Goal: Task Accomplishment & Management: Manage account settings

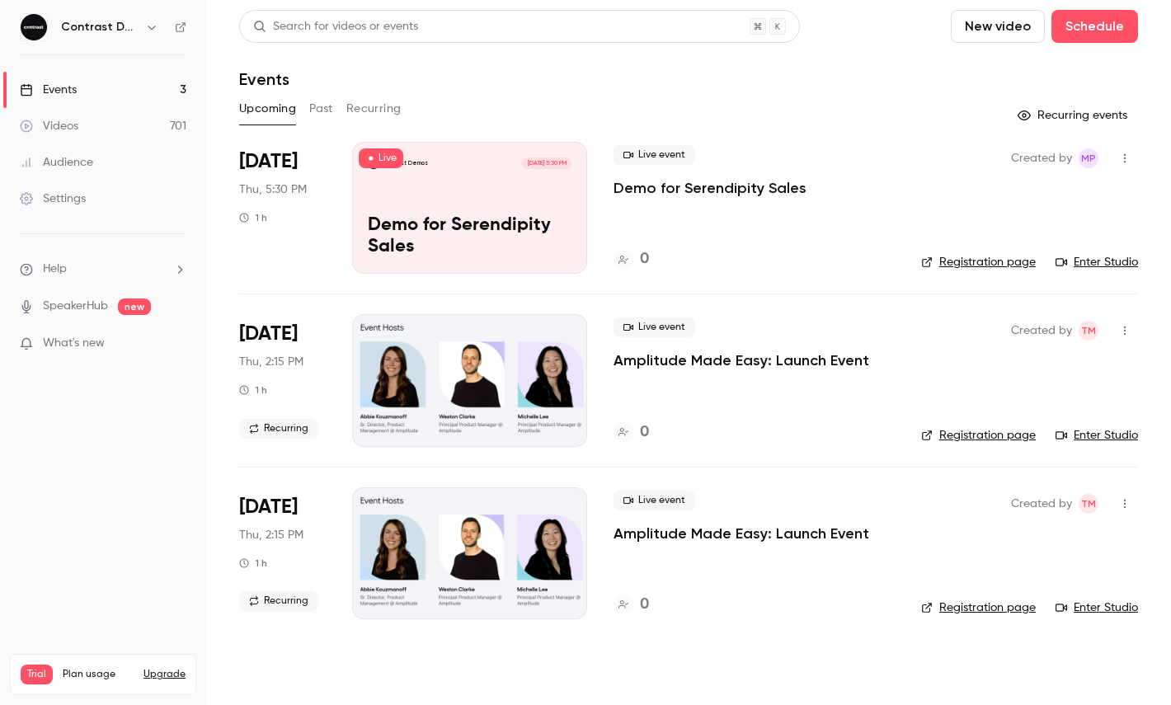
click at [152, 29] on icon "button" at bounding box center [151, 28] width 7 height 4
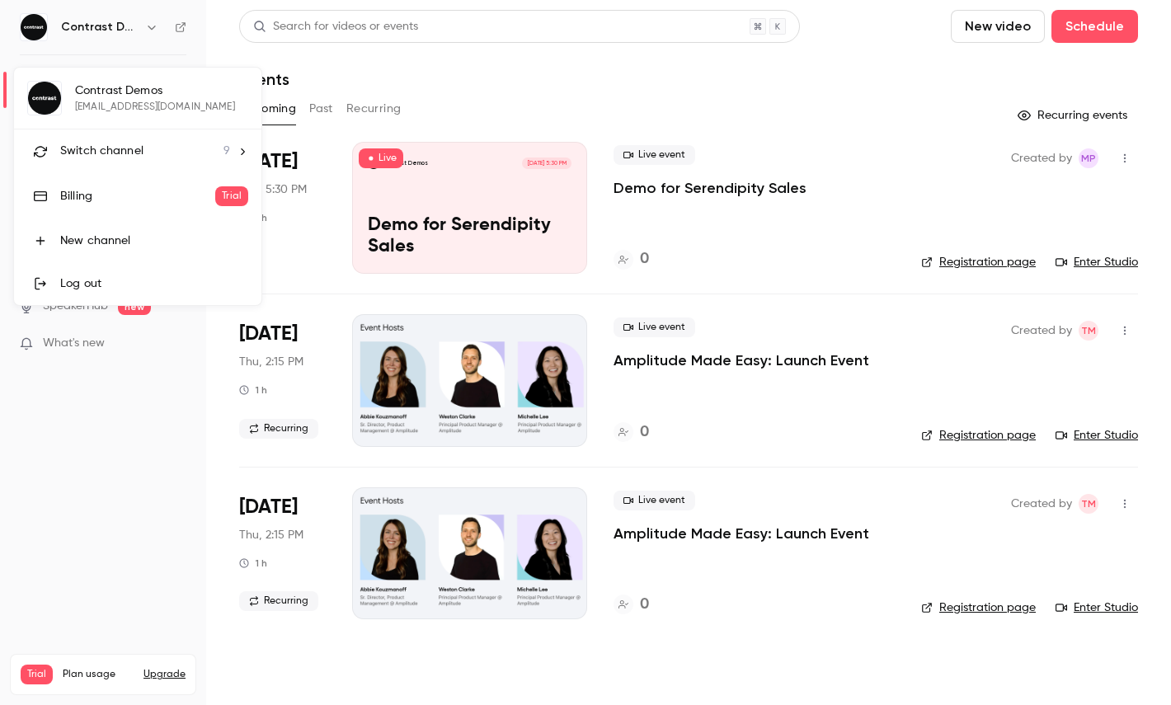
click at [153, 148] on div "Switch channel 9" at bounding box center [145, 151] width 170 height 17
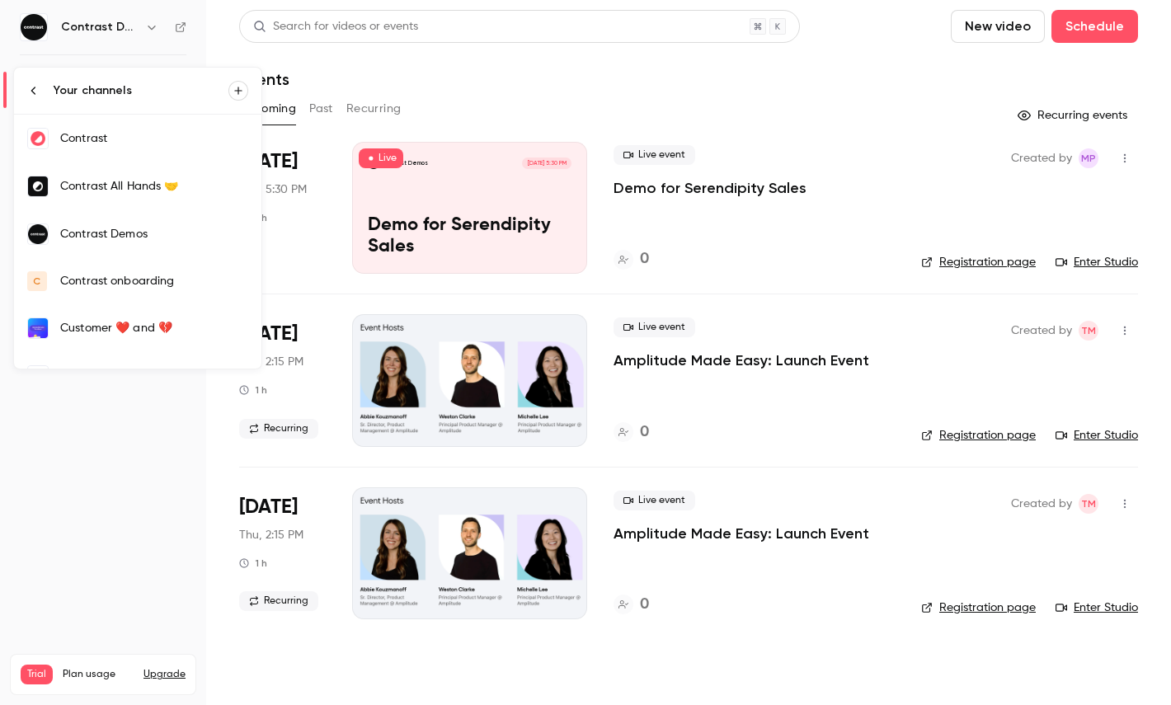
click at [108, 133] on div "Contrast" at bounding box center [154, 138] width 188 height 16
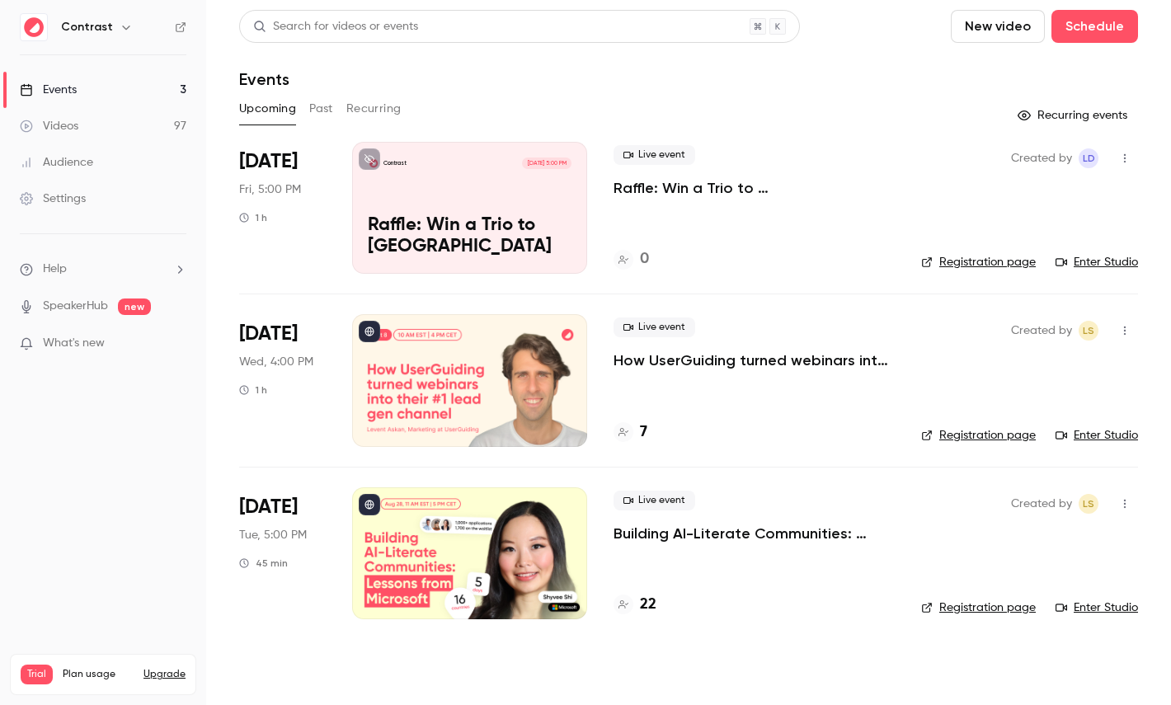
click at [84, 115] on link "Videos 97" at bounding box center [103, 126] width 206 height 36
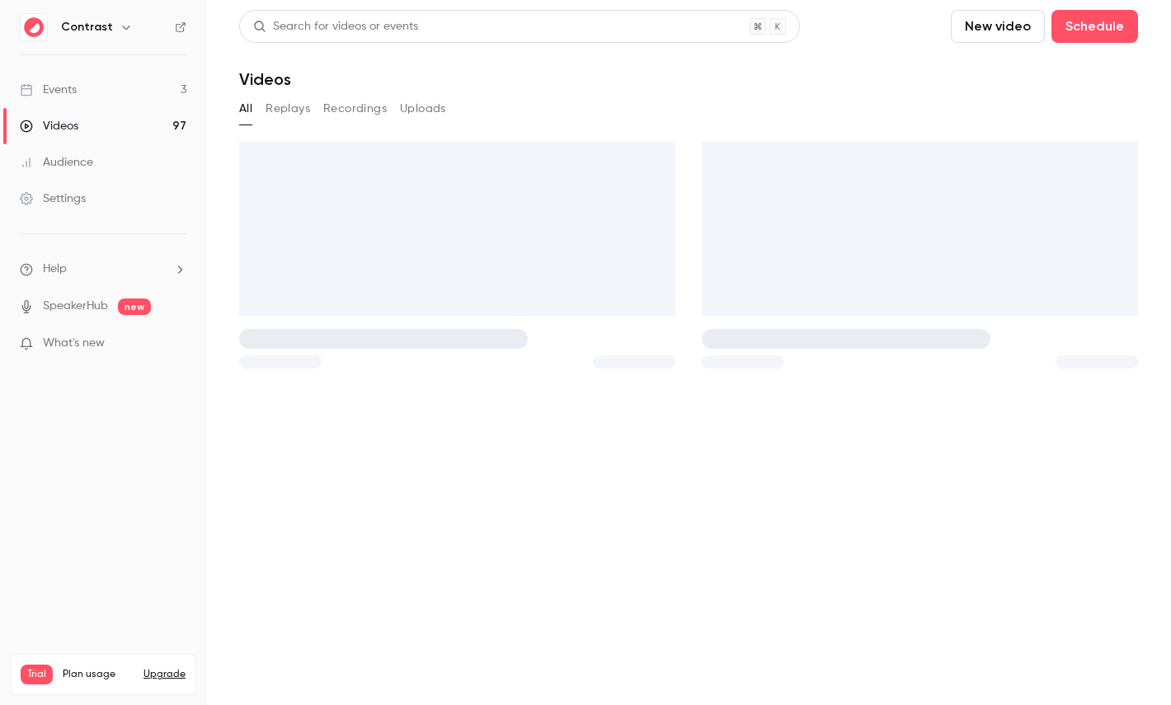
click at [106, 79] on link "Events 3" at bounding box center [103, 90] width 206 height 36
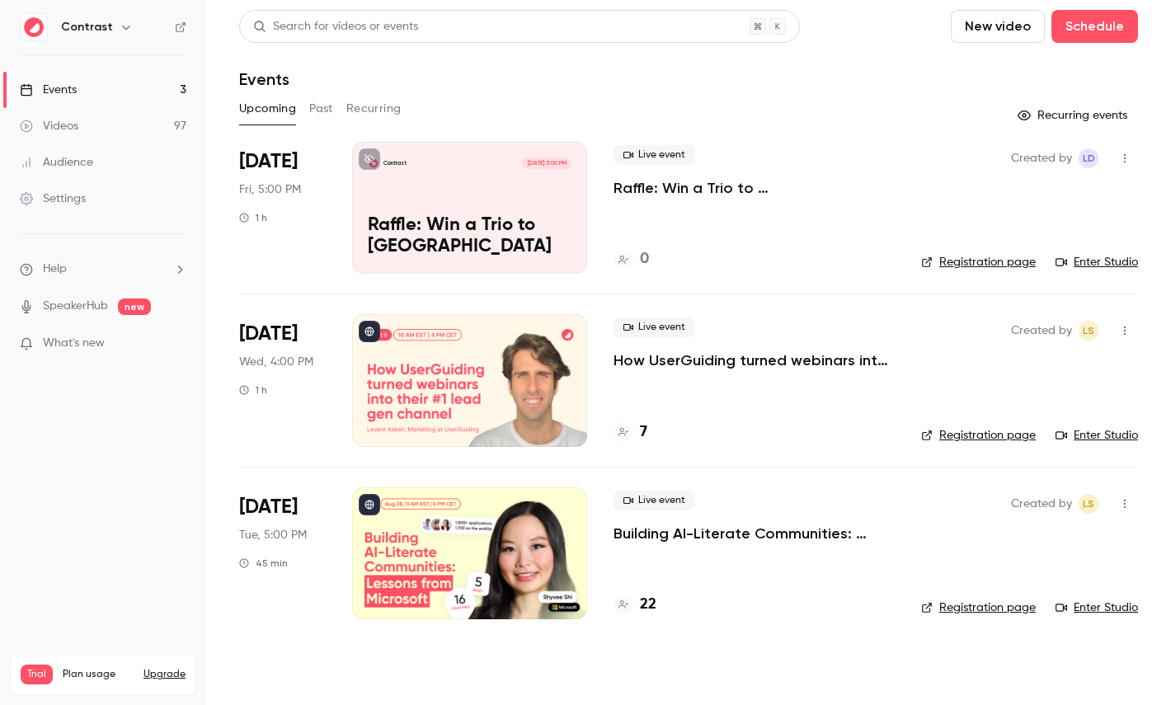
click at [445, 398] on div at bounding box center [469, 380] width 235 height 132
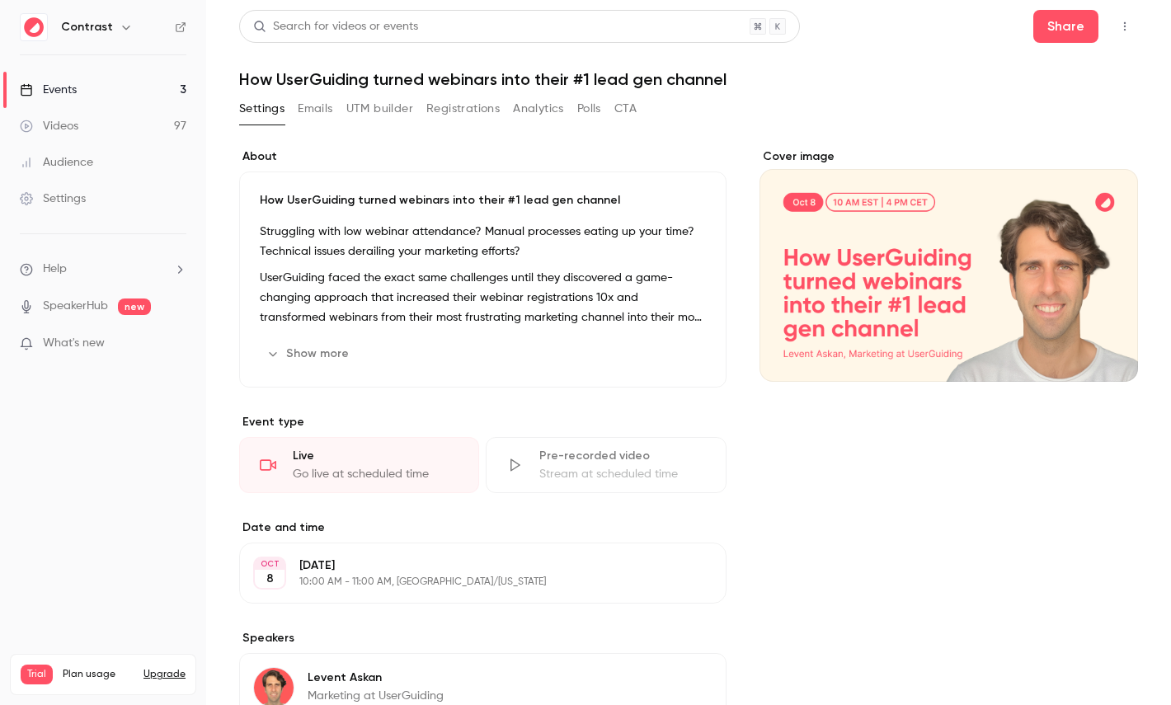
click at [474, 111] on button "Registrations" at bounding box center [462, 109] width 73 height 26
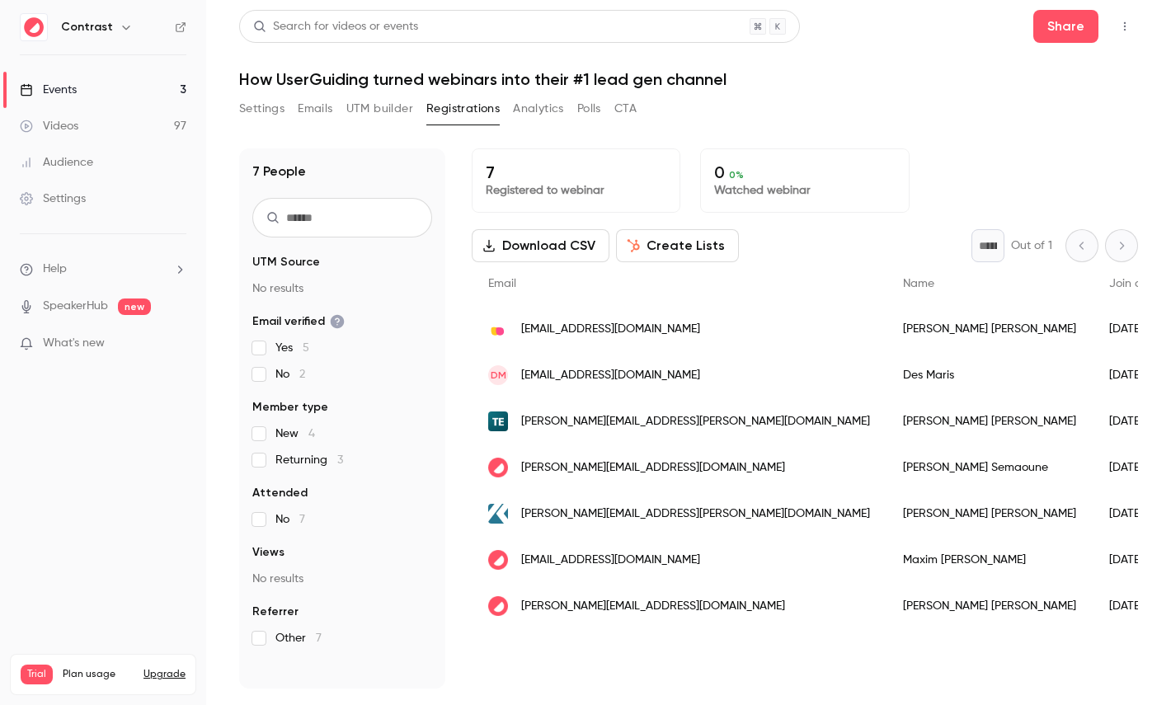
click at [648, 244] on button "Create Lists" at bounding box center [677, 245] width 123 height 33
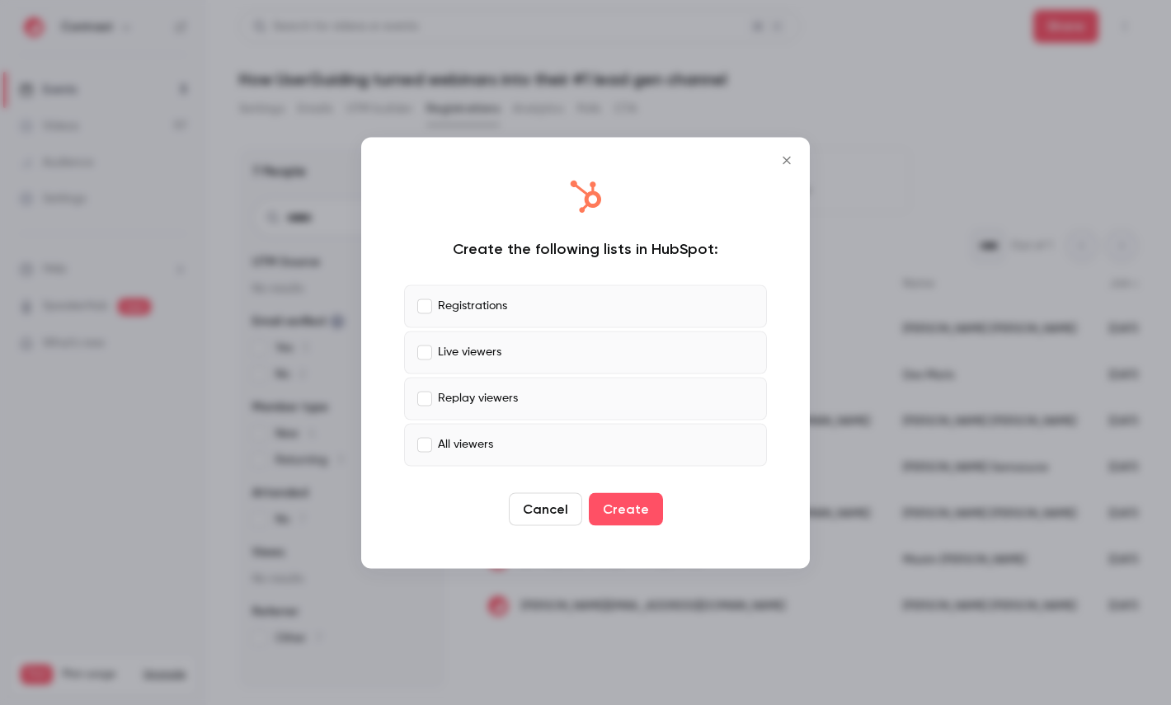
click at [487, 386] on label "Replay viewers" at bounding box center [585, 398] width 363 height 43
click at [501, 430] on label "All viewers" at bounding box center [585, 444] width 363 height 43
click at [506, 358] on label "Live viewers" at bounding box center [585, 352] width 363 height 43
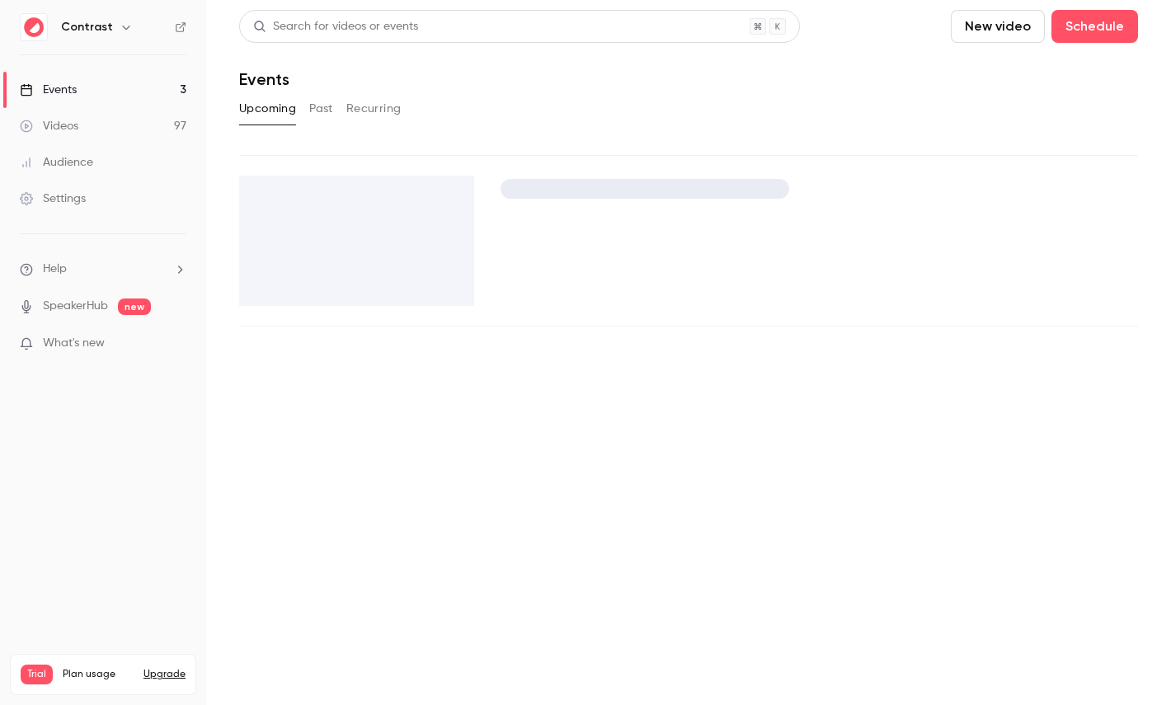
click at [120, 24] on icon "button" at bounding box center [126, 27] width 13 height 13
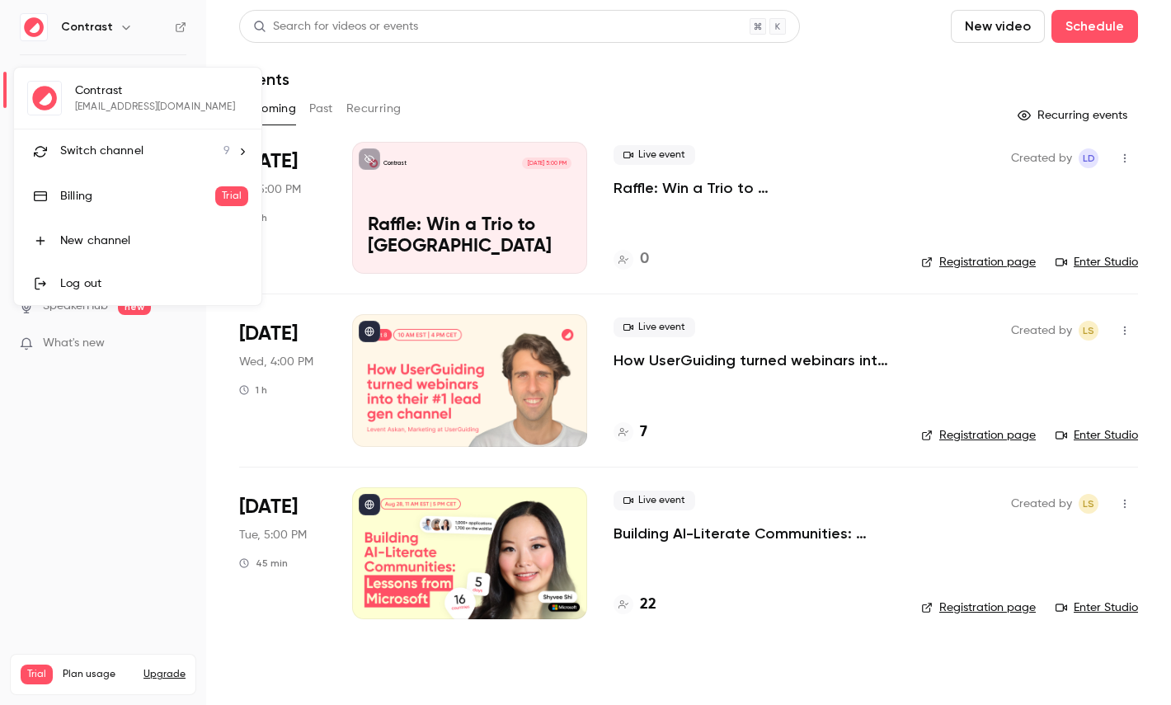
click at [91, 139] on li "Switch channel 9" at bounding box center [137, 151] width 247 height 44
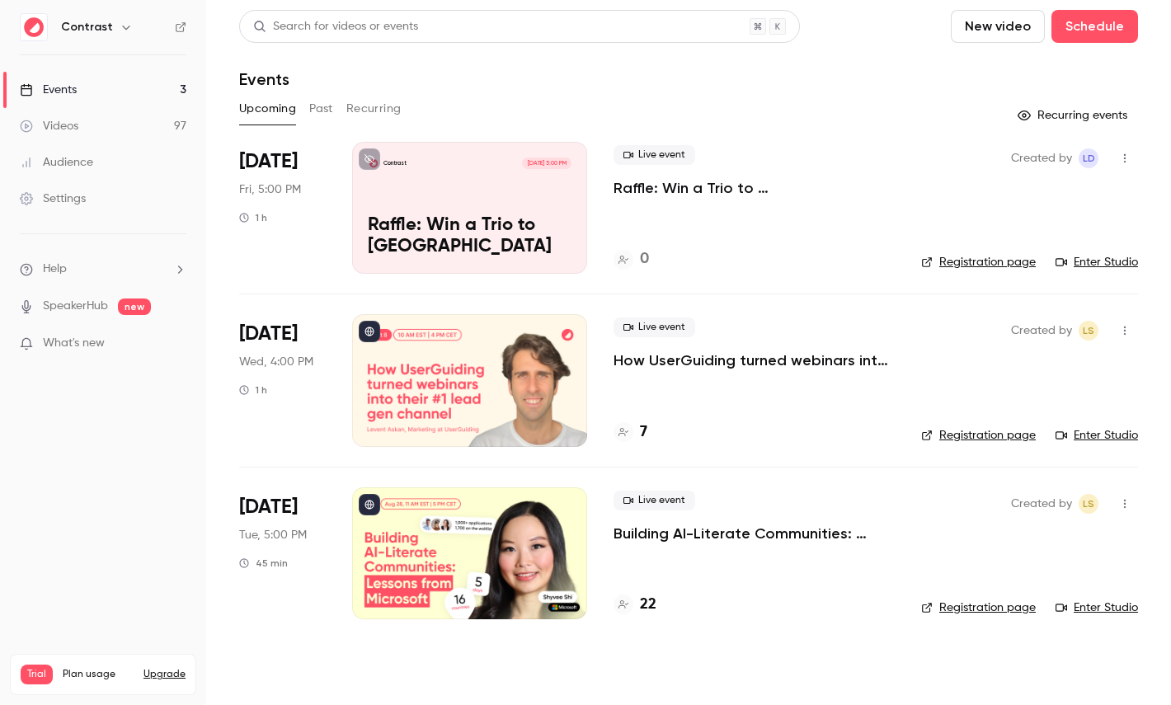
click at [88, 129] on link "Videos 97" at bounding box center [103, 126] width 206 height 36
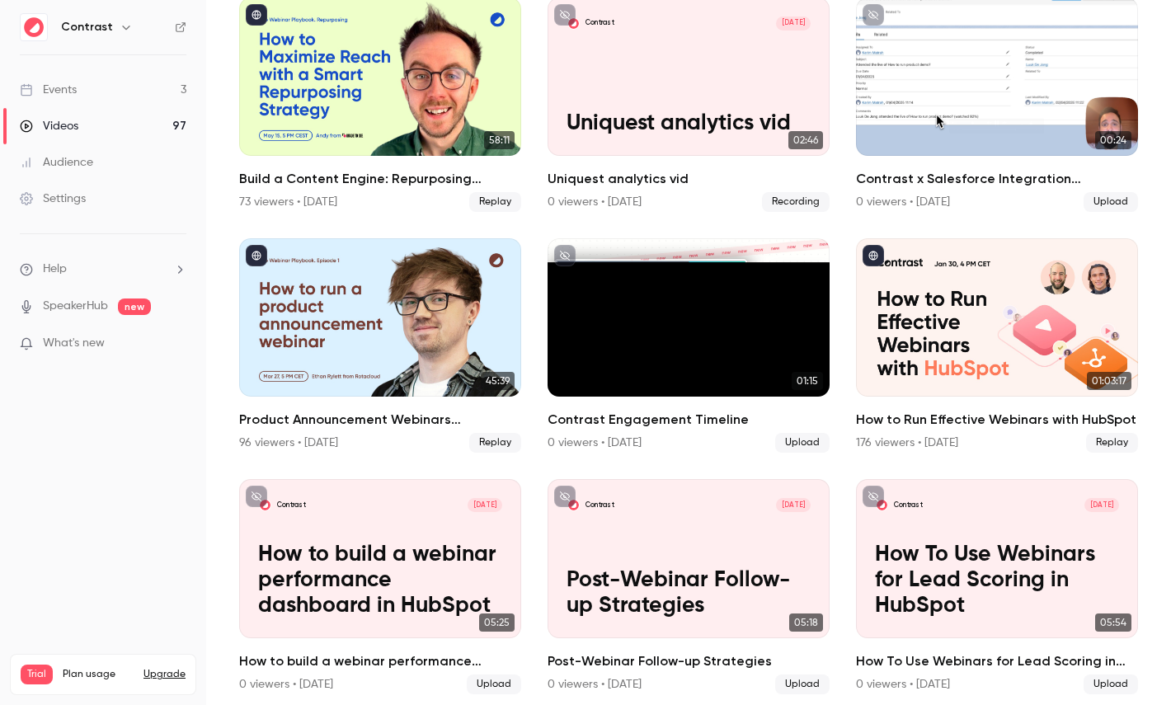
scroll to position [1267, 0]
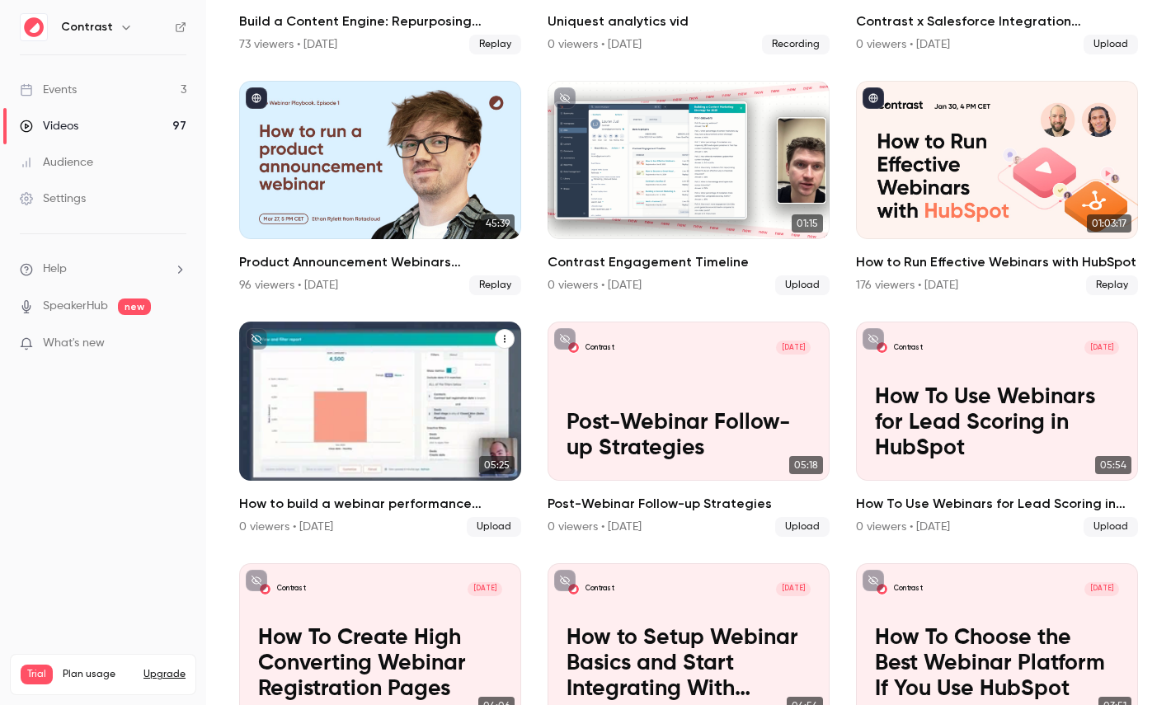
click at [392, 376] on div "Contrast [DATE] How to build a webinar performance dashboard in HubSpot" at bounding box center [380, 401] width 282 height 158
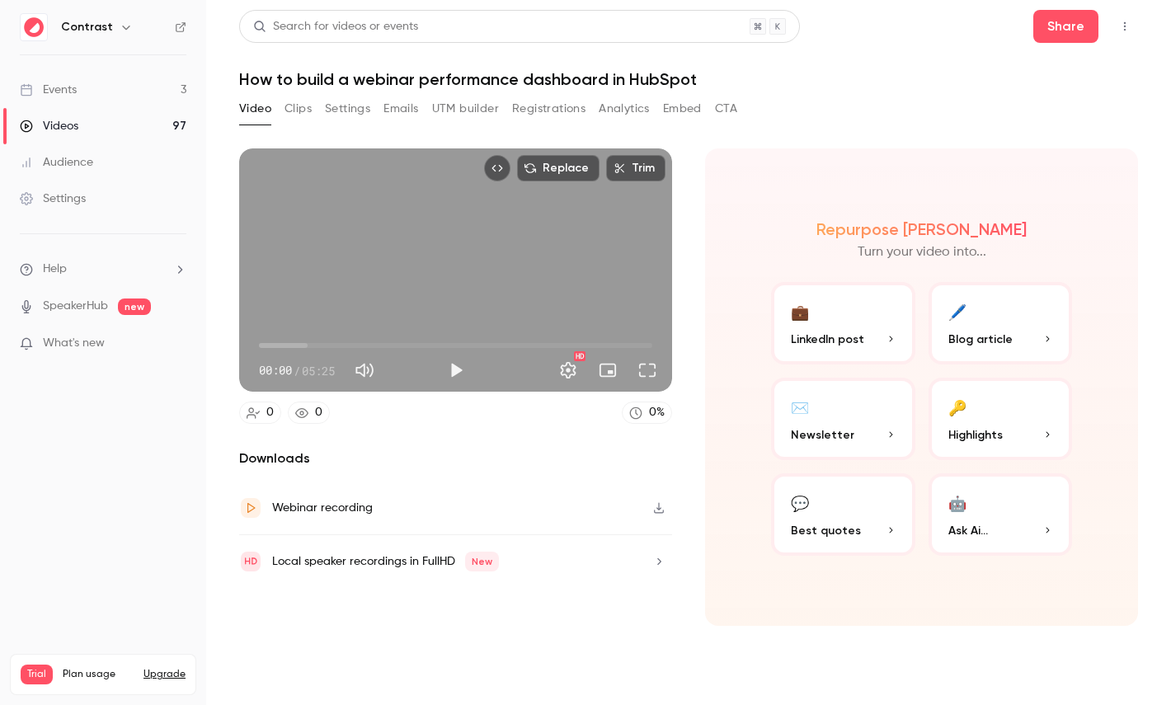
click at [301, 106] on button "Clips" at bounding box center [298, 109] width 27 height 26
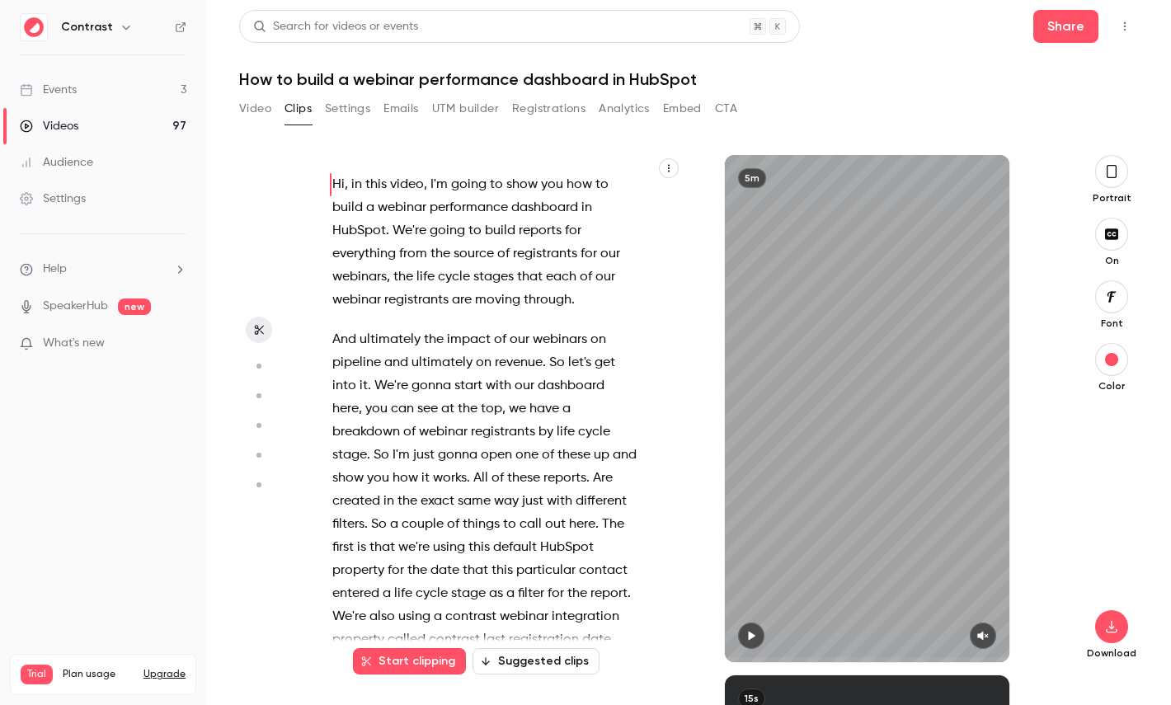
click at [667, 165] on icon "button" at bounding box center [669, 168] width 10 height 10
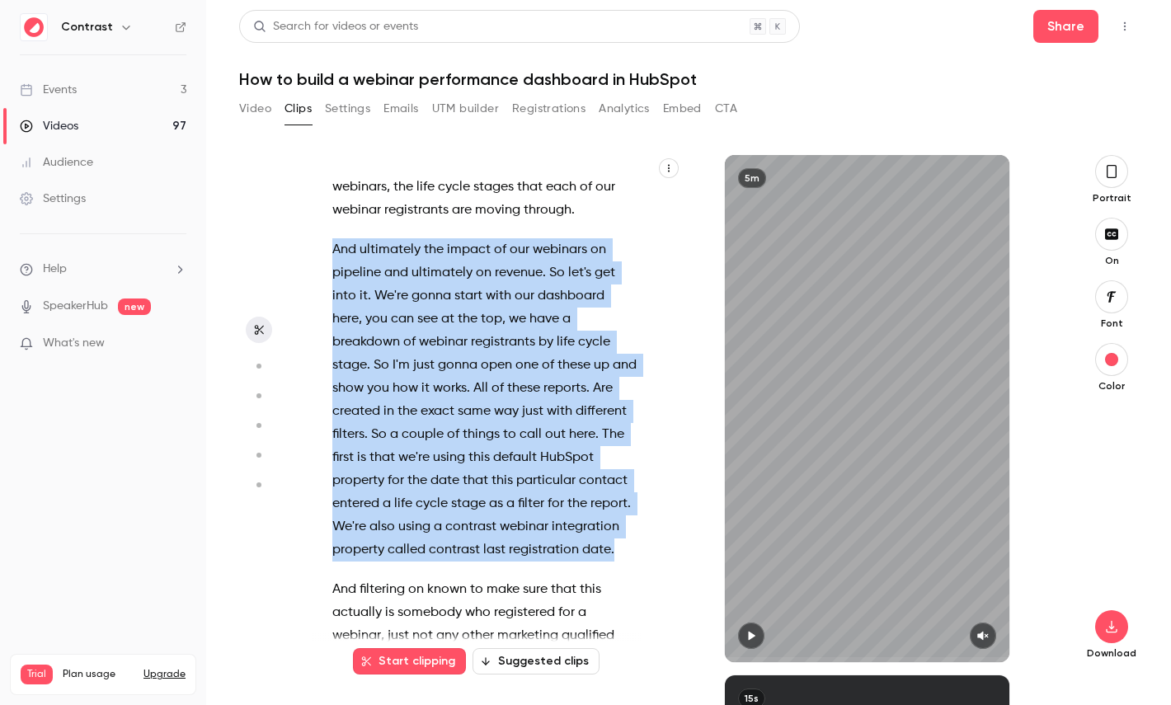
drag, startPoint x: 616, startPoint y: 548, endPoint x: 307, endPoint y: 248, distance: 430.5
click at [307, 248] on section "Hi , in this video , I'm going to show you how to build a webinar performance d…" at bounding box center [688, 430] width 899 height 550
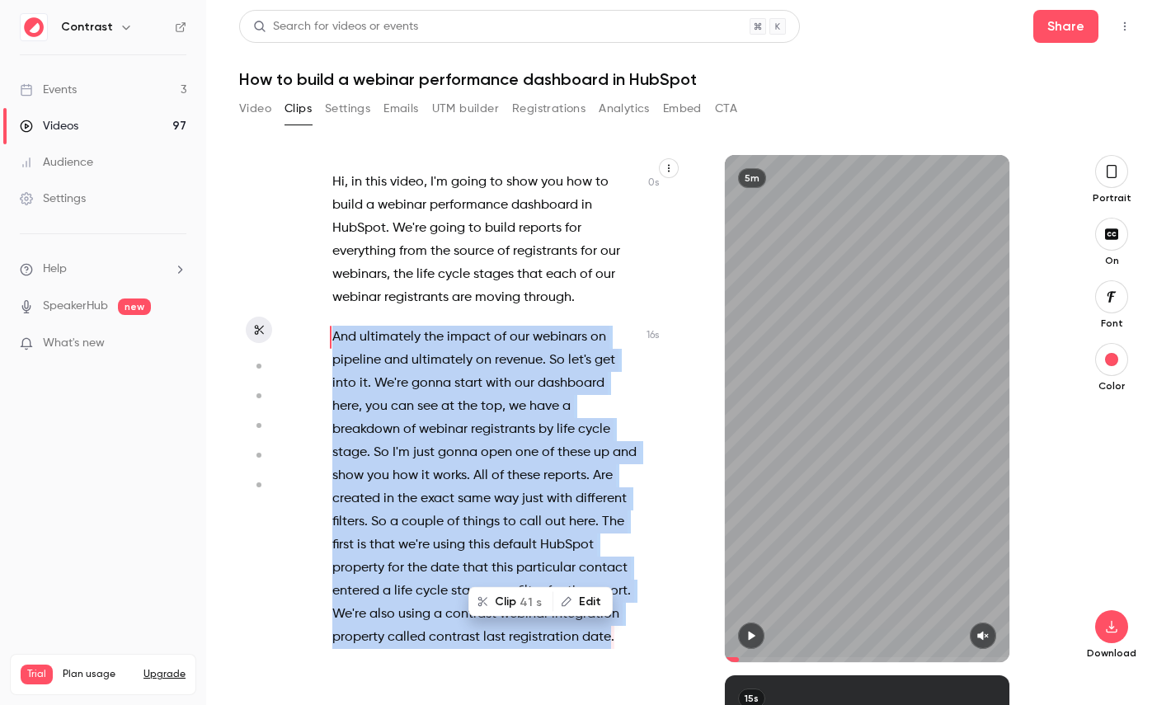
scroll to position [0, 0]
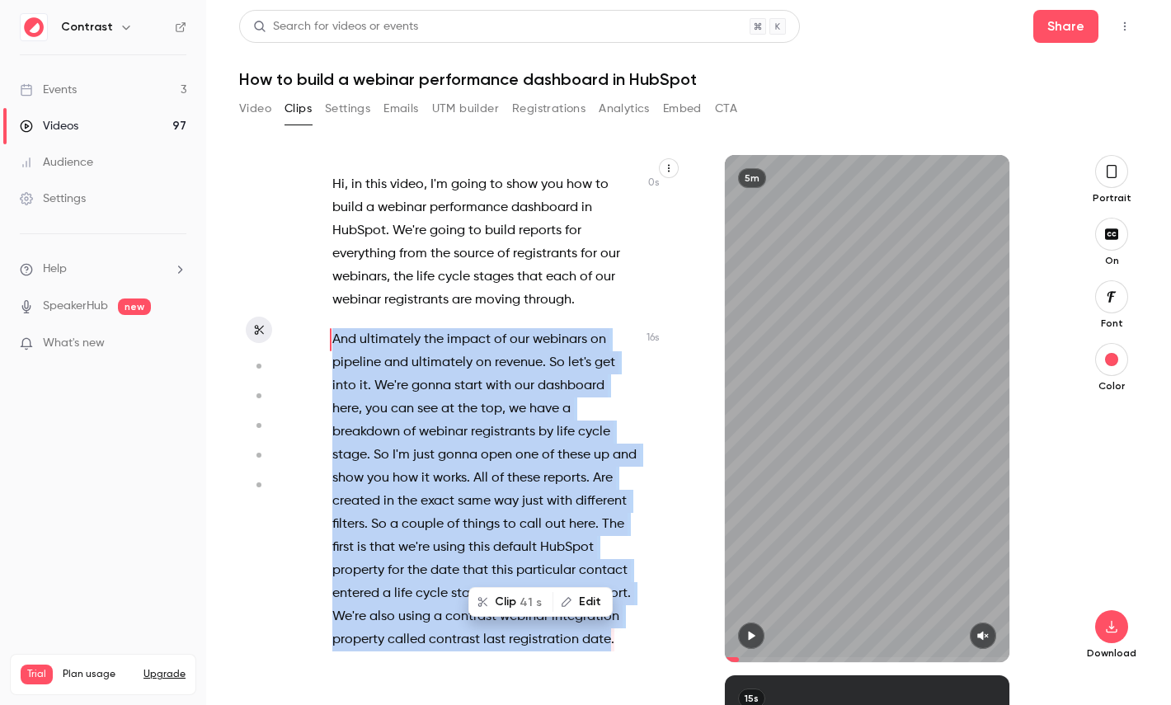
click at [525, 604] on span "41 s" at bounding box center [531, 602] width 22 height 17
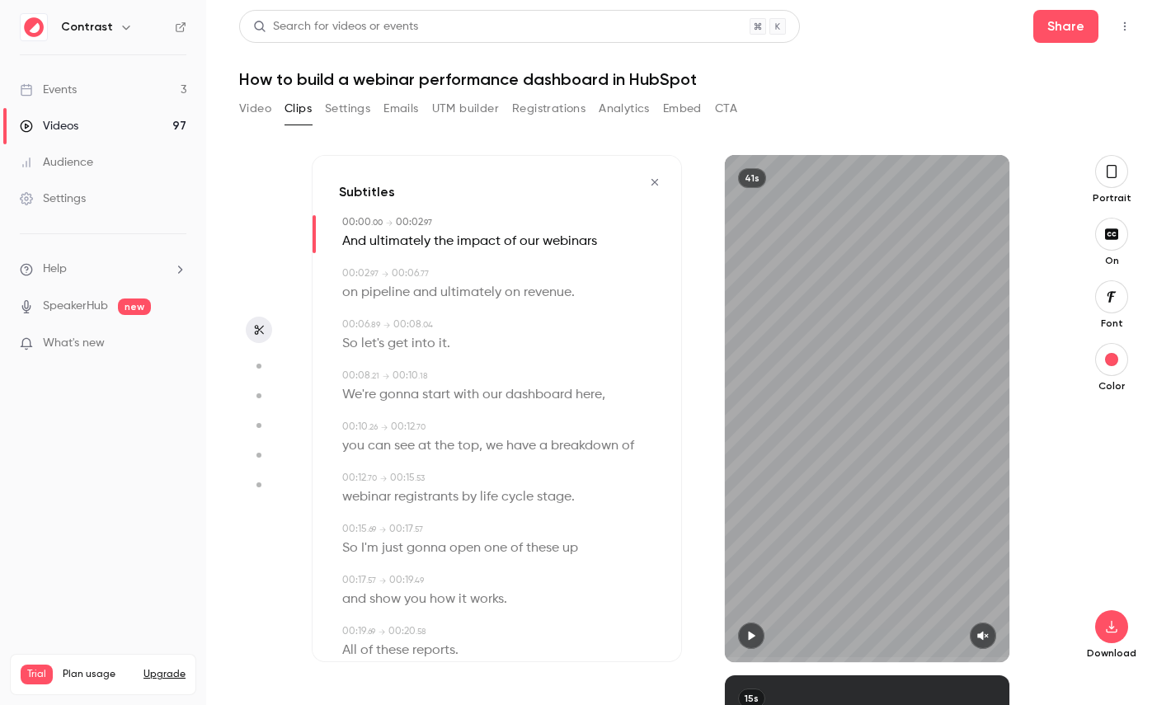
click at [1110, 175] on icon "button" at bounding box center [1111, 171] width 13 height 18
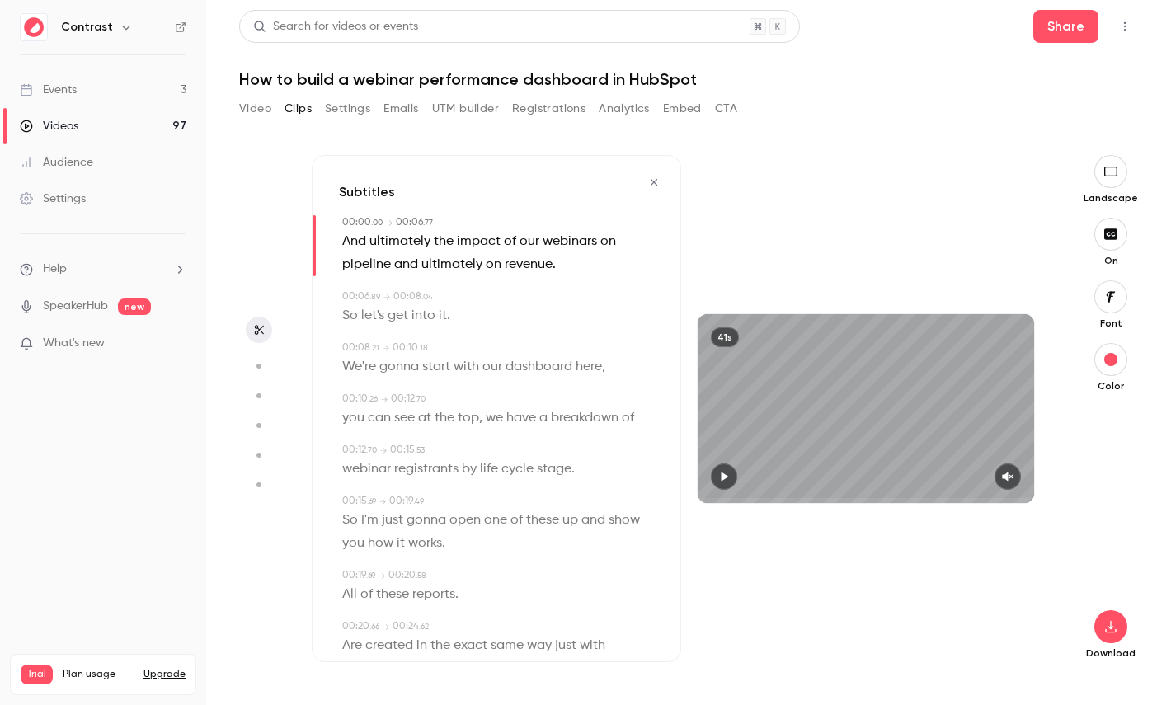
click at [540, 375] on span "dashboard" at bounding box center [539, 366] width 67 height 23
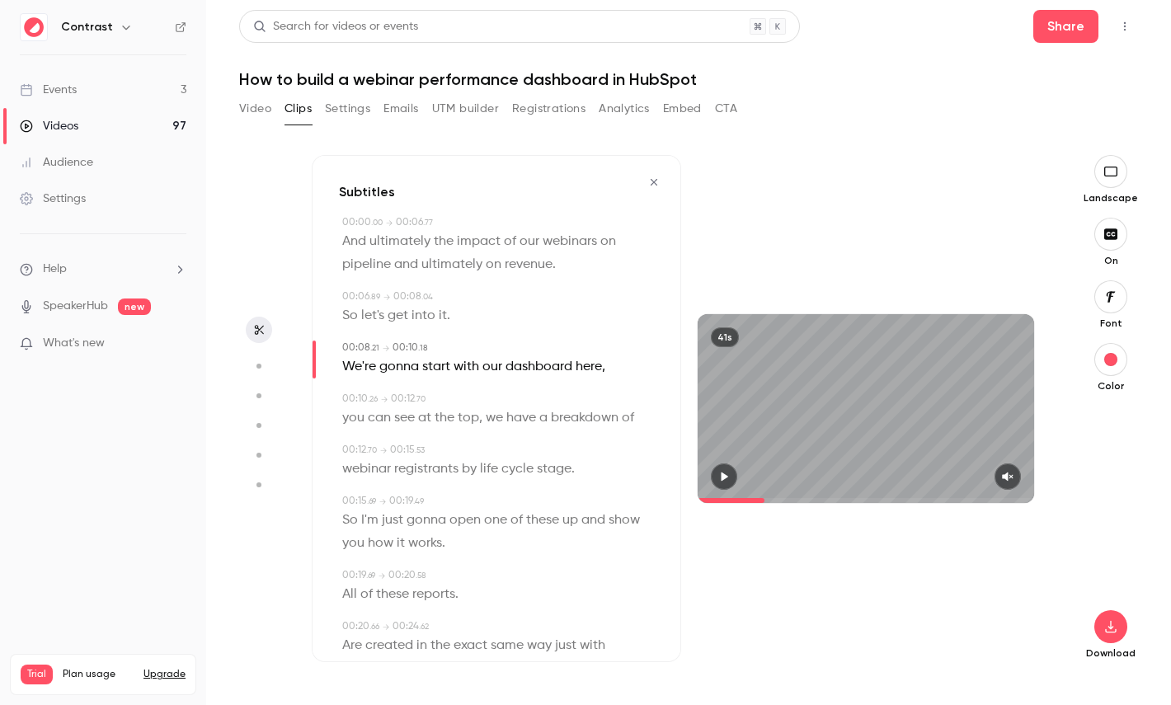
click at [653, 183] on icon "button" at bounding box center [654, 182] width 7 height 7
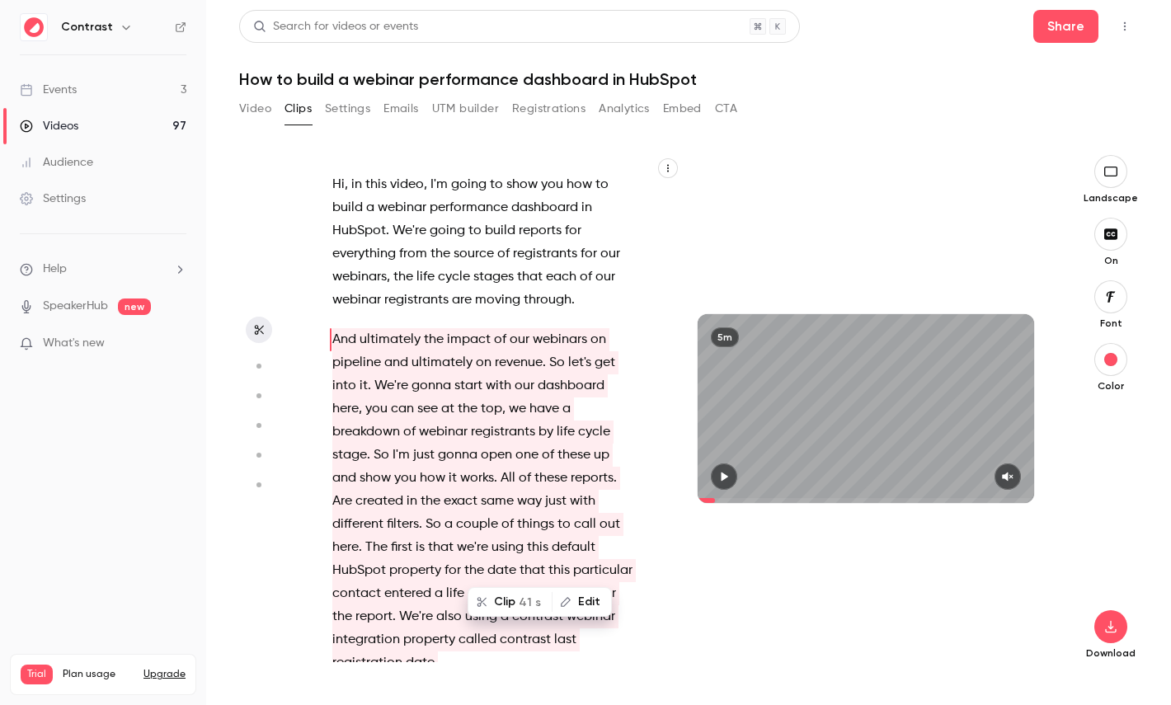
click at [253, 367] on icon "button" at bounding box center [258, 366] width 15 height 12
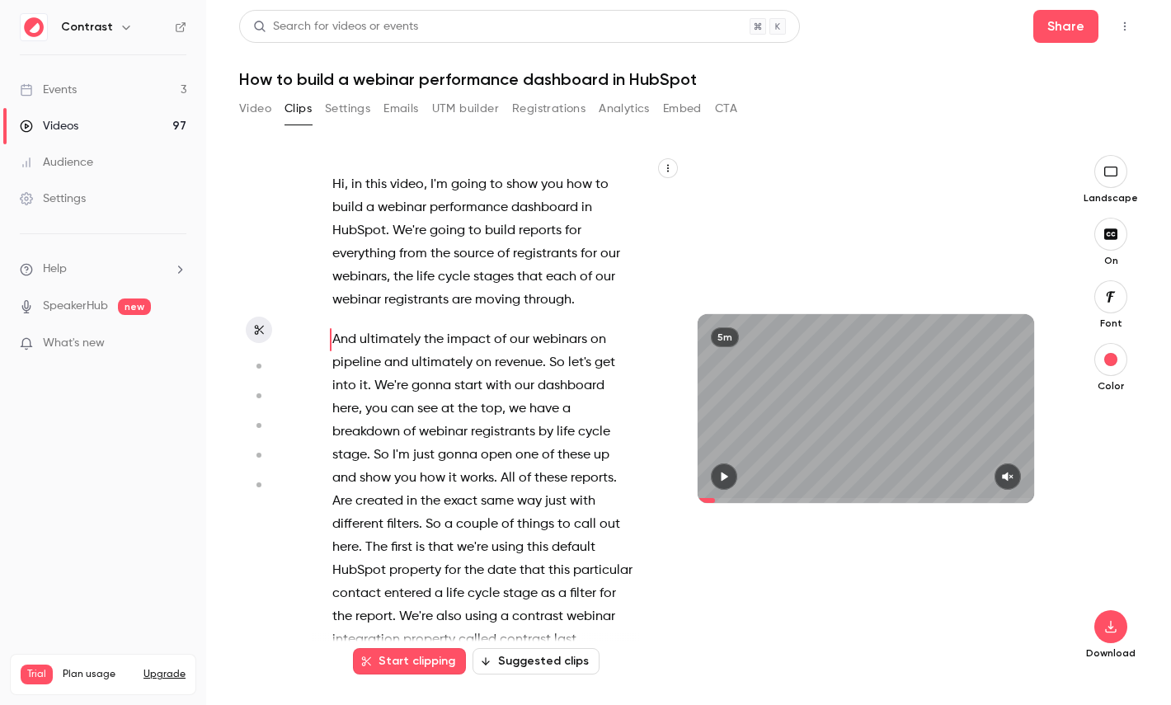
type input "****"
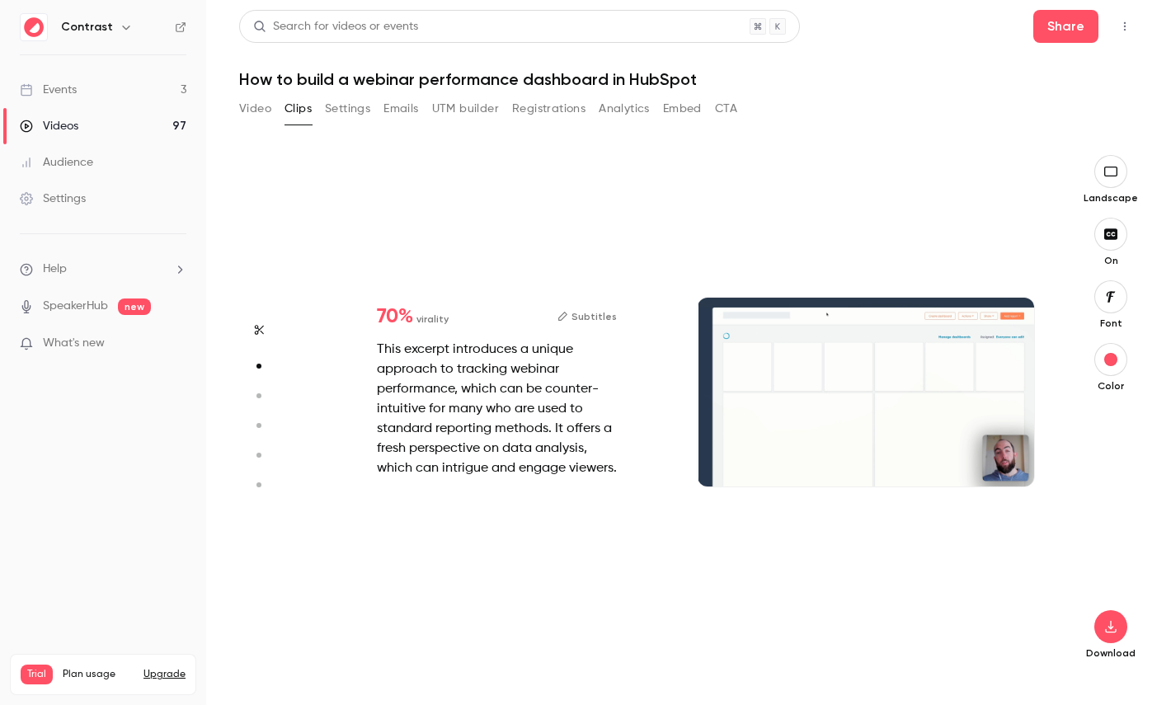
scroll to position [520, 0]
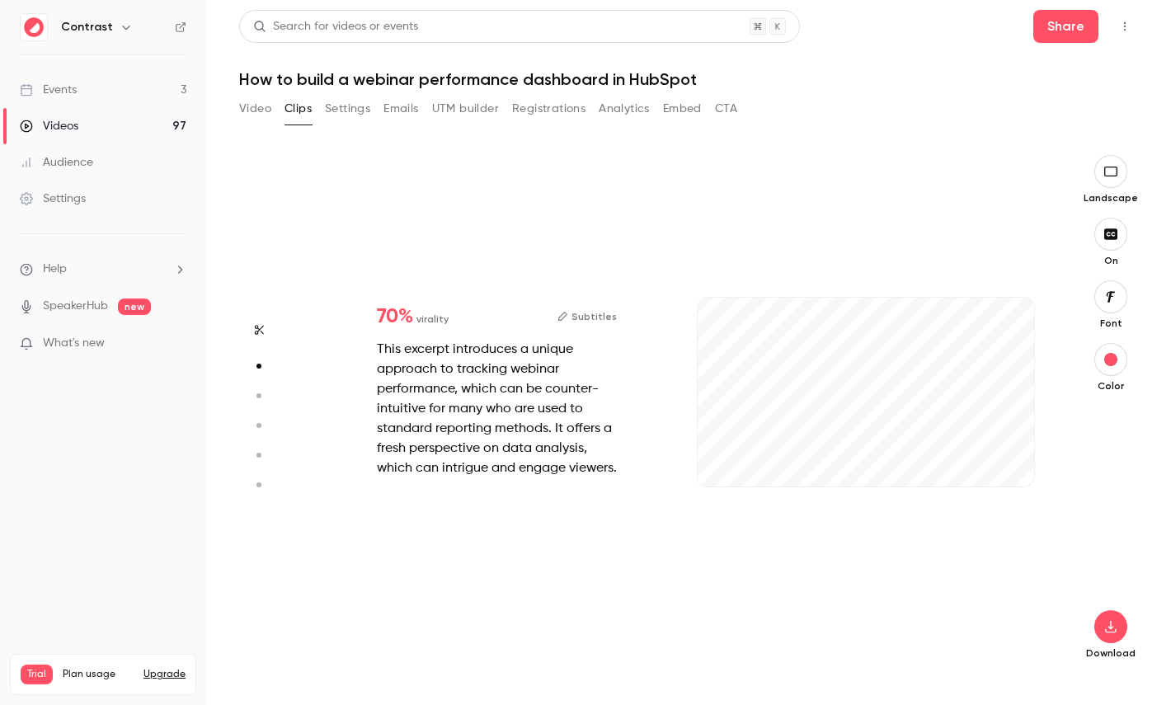
type input "***"
click at [259, 393] on icon "button" at bounding box center [258, 396] width 15 height 12
type input "****"
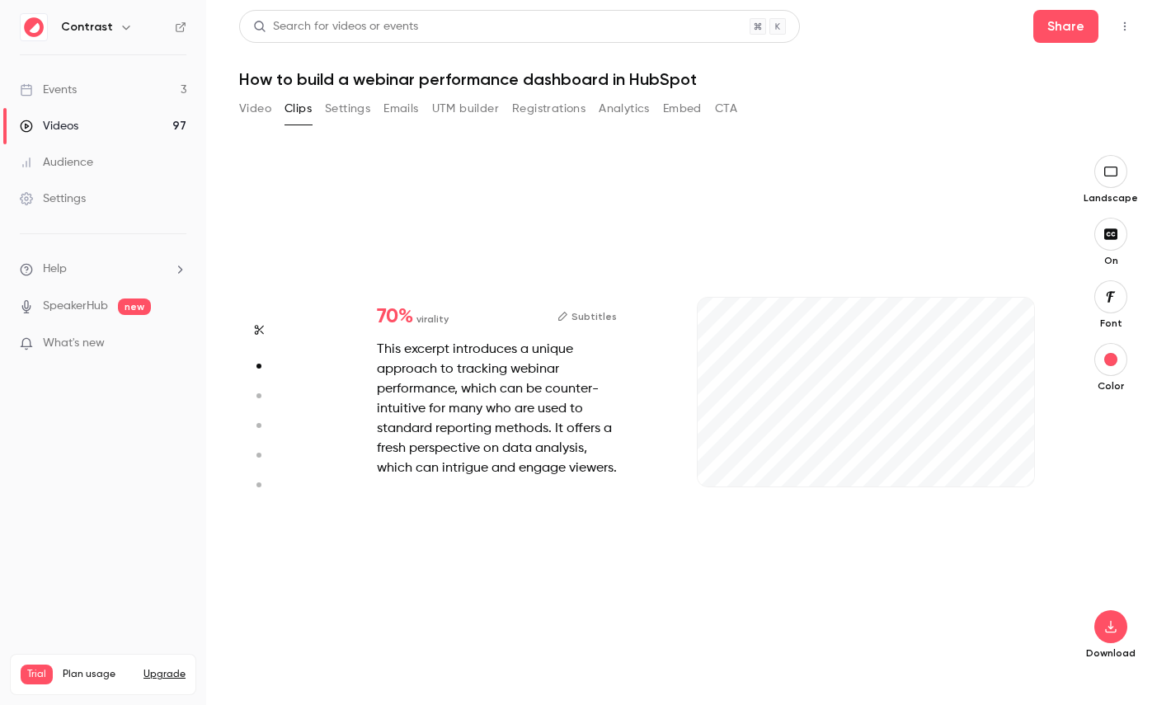
type input "****"
type input "*"
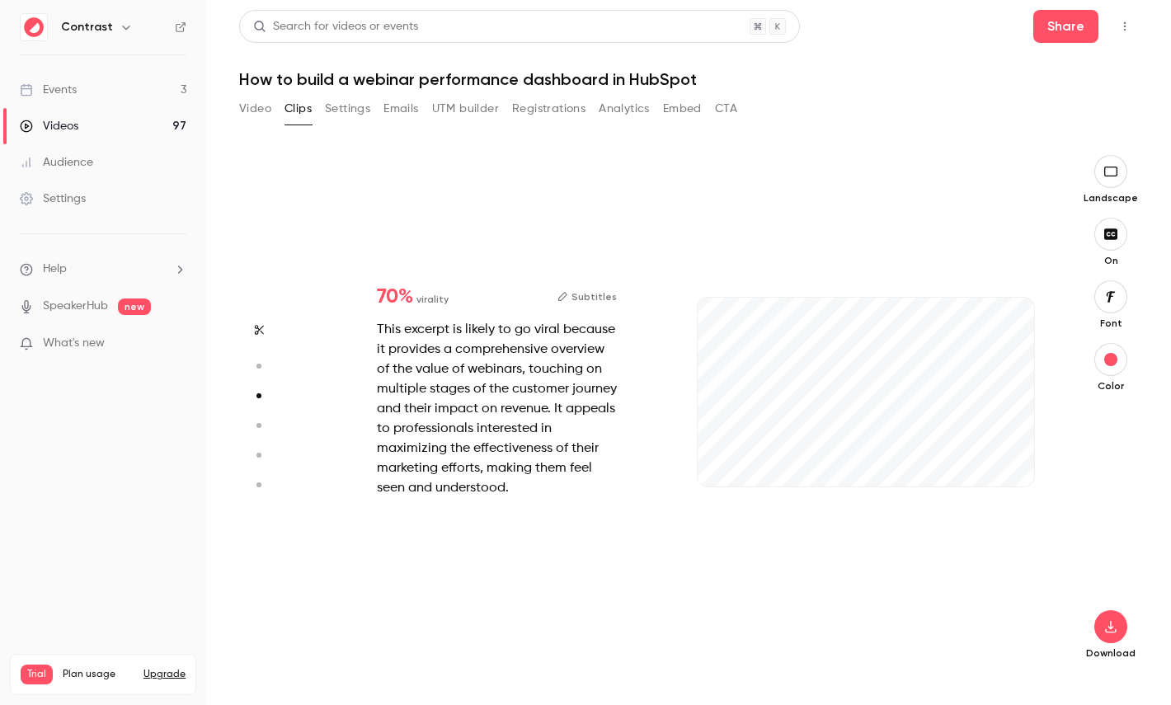
click at [261, 426] on icon "button" at bounding box center [258, 426] width 15 height 12
type input "****"
type input "***"
type input "****"
type input "*"
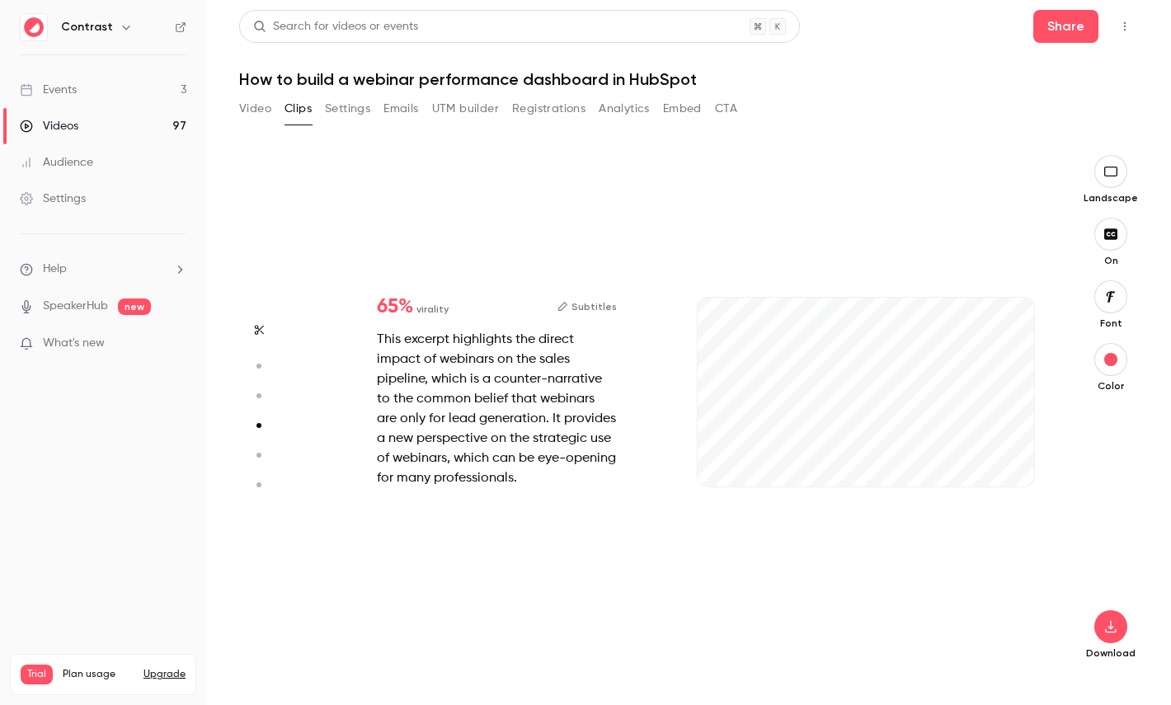
click at [264, 454] on icon "button" at bounding box center [258, 455] width 15 height 12
type input "****"
type input "***"
type input "****"
type input "*"
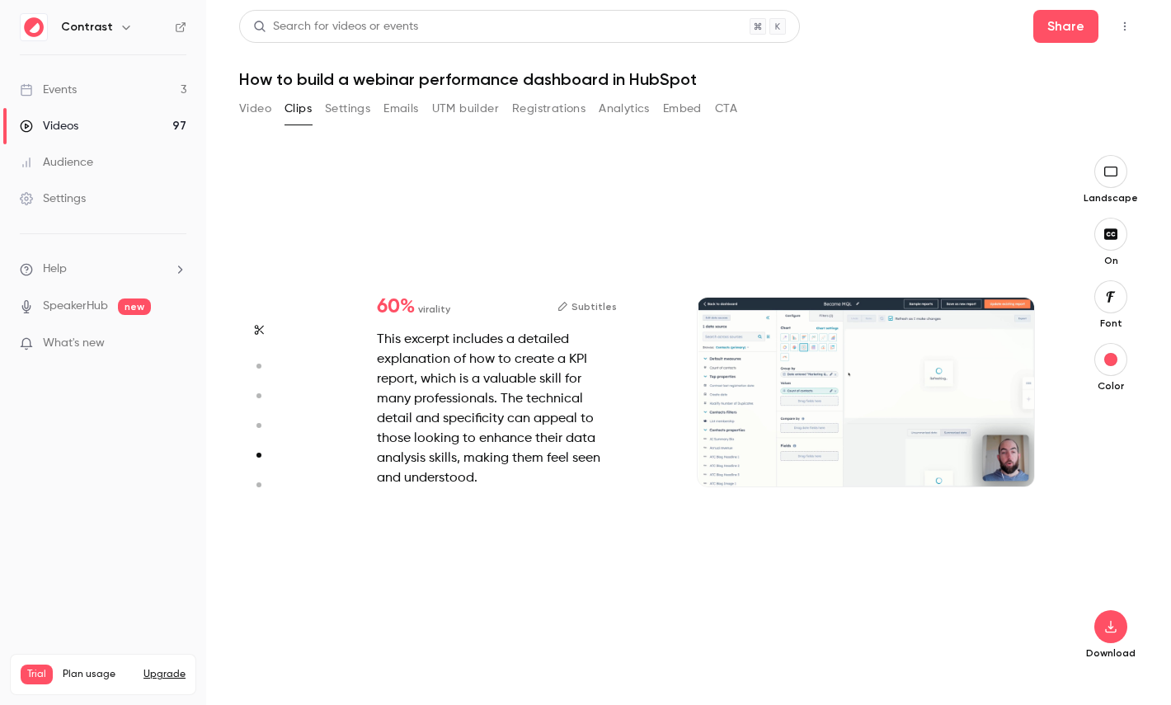
click at [262, 483] on icon "button" at bounding box center [258, 485] width 15 height 12
type input "****"
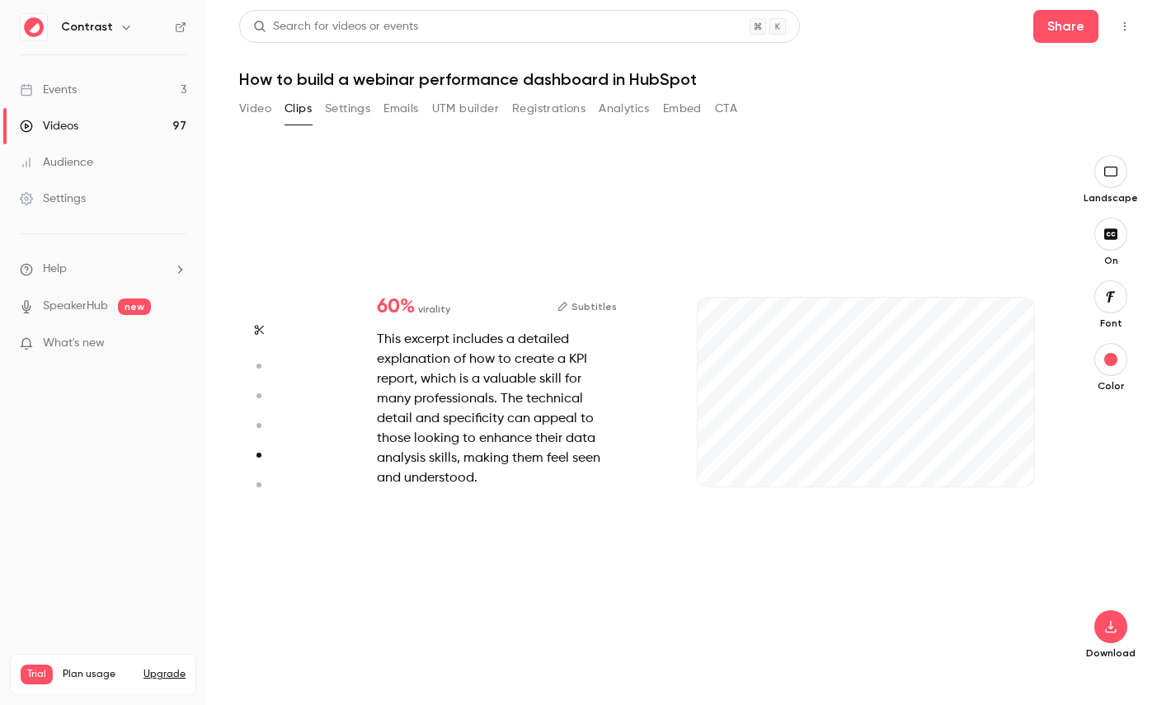
type input "***"
type input "****"
type input "*"
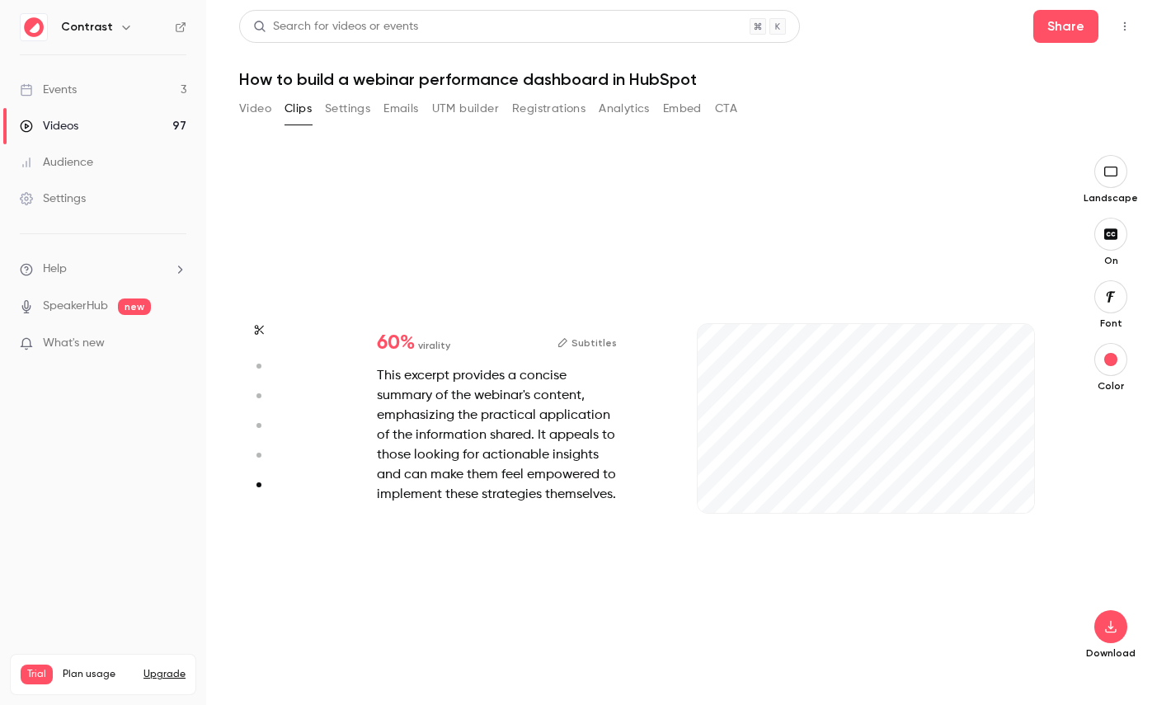
type input "*"
click at [251, 407] on button "button" at bounding box center [259, 396] width 26 height 26
type input "****"
type input "*"
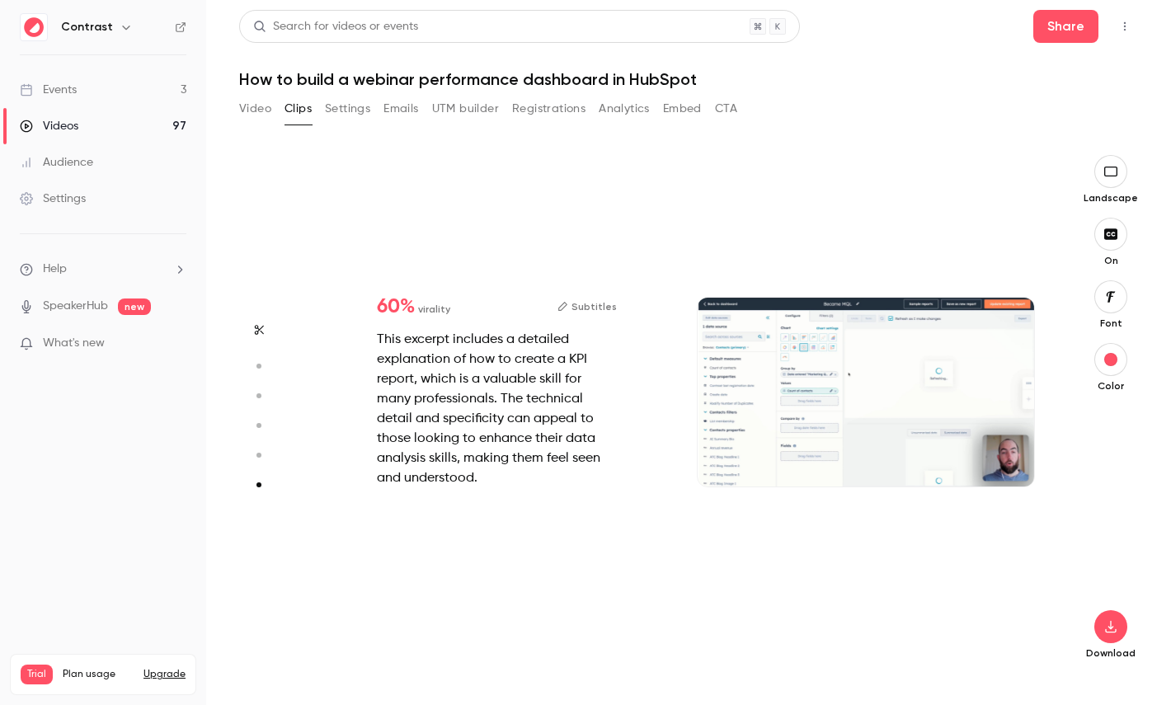
type input "****"
type input "*"
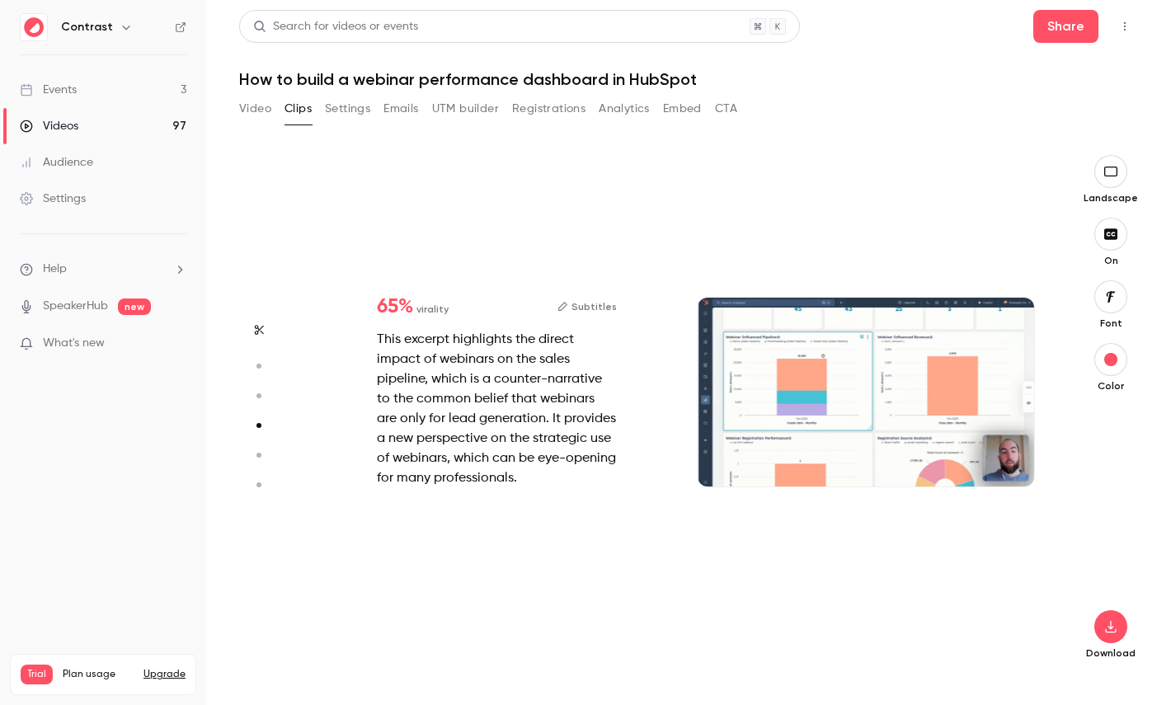
type input "****"
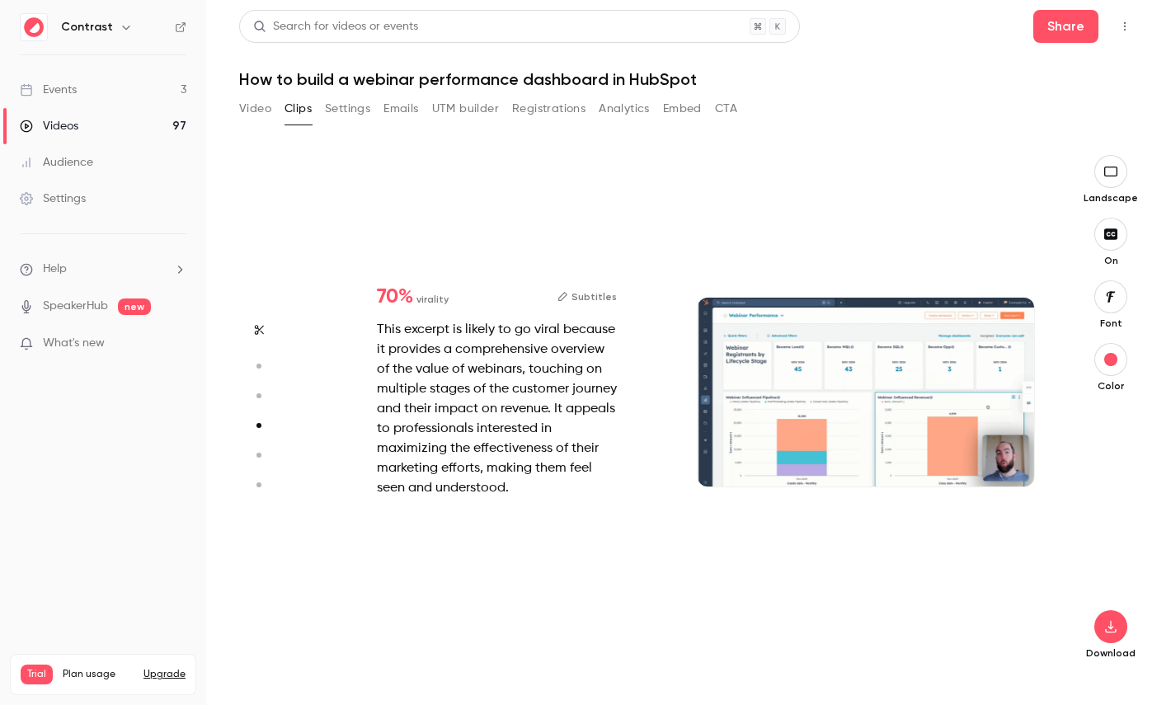
scroll to position [1041, 0]
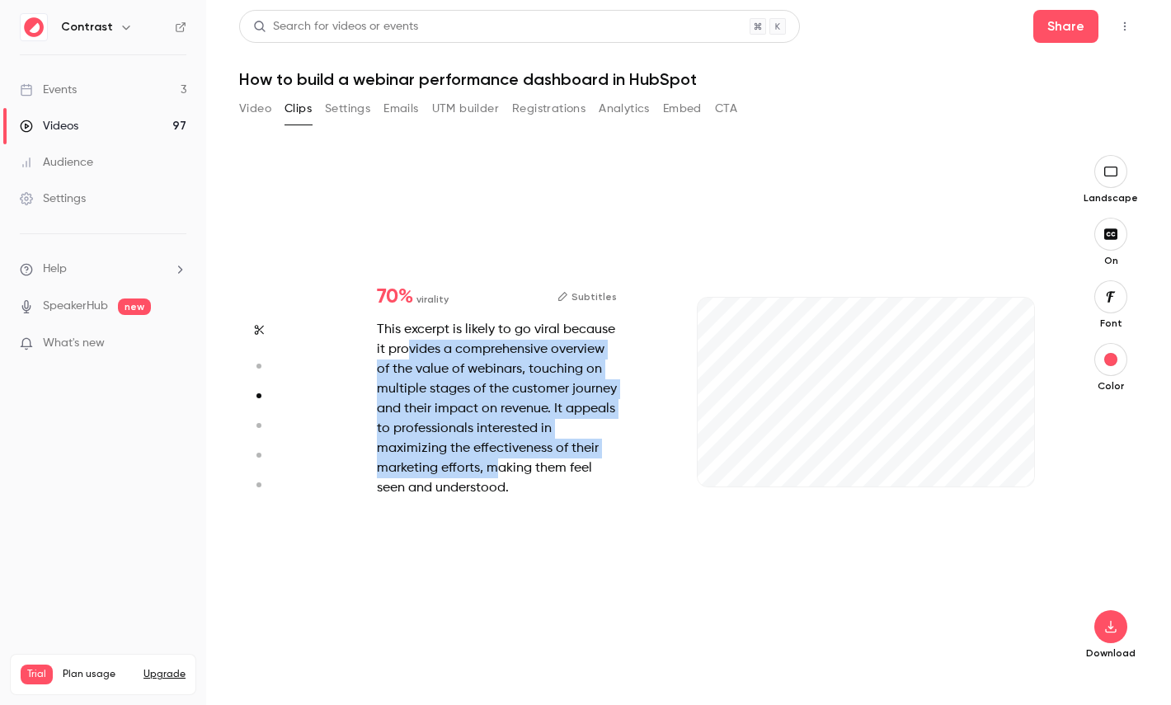
drag, startPoint x: 410, startPoint y: 342, endPoint x: 499, endPoint y: 467, distance: 153.1
click at [499, 468] on div "This excerpt is likely to go viral because it provides a comprehensive overview…" at bounding box center [497, 409] width 240 height 178
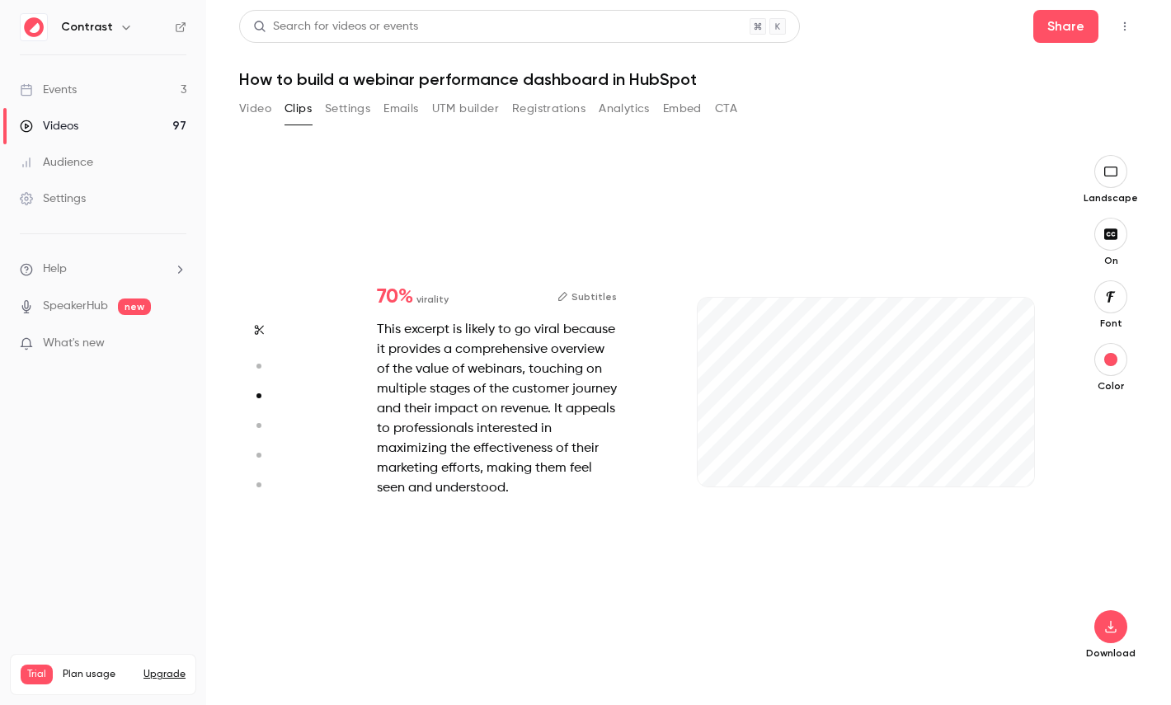
click at [499, 467] on div "This excerpt is likely to go viral because it provides a comprehensive overview…" at bounding box center [497, 409] width 240 height 178
type input "***"
click at [137, 120] on link "Videos 97" at bounding box center [103, 126] width 206 height 36
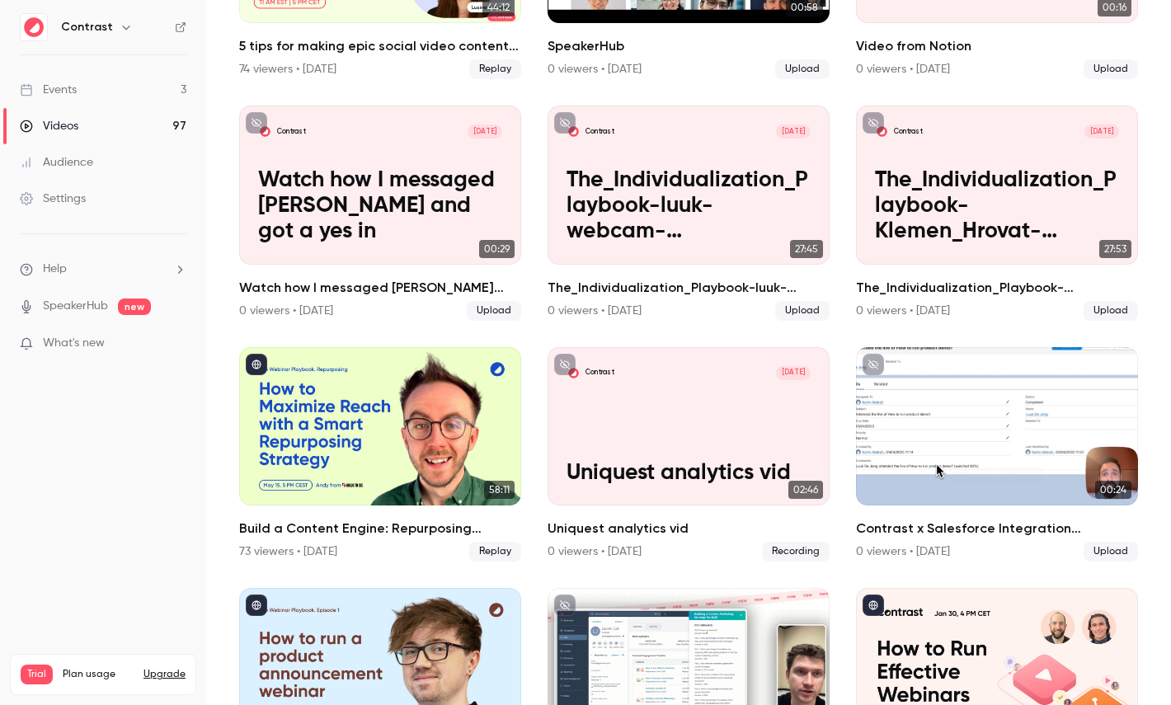
scroll to position [788, 0]
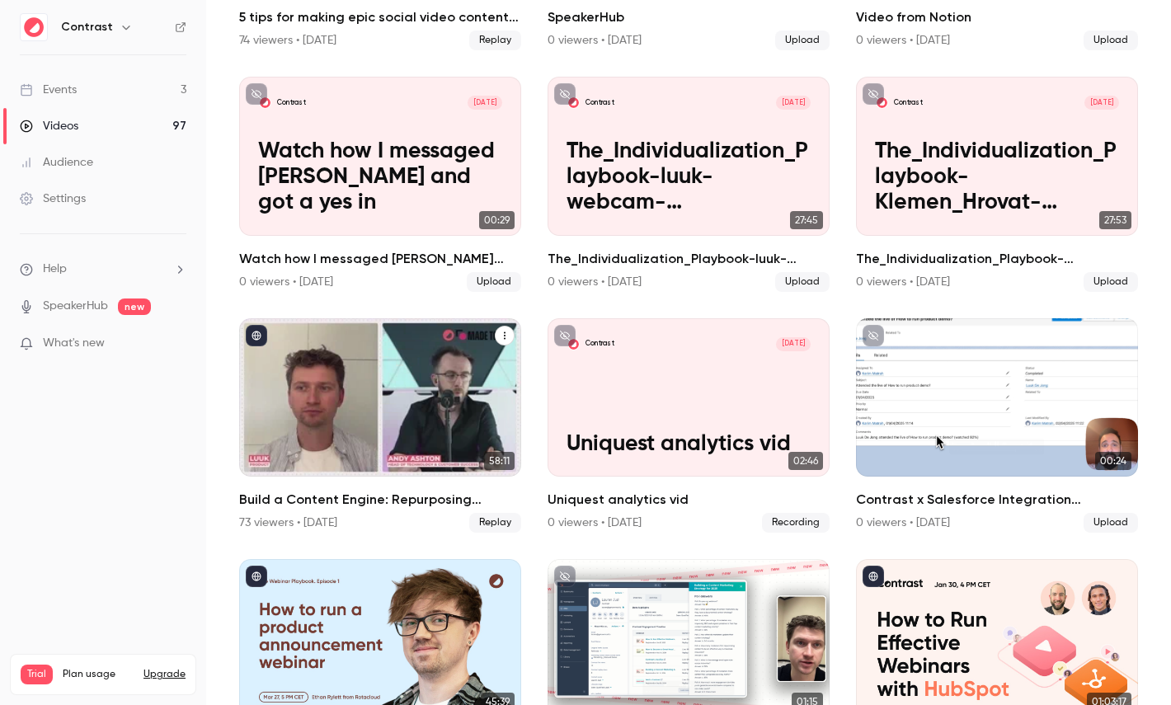
click at [379, 384] on div "Build a Content Engine: Repurposing Strategies for SaaS Teams" at bounding box center [380, 397] width 282 height 158
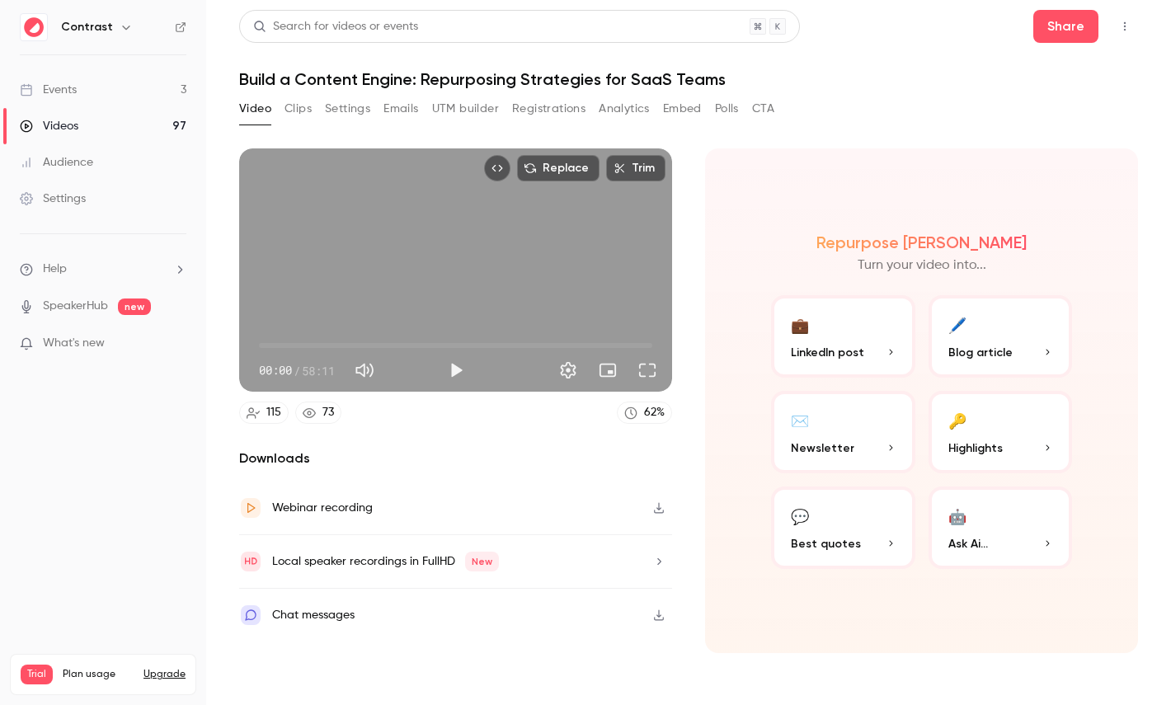
click at [309, 371] on span "58:11" at bounding box center [318, 370] width 33 height 17
drag, startPoint x: 309, startPoint y: 371, endPoint x: 337, endPoint y: 371, distance: 27.2
click at [335, 371] on span "58:11" at bounding box center [318, 370] width 33 height 17
click at [953, 412] on div "🔑" at bounding box center [957, 420] width 18 height 26
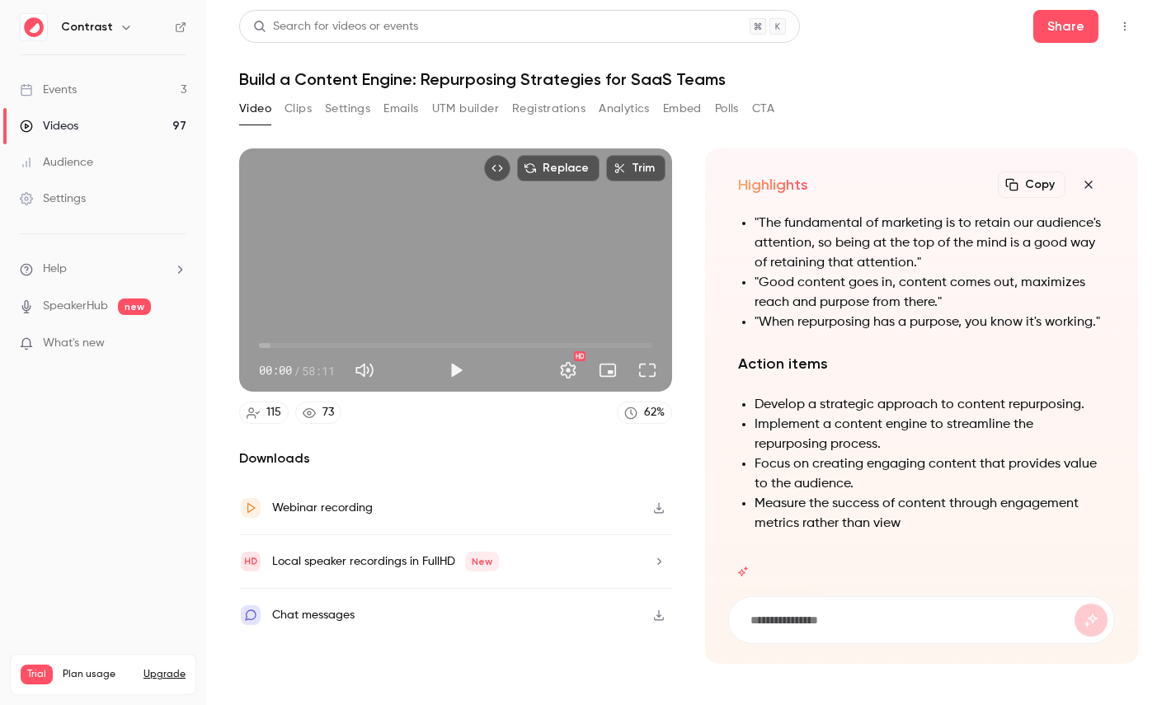
click at [330, 78] on h1 "Build a Content Engine: Repurposing Strategies for SaaS Teams" at bounding box center [688, 79] width 899 height 20
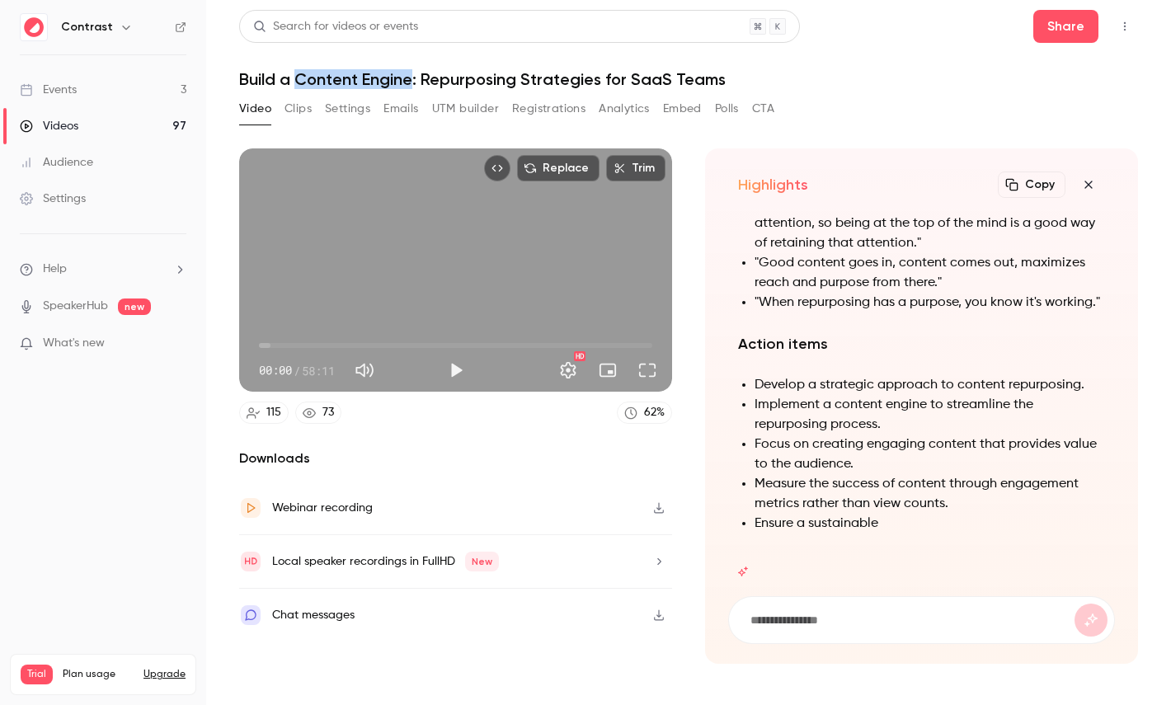
drag, startPoint x: 330, startPoint y: 78, endPoint x: 385, endPoint y: 78, distance: 55.3
click at [386, 78] on h1 "Build a Content Engine: Repurposing Strategies for SaaS Teams" at bounding box center [688, 79] width 899 height 20
copy h1 "Content Engine"
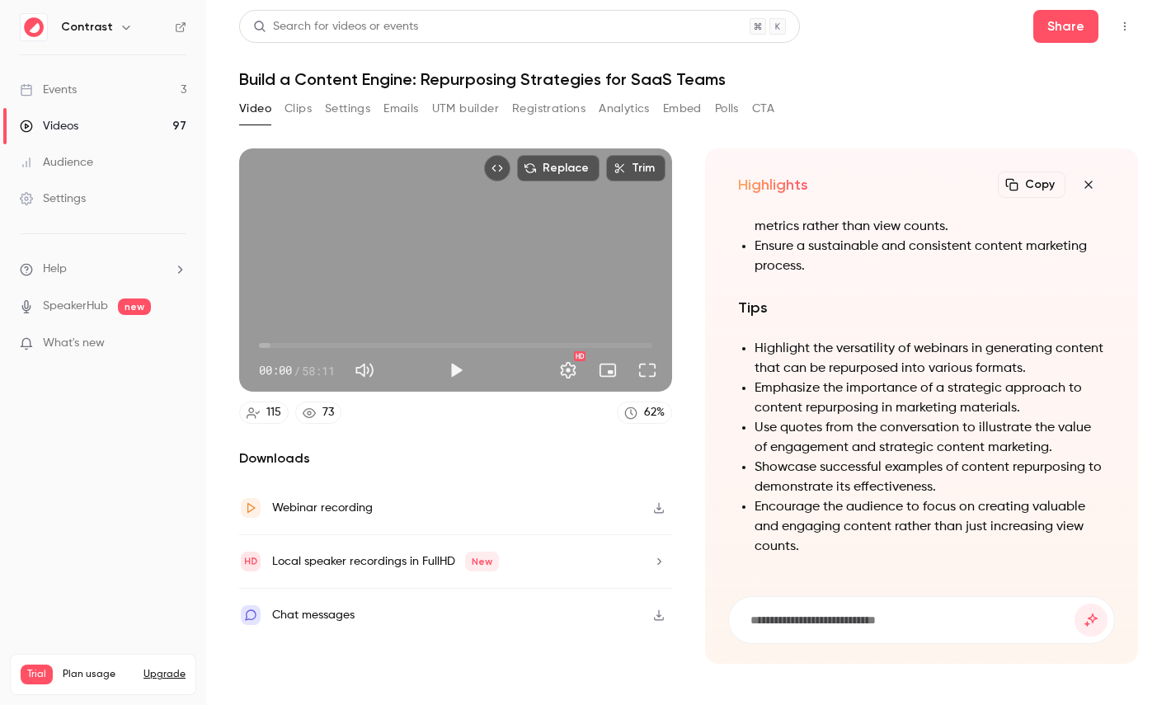
click at [801, 620] on input at bounding box center [912, 620] width 326 height 18
paste input "**********"
type input "**********"
click at [1075, 604] on button "submit" at bounding box center [1091, 620] width 33 height 33
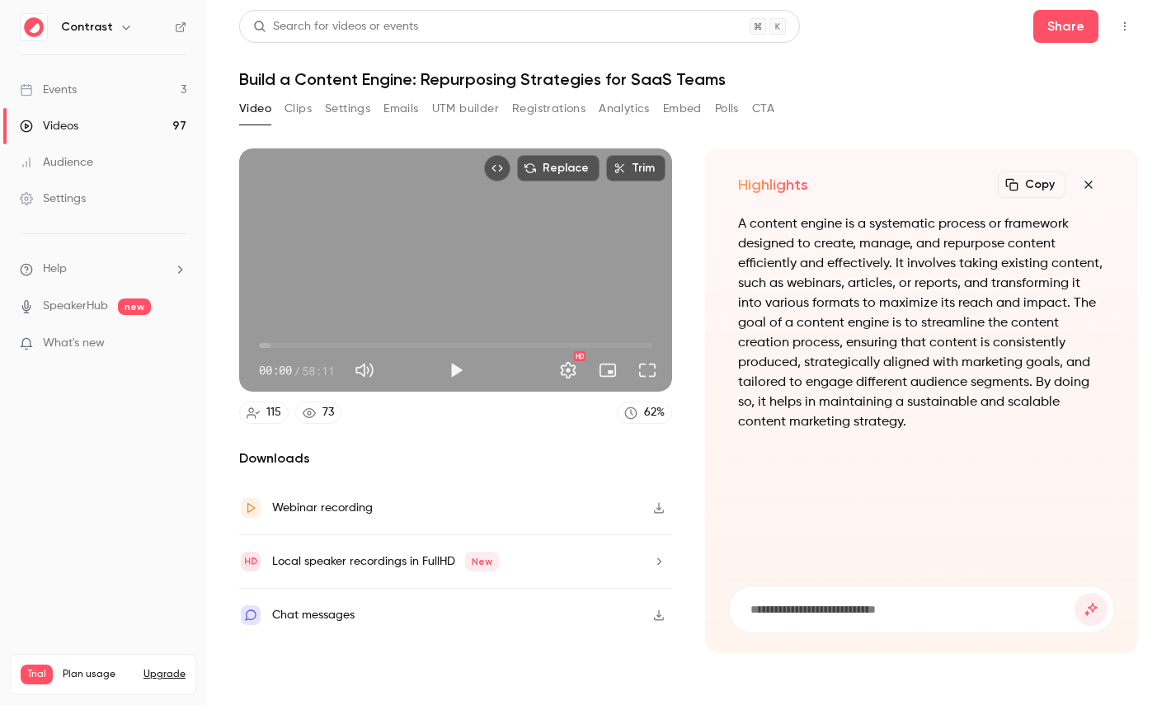
click at [1088, 185] on icon "button" at bounding box center [1088, 184] width 7 height 7
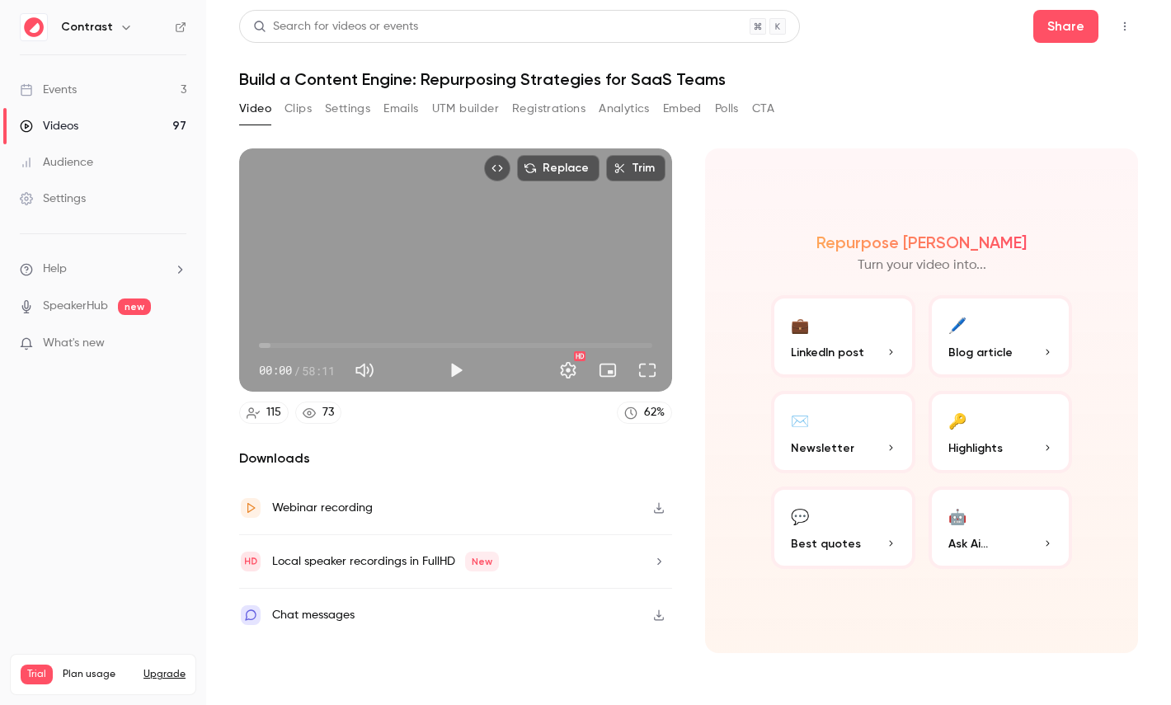
click at [501, 172] on icon "Embed video" at bounding box center [498, 168] width 12 height 12
click at [175, 26] on icon at bounding box center [181, 27] width 12 height 12
click at [78, 187] on link "Settings" at bounding box center [103, 199] width 206 height 36
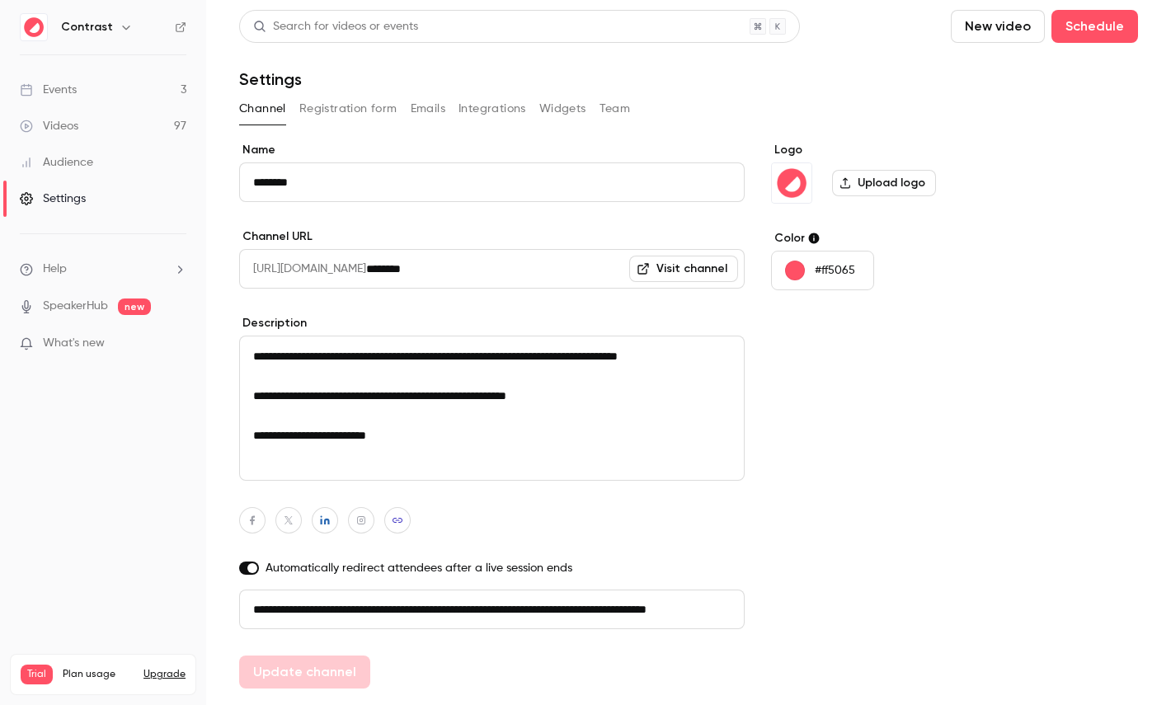
scroll to position [46, 0]
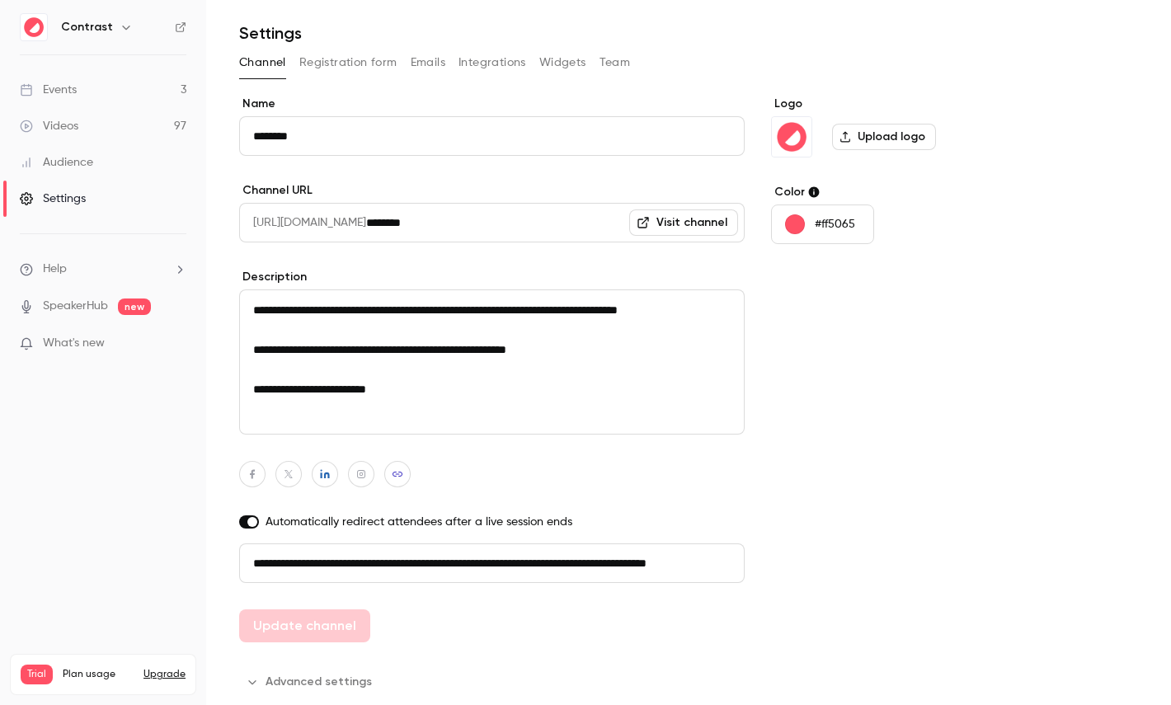
drag, startPoint x: 313, startPoint y: 566, endPoint x: 632, endPoint y: 566, distance: 319.2
click at [632, 566] on input "**********" at bounding box center [492, 564] width 506 height 40
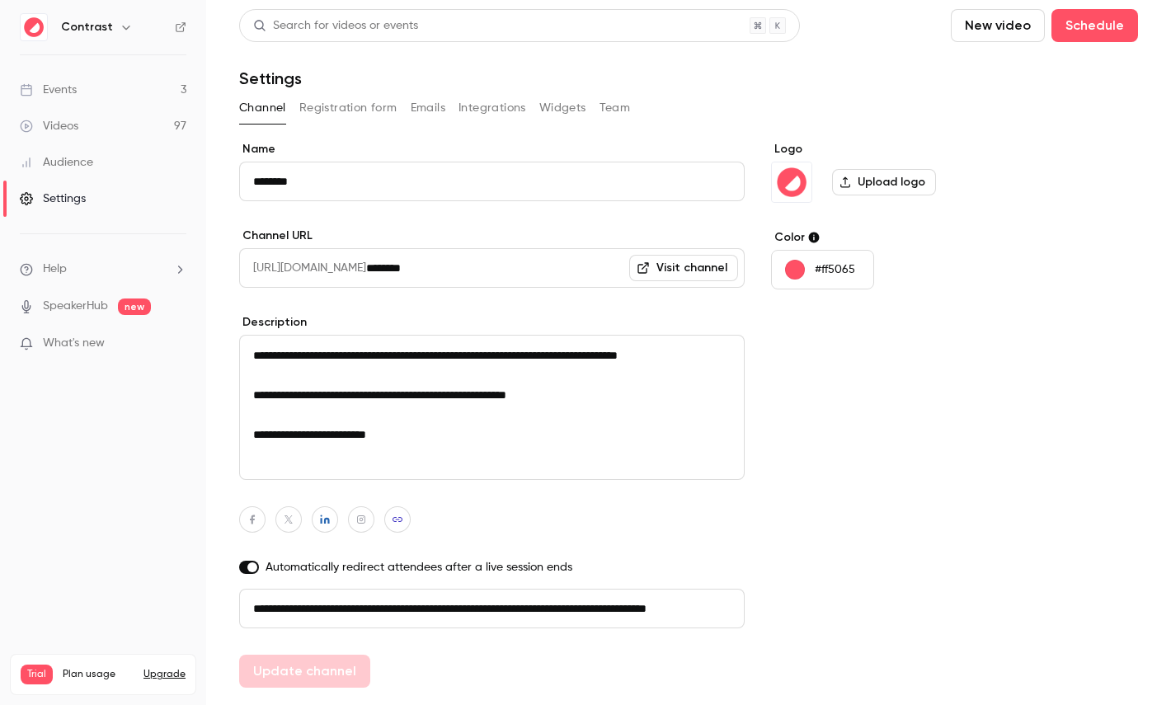
scroll to position [0, 0]
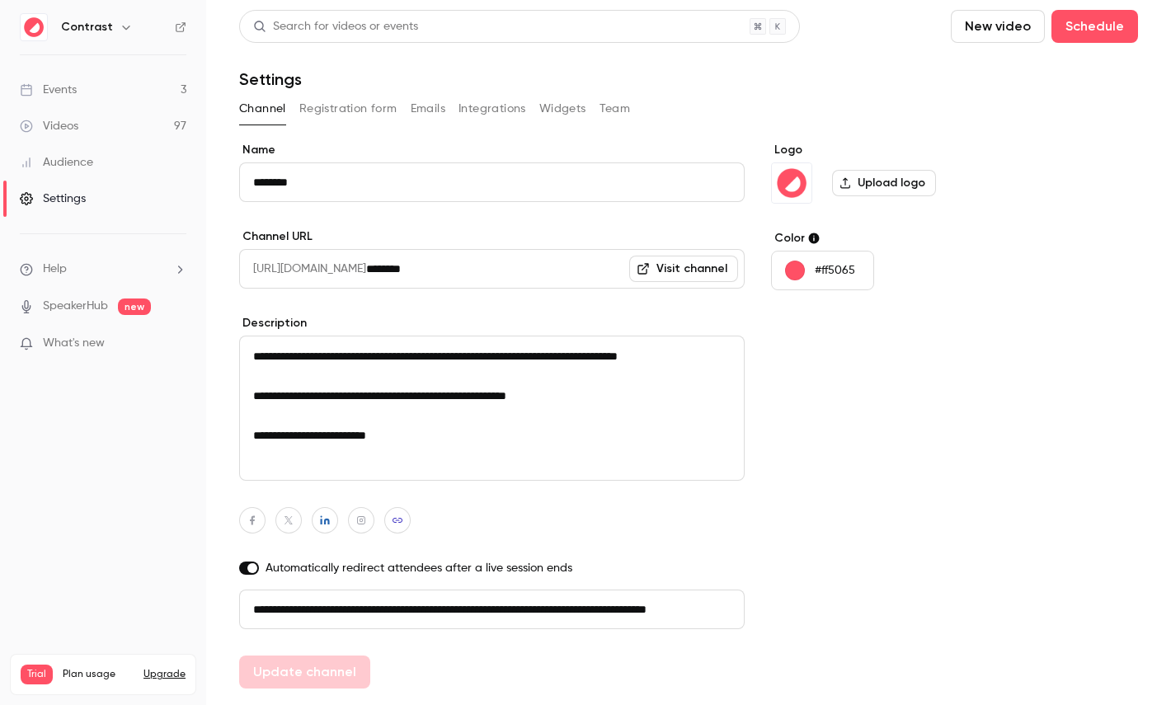
click at [346, 109] on button "Registration form" at bounding box center [348, 109] width 98 height 26
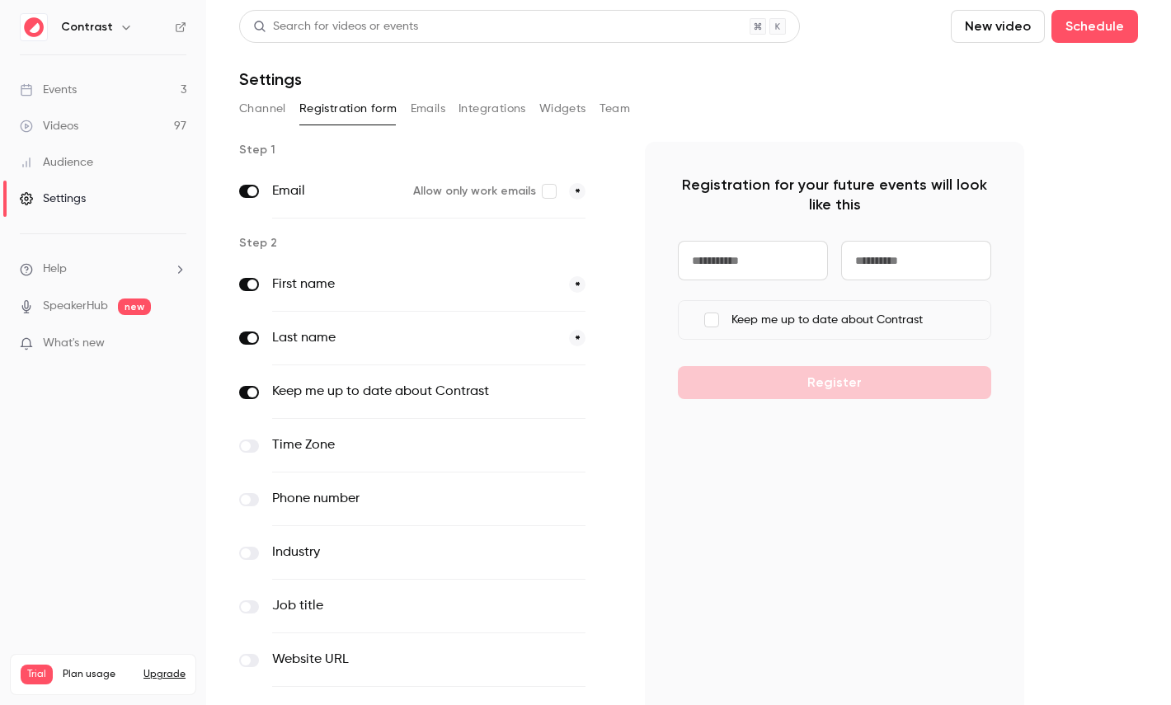
scroll to position [161, 0]
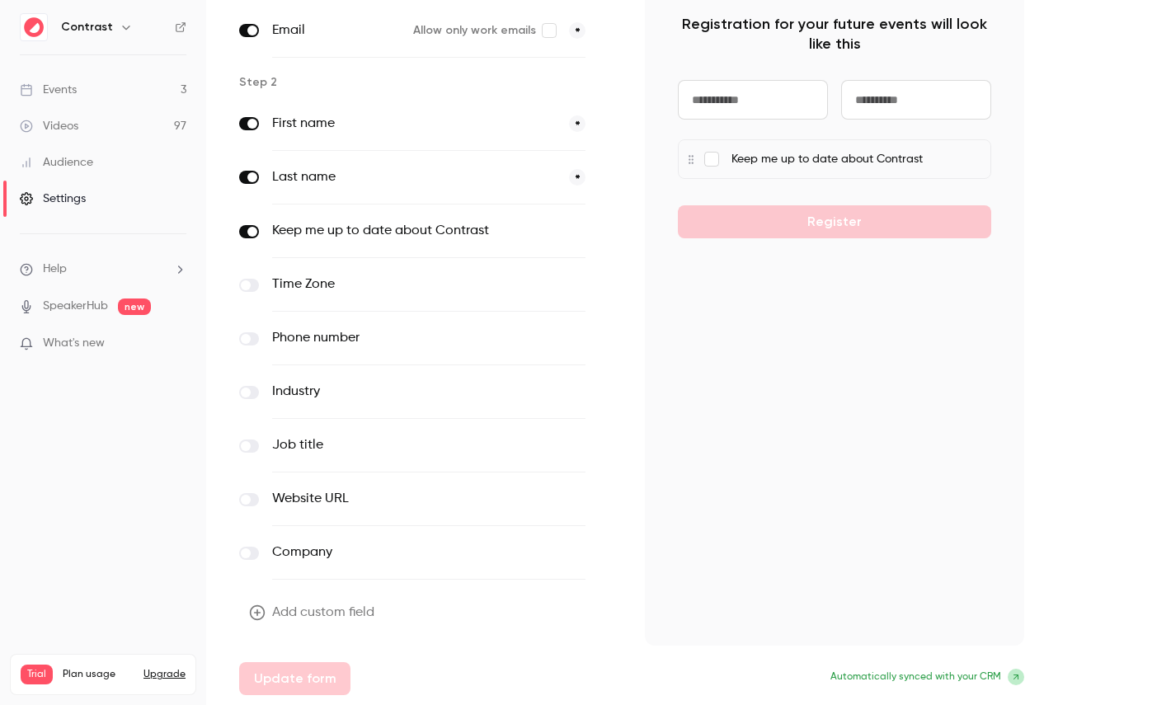
click at [299, 624] on button "Add custom field" at bounding box center [313, 612] width 148 height 33
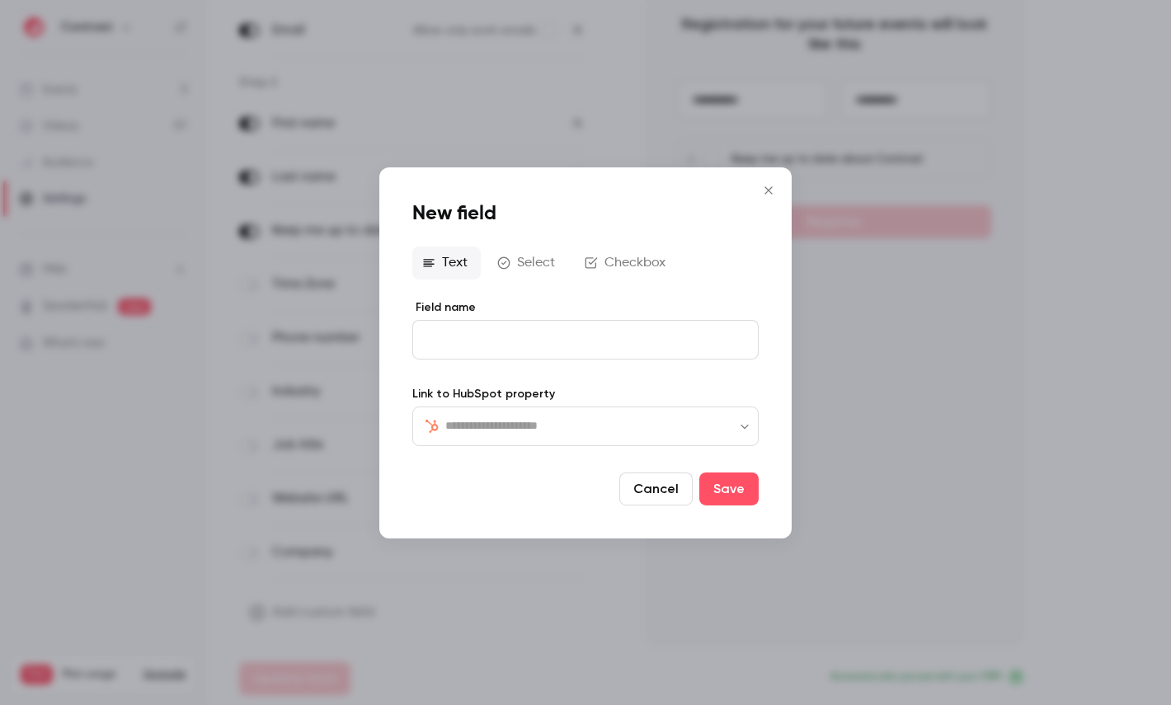
click at [528, 424] on input "text" at bounding box center [595, 426] width 300 height 20
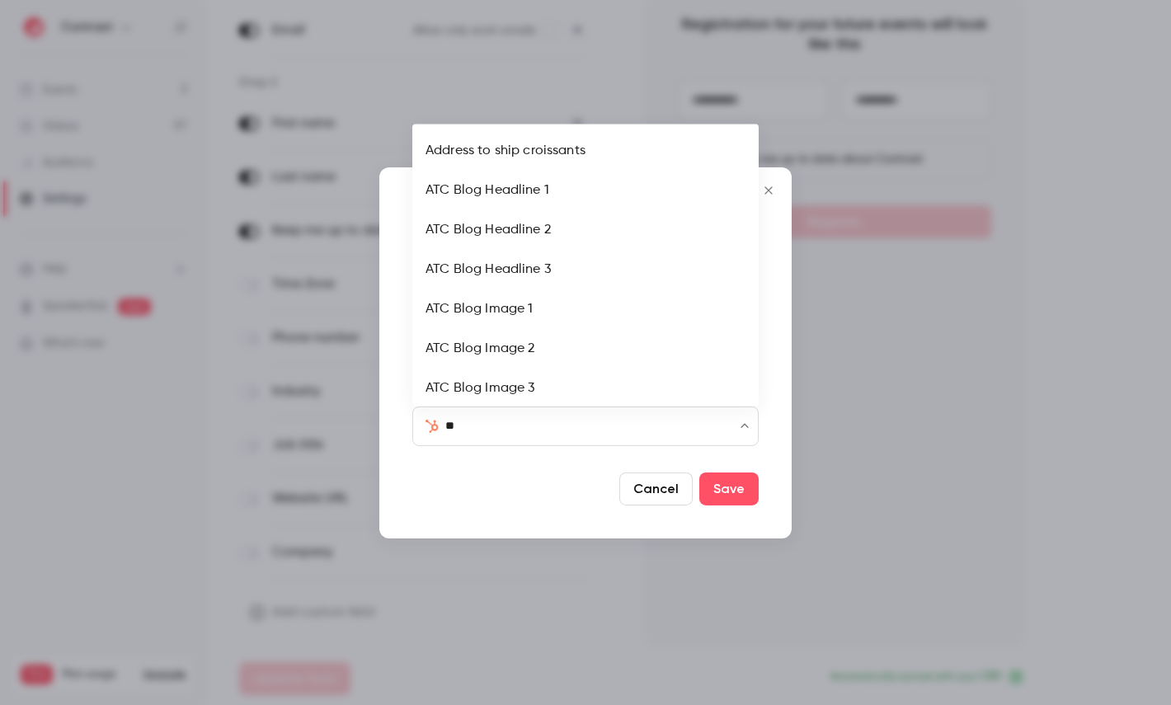
type input "***"
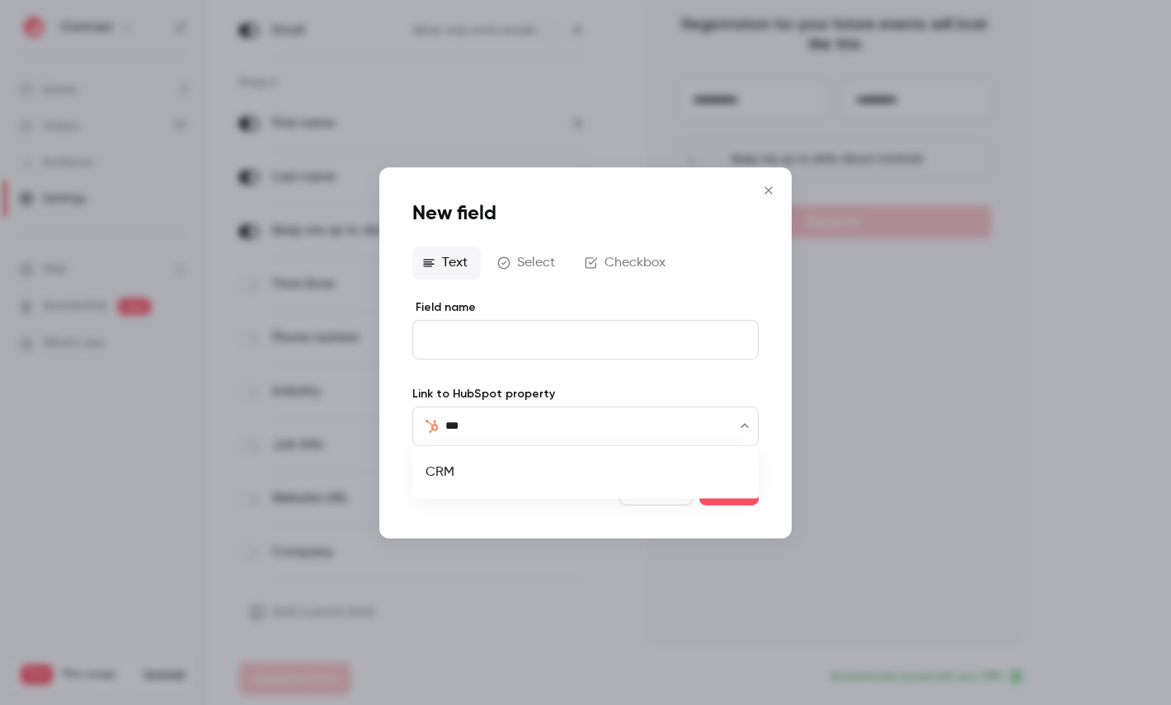
click at [470, 472] on li "CRM" at bounding box center [585, 473] width 346 height 40
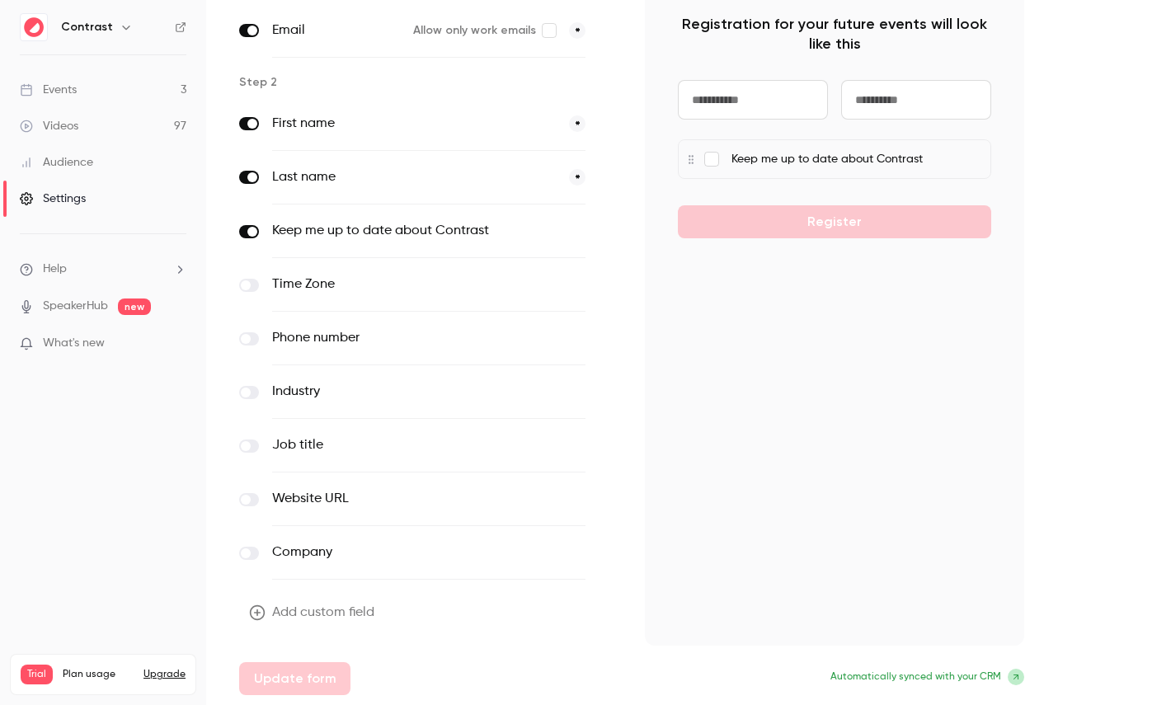
scroll to position [0, 0]
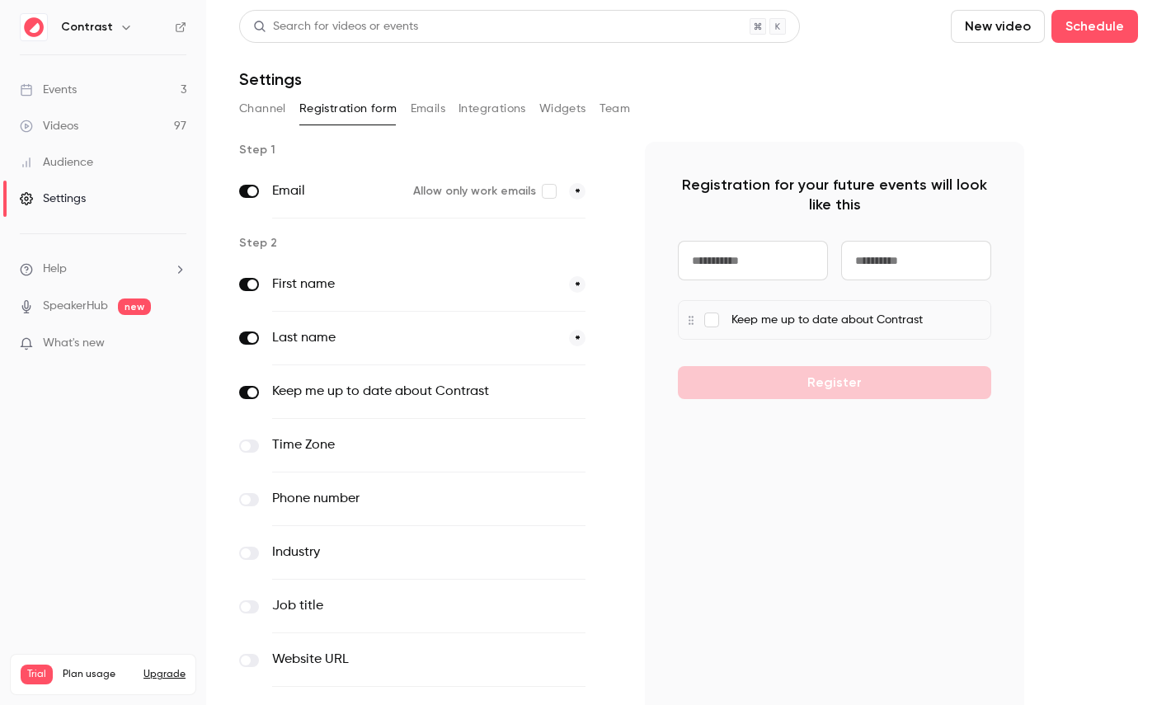
click at [419, 113] on button "Emails" at bounding box center [428, 109] width 35 height 26
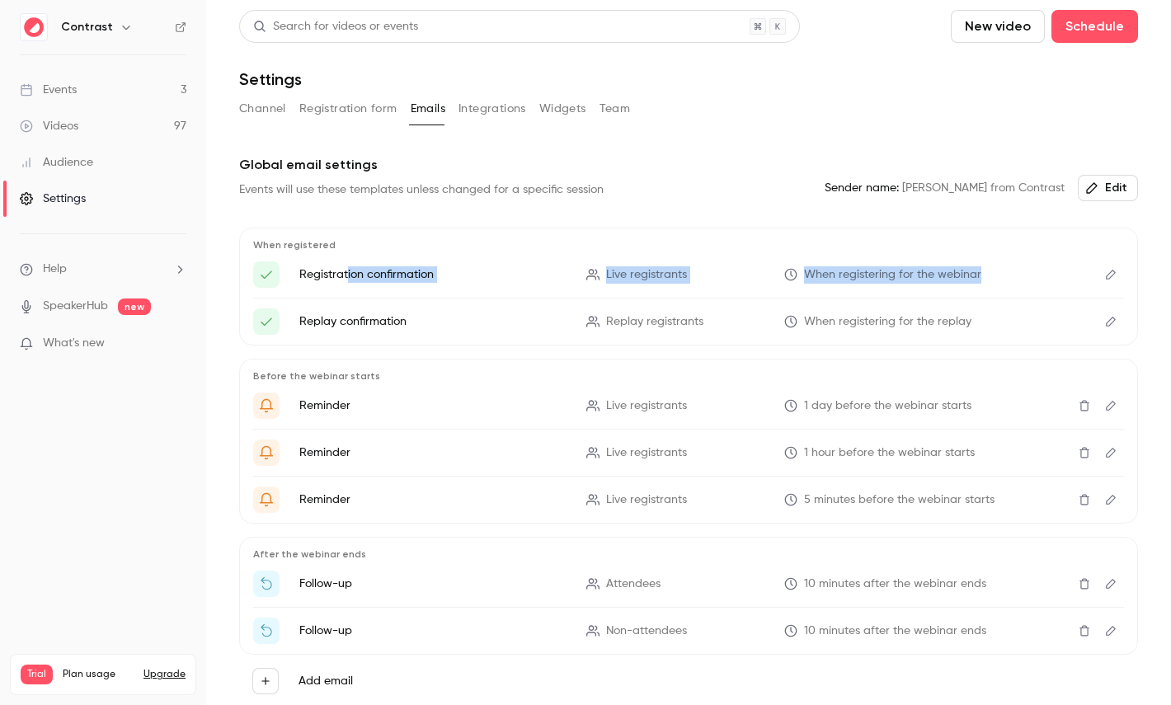
drag, startPoint x: 346, startPoint y: 273, endPoint x: 779, endPoint y: 297, distance: 434.5
click at [779, 297] on ul "Registration confirmation Live registrants When registering for the webinar Rep…" at bounding box center [688, 297] width 871 height 73
click at [1102, 282] on button "Edit" at bounding box center [1111, 274] width 26 height 26
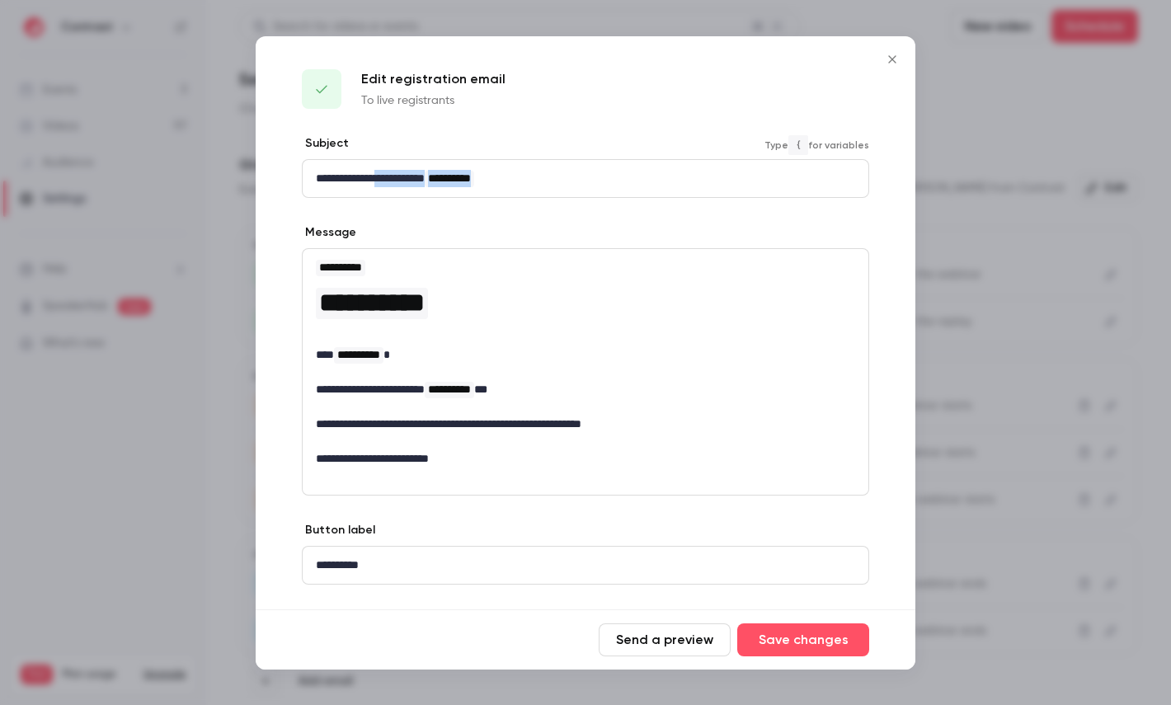
drag, startPoint x: 387, startPoint y: 174, endPoint x: 624, endPoint y: 174, distance: 236.7
click at [624, 174] on p "**********" at bounding box center [585, 178] width 539 height 17
click at [1059, 390] on div at bounding box center [585, 352] width 1171 height 705
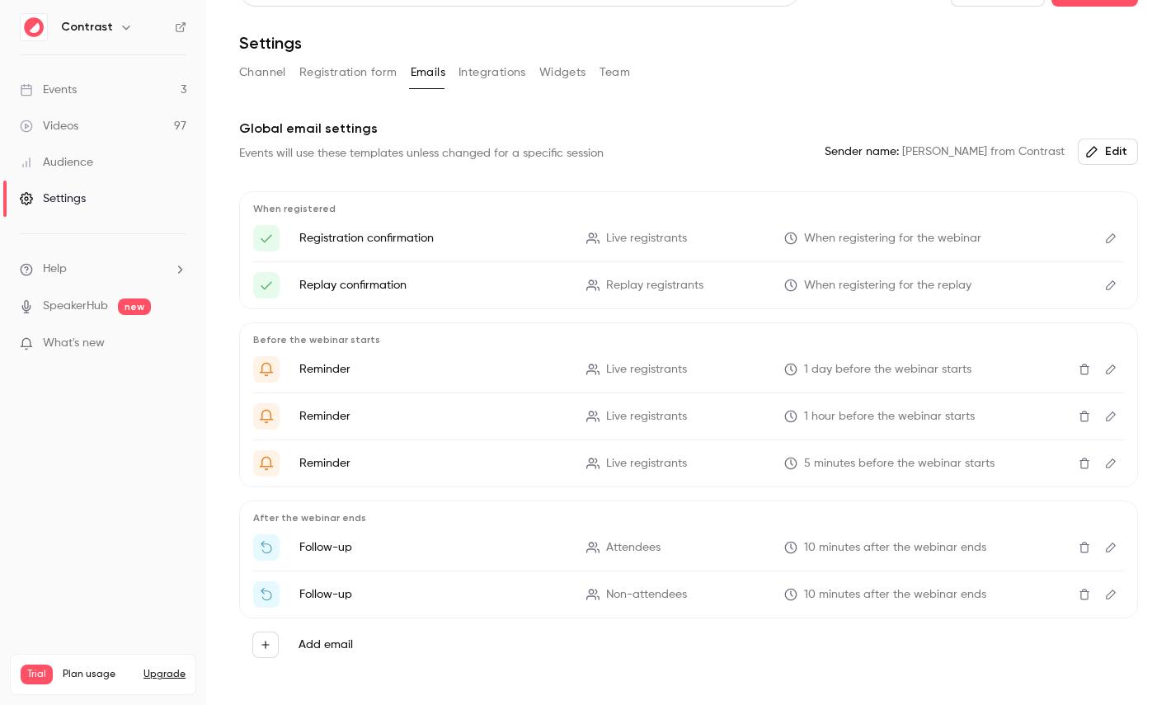
scroll to position [39, 0]
click at [485, 74] on button "Integrations" at bounding box center [493, 70] width 68 height 26
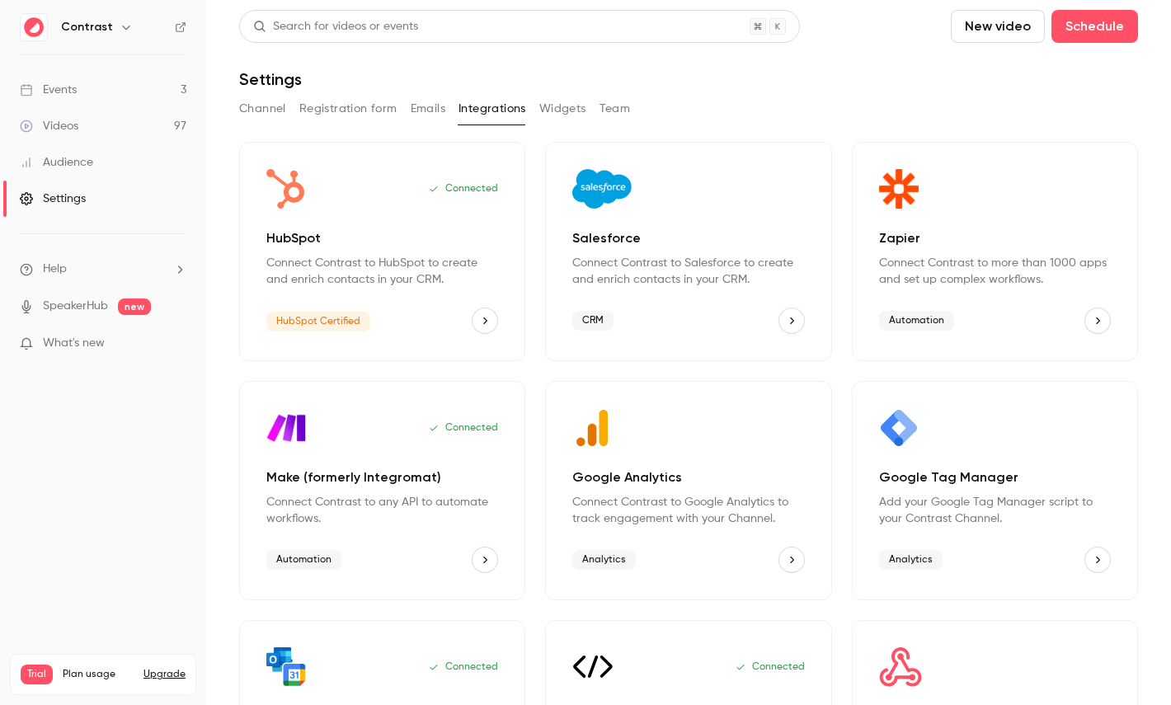
click at [819, 96] on div "Channel Registration form Emails Integrations Widgets Team" at bounding box center [688, 109] width 899 height 26
click at [620, 120] on button "Team" at bounding box center [615, 109] width 31 height 26
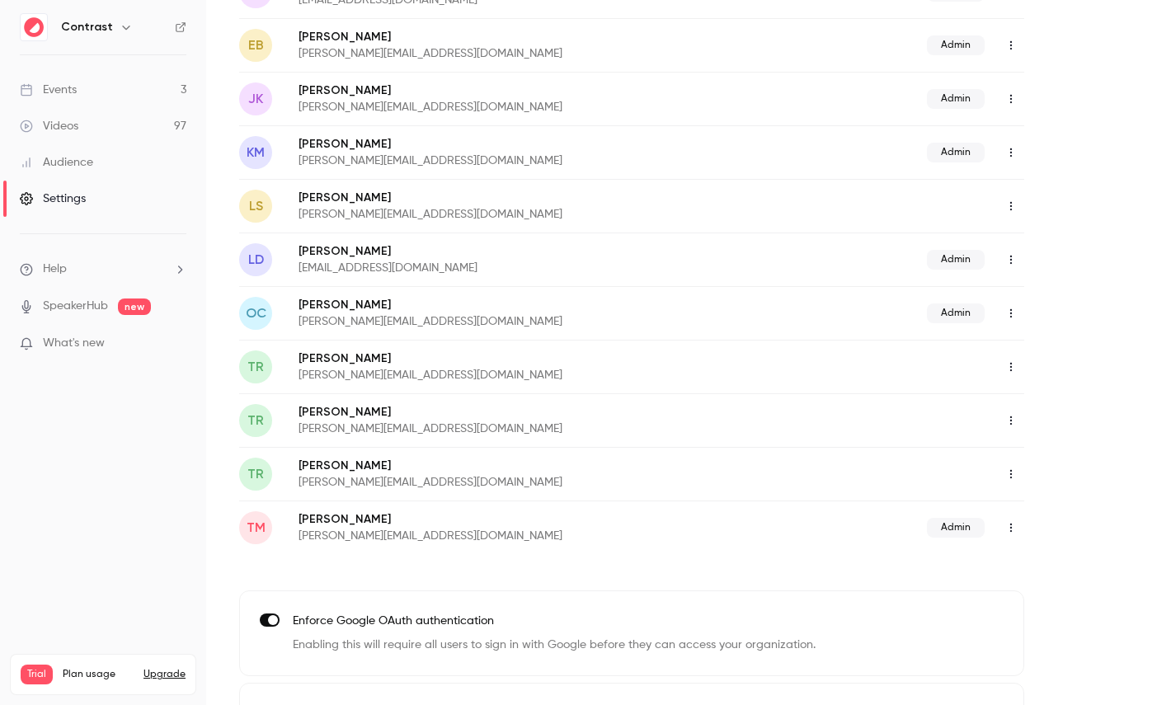
scroll to position [317, 0]
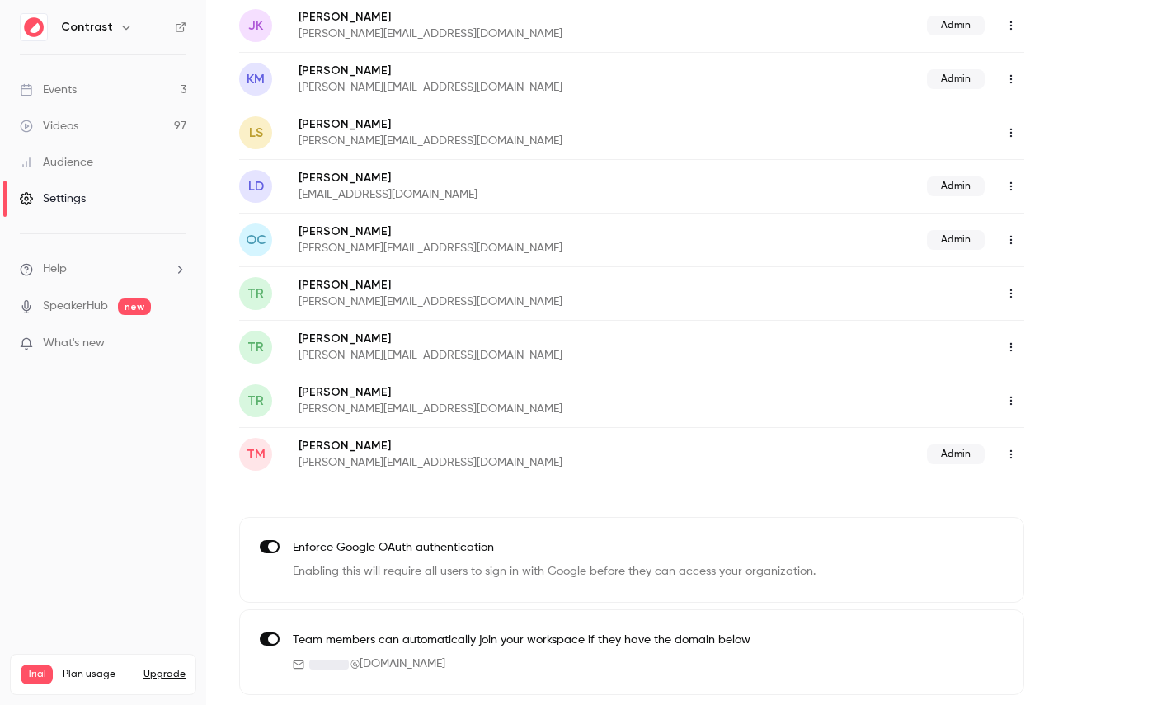
click at [318, 350] on p "thomas+signup@getcontrast.io" at bounding box center [540, 355] width 482 height 16
drag, startPoint x: 318, startPoint y: 350, endPoint x: 362, endPoint y: 350, distance: 43.7
click at [361, 350] on p "thomas+signup@getcontrast.io" at bounding box center [540, 355] width 482 height 16
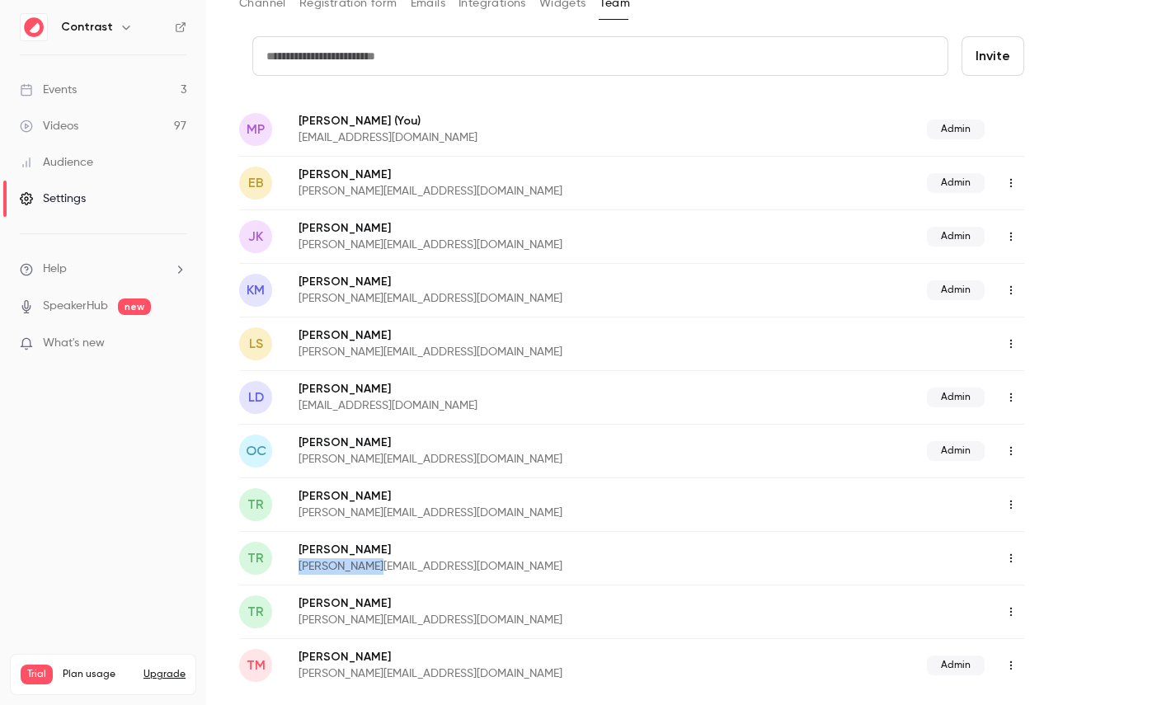
scroll to position [0, 0]
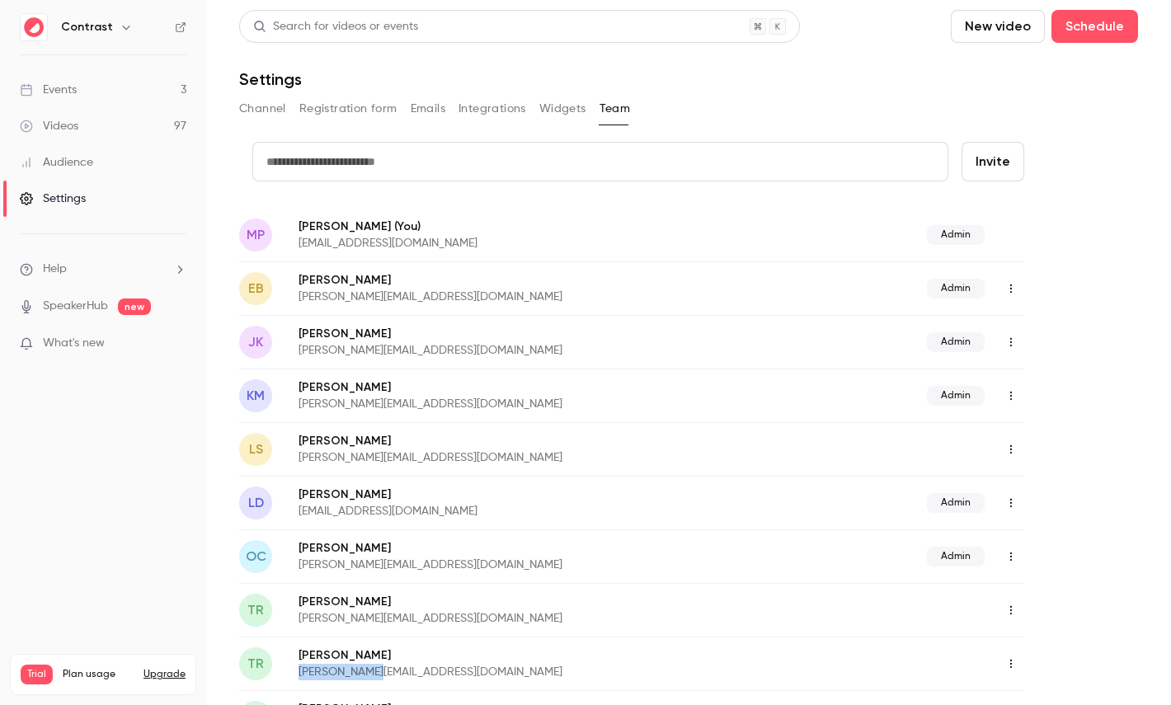
click at [107, 166] on link "Audience" at bounding box center [103, 162] width 206 height 36
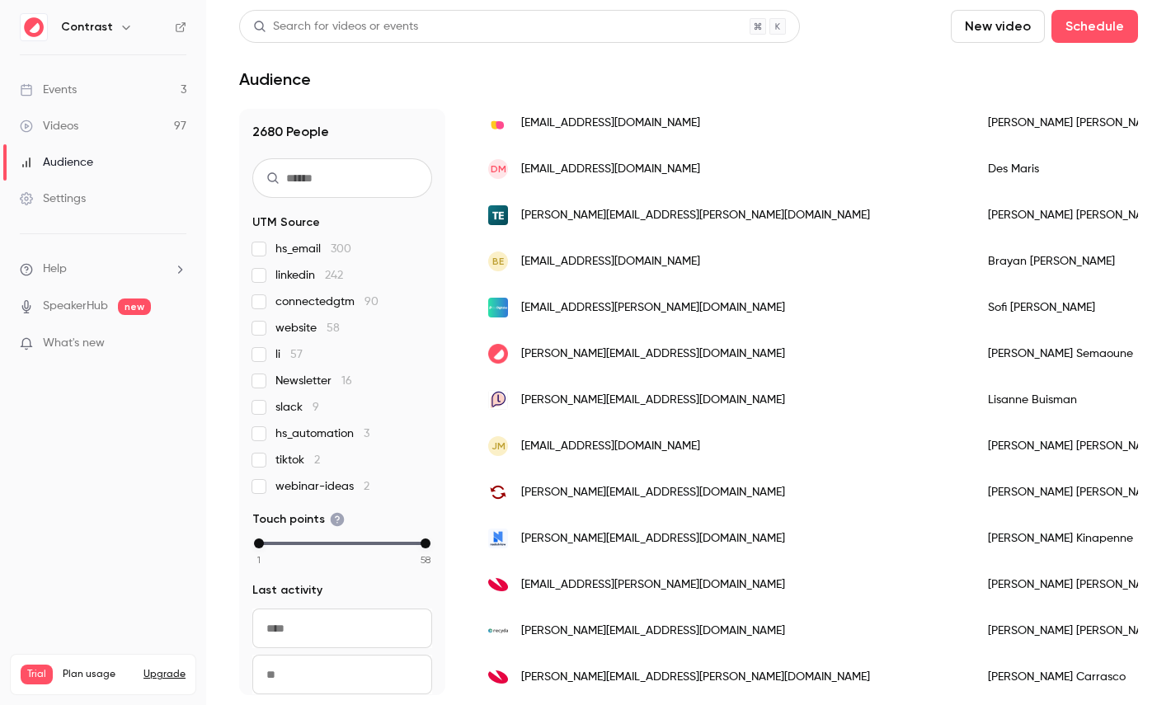
scroll to position [331, 0]
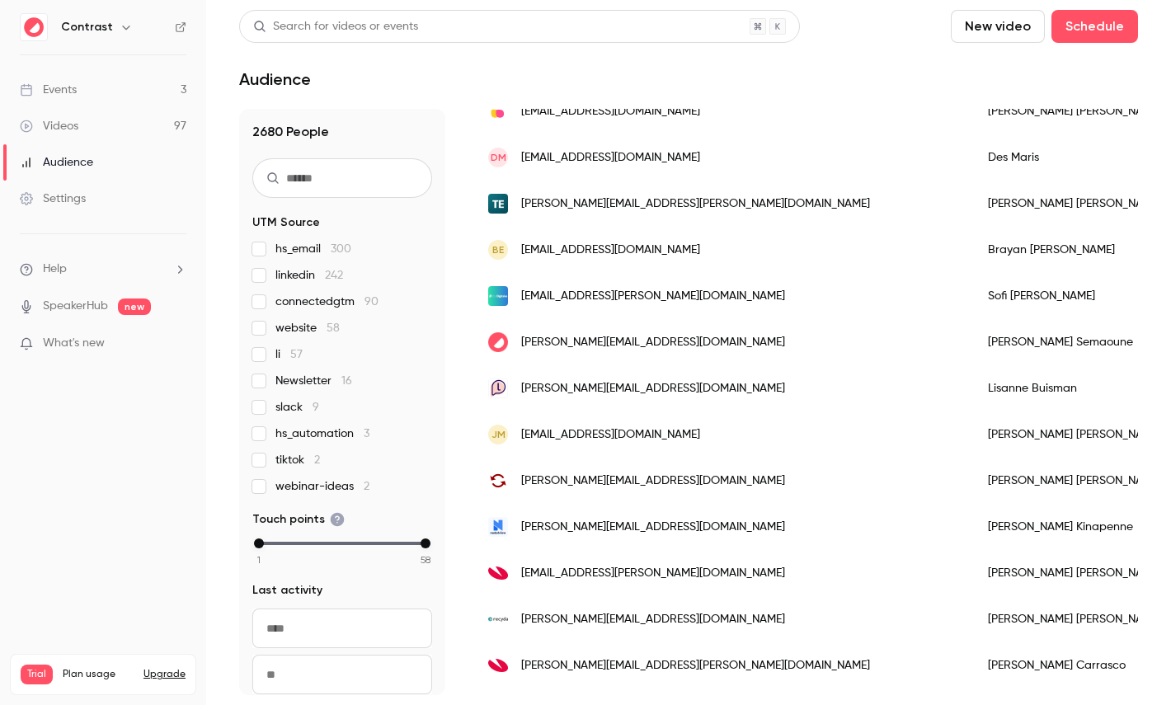
click at [972, 334] on div "Salim Semaoune" at bounding box center [1079, 342] width 214 height 46
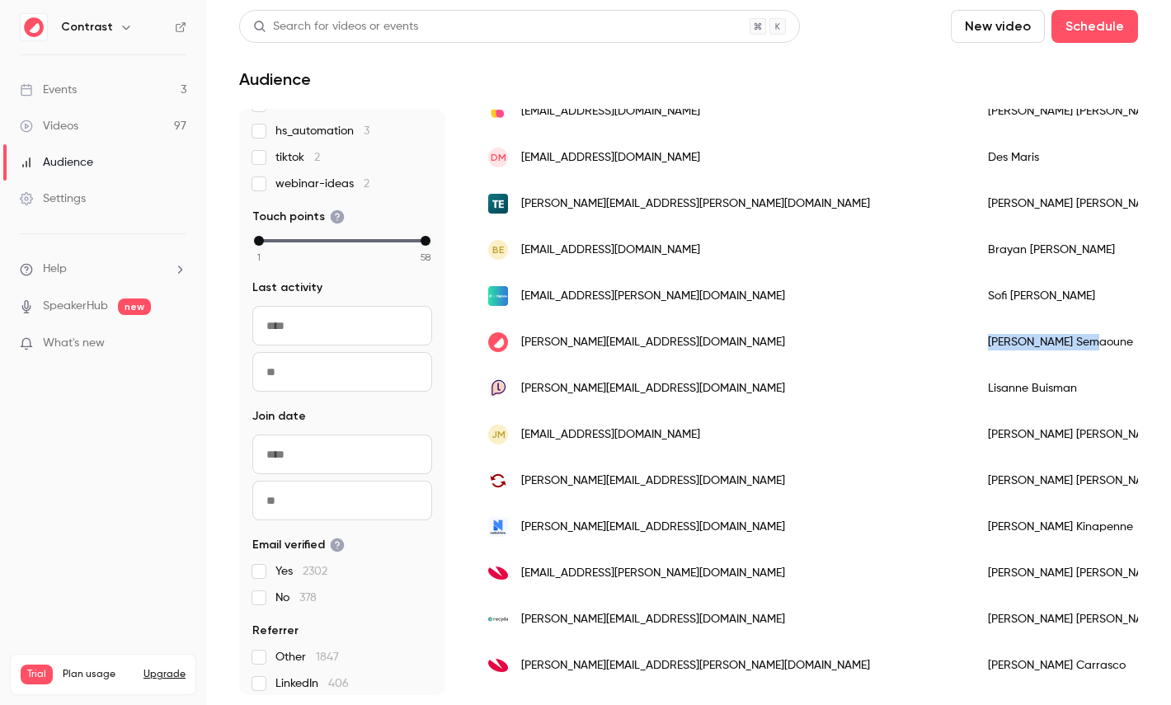
scroll to position [339, 0]
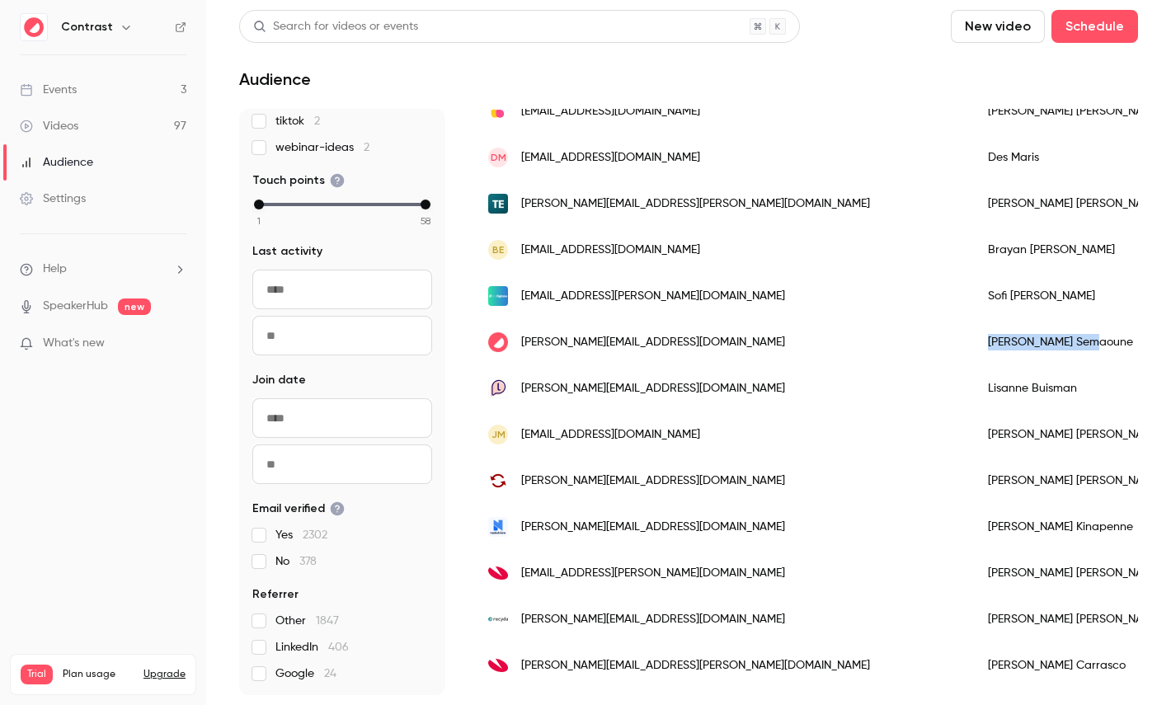
click at [92, 139] on link "Videos 97" at bounding box center [103, 126] width 206 height 36
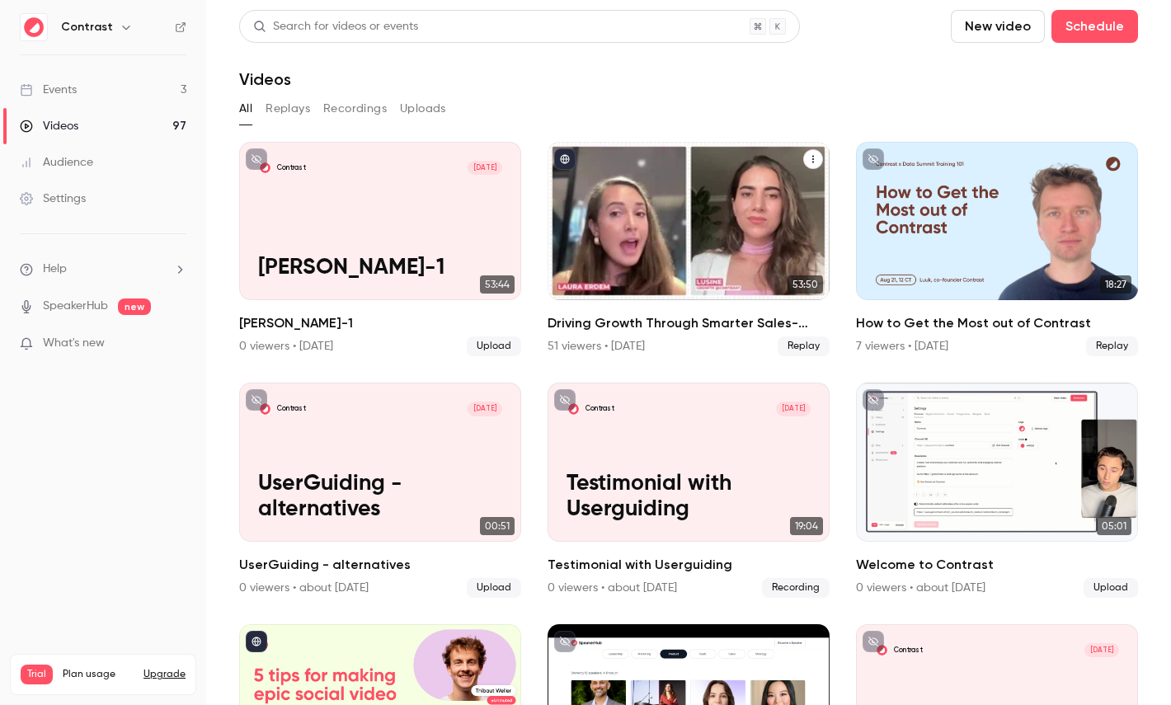
click at [697, 214] on div "Driving Growth Through Smarter Sales-Marketing Collaboration" at bounding box center [689, 221] width 282 height 158
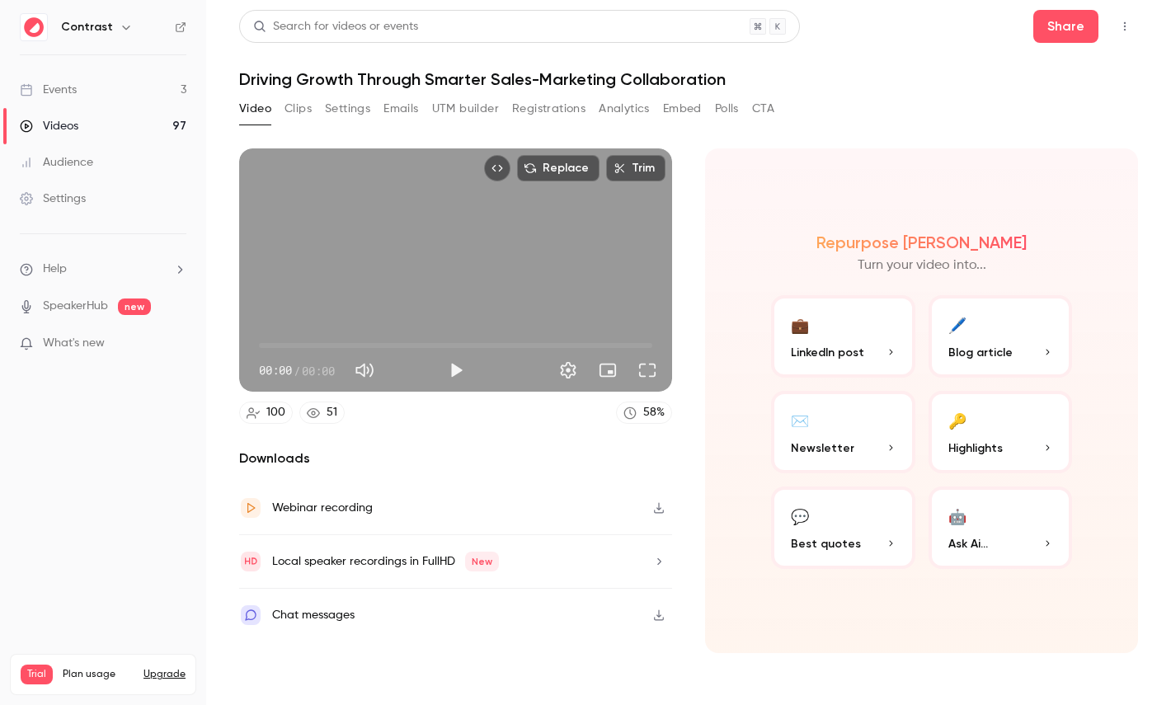
click at [566, 118] on button "Registrations" at bounding box center [548, 109] width 73 height 26
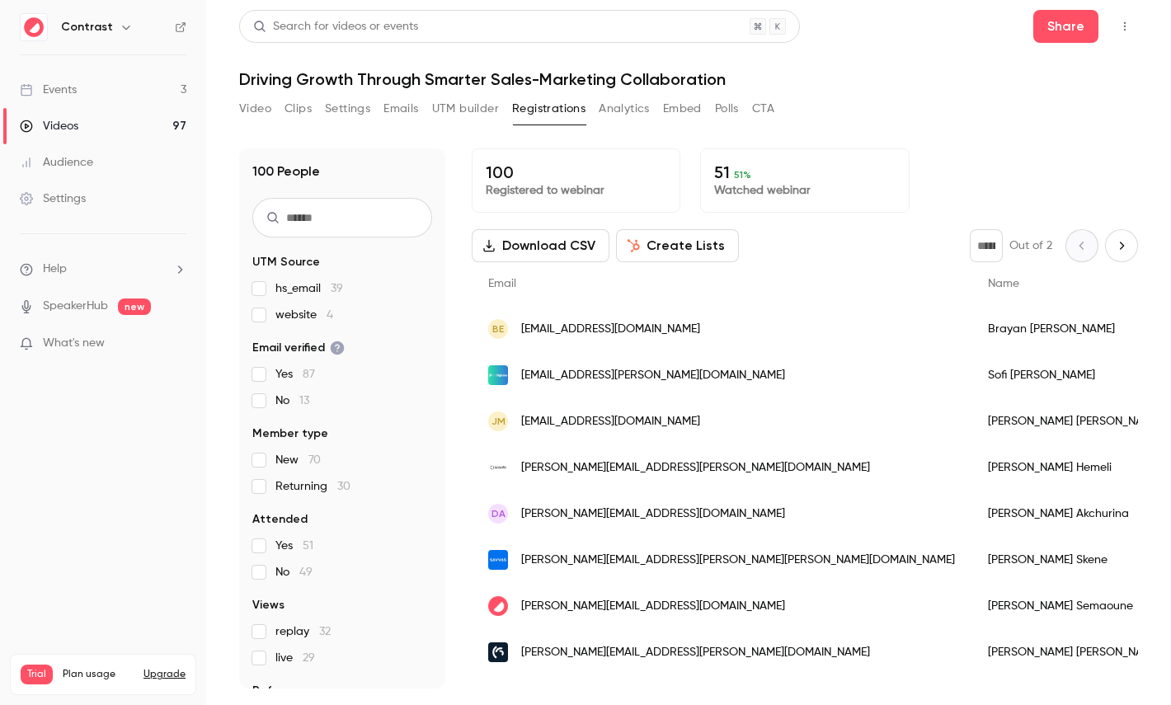
scroll to position [77, 0]
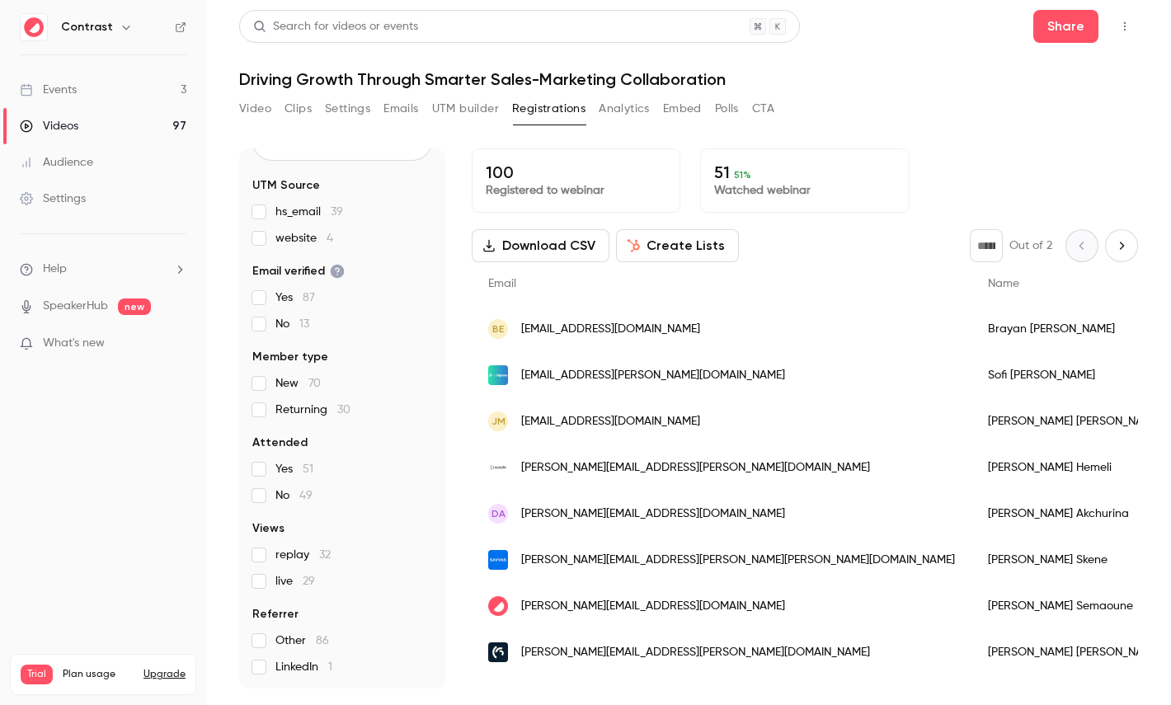
click at [636, 238] on button "Create Lists" at bounding box center [677, 245] width 123 height 33
click at [633, 105] on button "Analytics" at bounding box center [624, 109] width 51 height 26
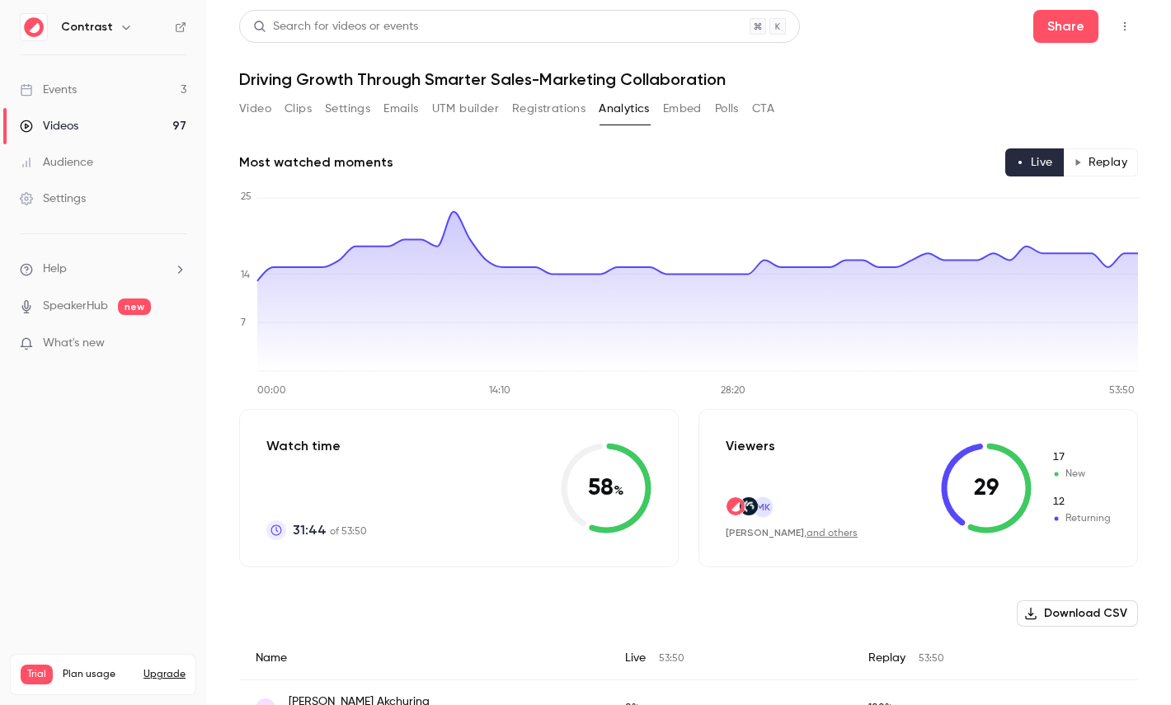
click at [1104, 158] on button "Replay" at bounding box center [1100, 162] width 75 height 28
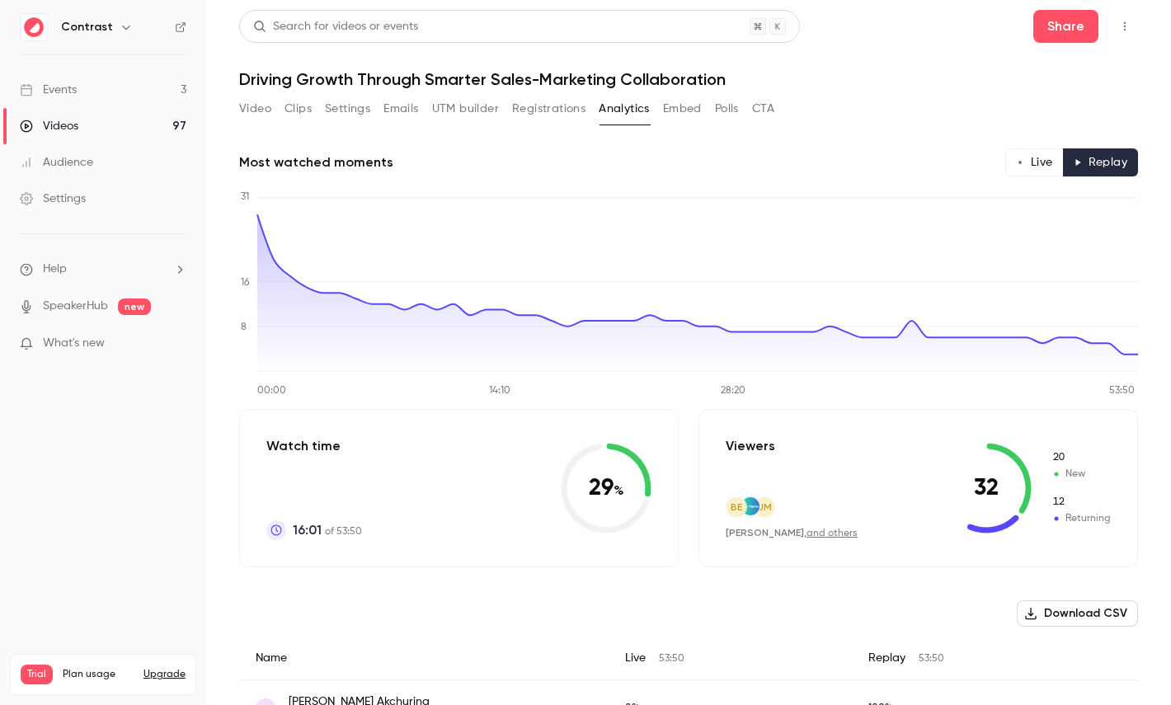
click at [1039, 166] on button "Live" at bounding box center [1034, 162] width 59 height 28
type button "live"
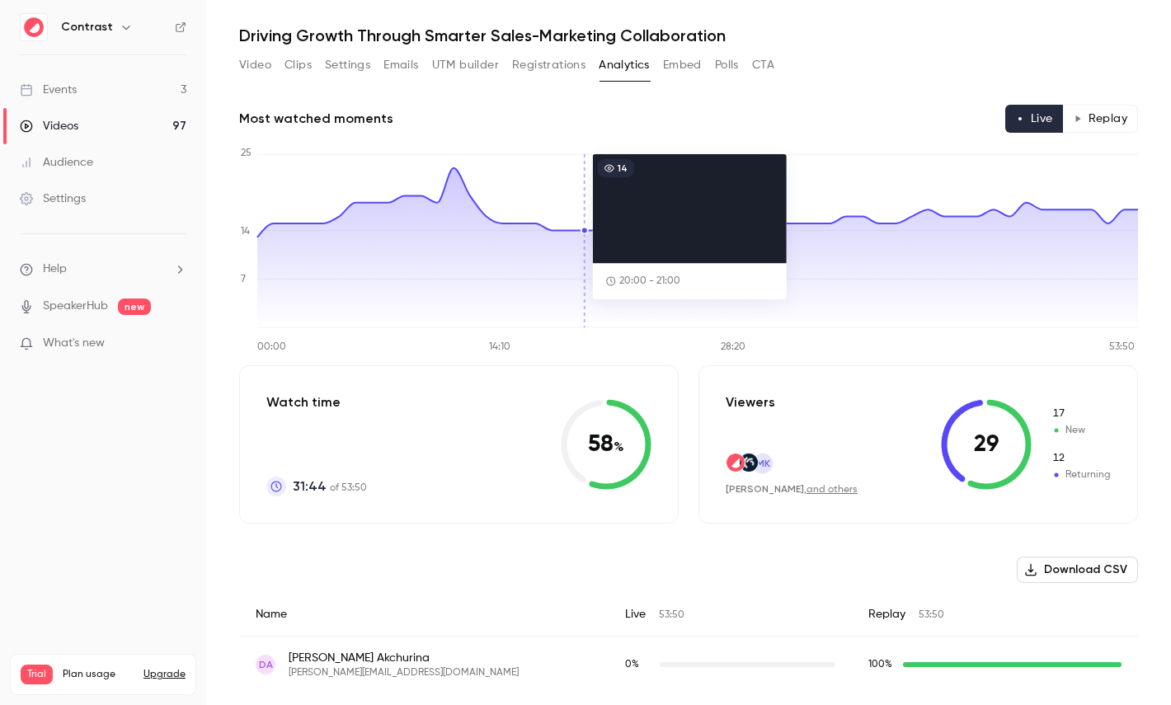
scroll to position [65, 0]
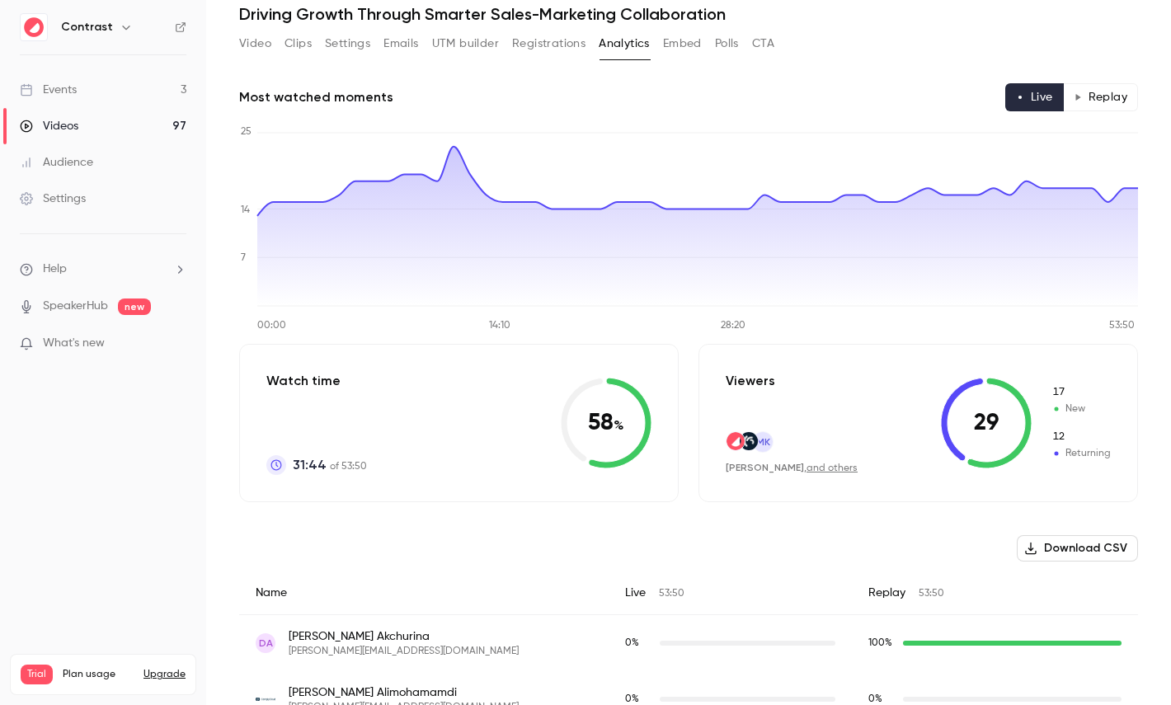
click at [1101, 99] on button "Replay" at bounding box center [1100, 97] width 75 height 28
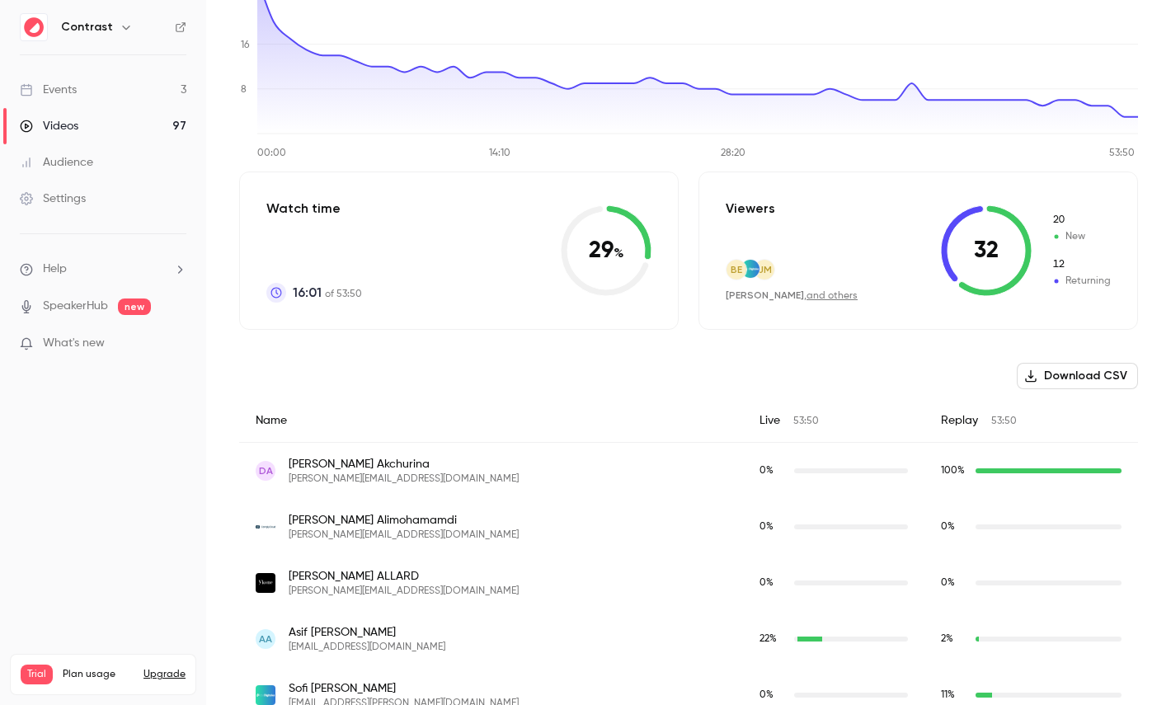
scroll to position [13, 0]
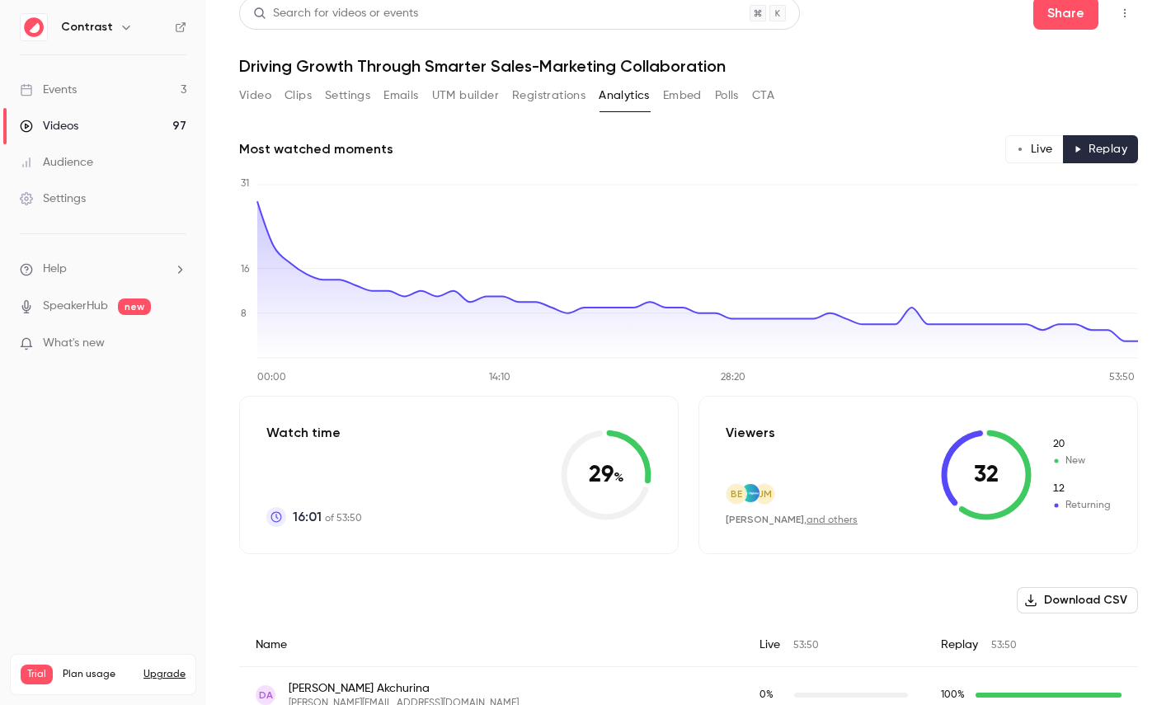
click at [732, 99] on button "Polls" at bounding box center [727, 95] width 24 height 26
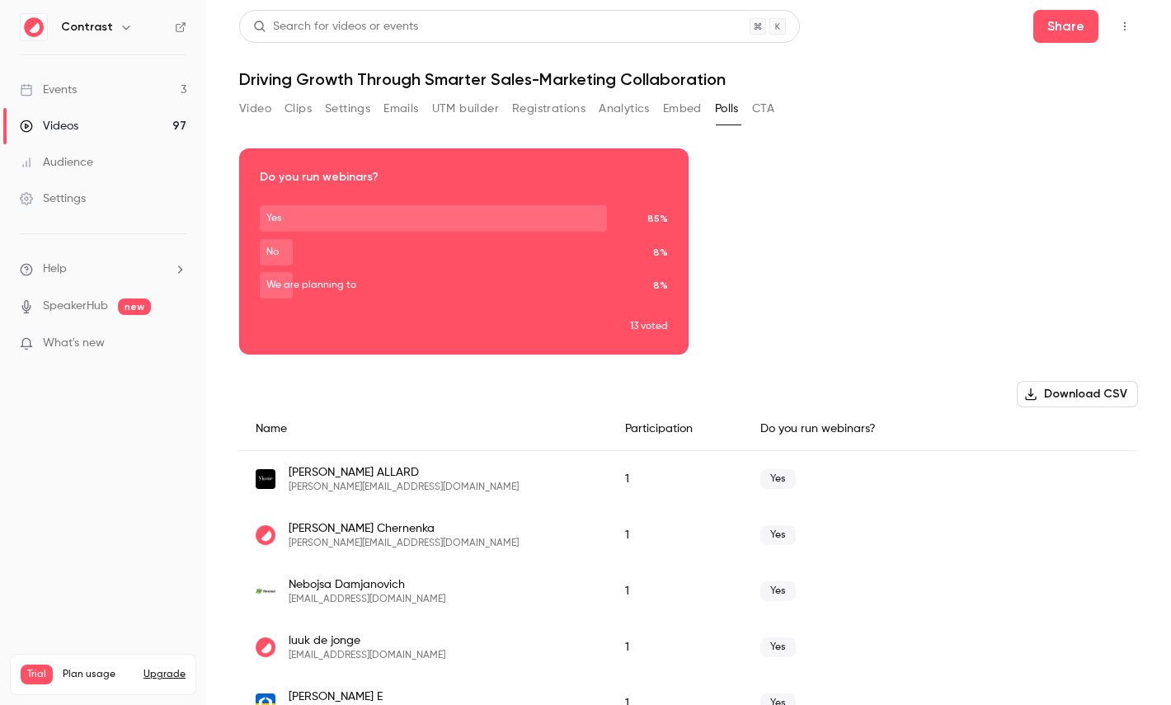
click at [464, 191] on div "Download image" at bounding box center [464, 251] width 448 height 205
click at [144, 117] on link "Videos 97" at bounding box center [103, 126] width 206 height 36
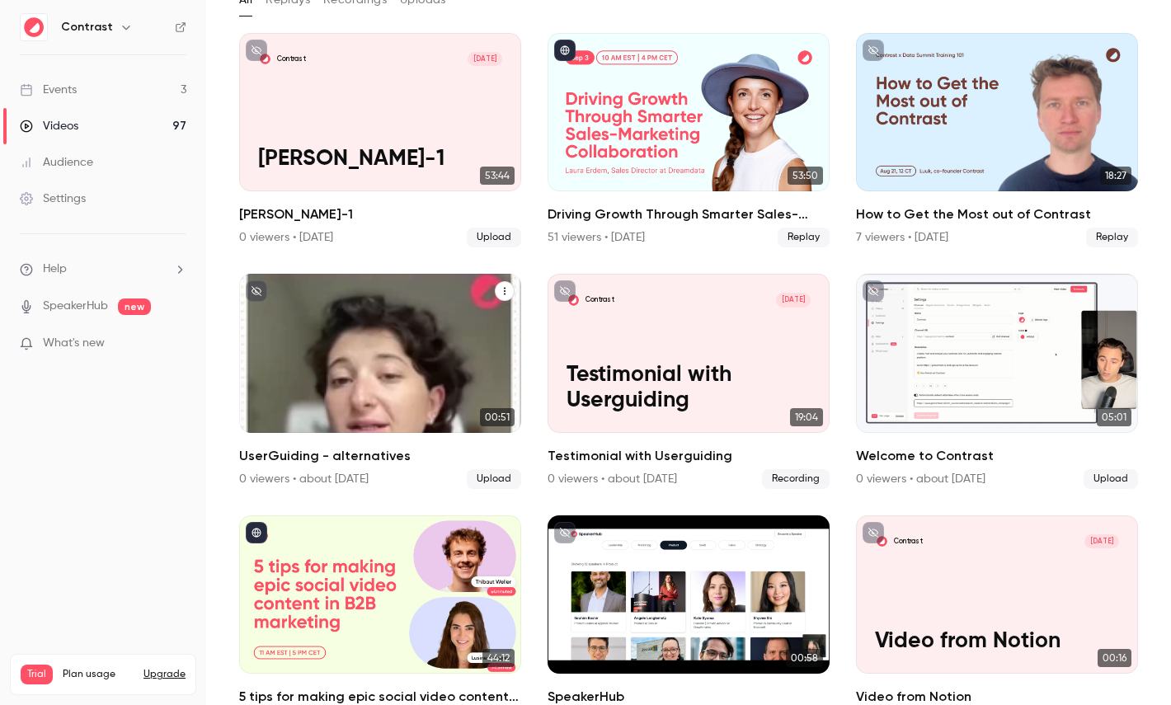
scroll to position [114, 0]
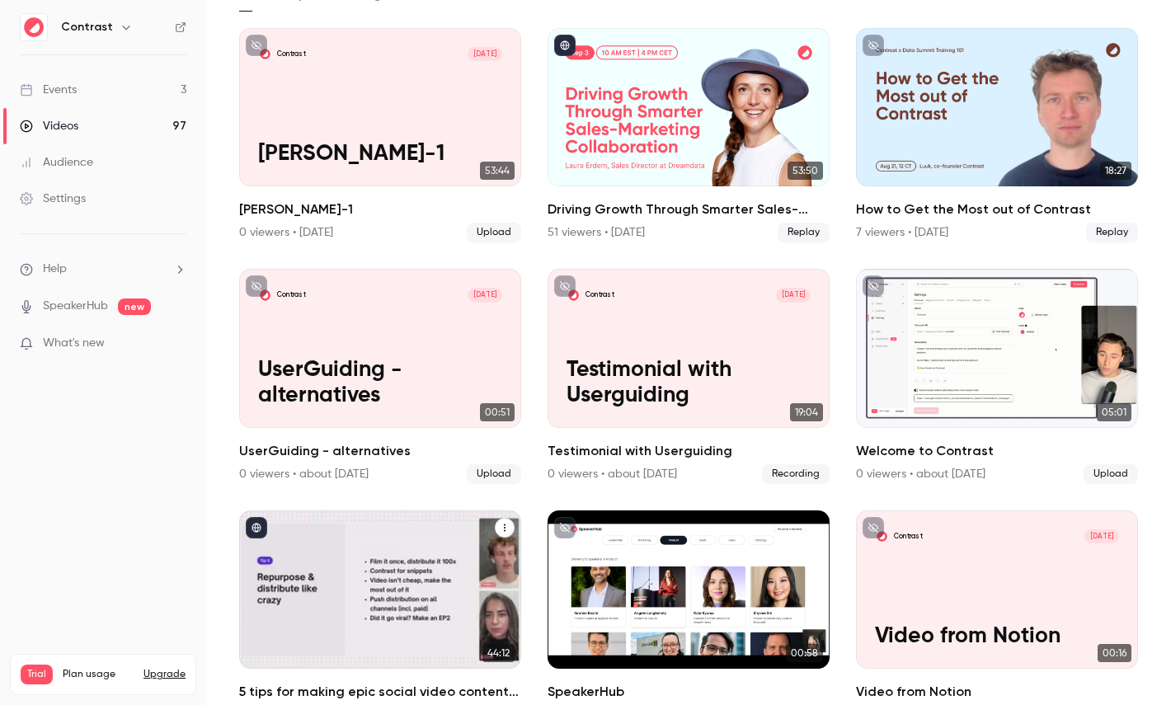
click at [370, 514] on div "5 tips for making epic social video content in B2B marketing" at bounding box center [380, 590] width 282 height 158
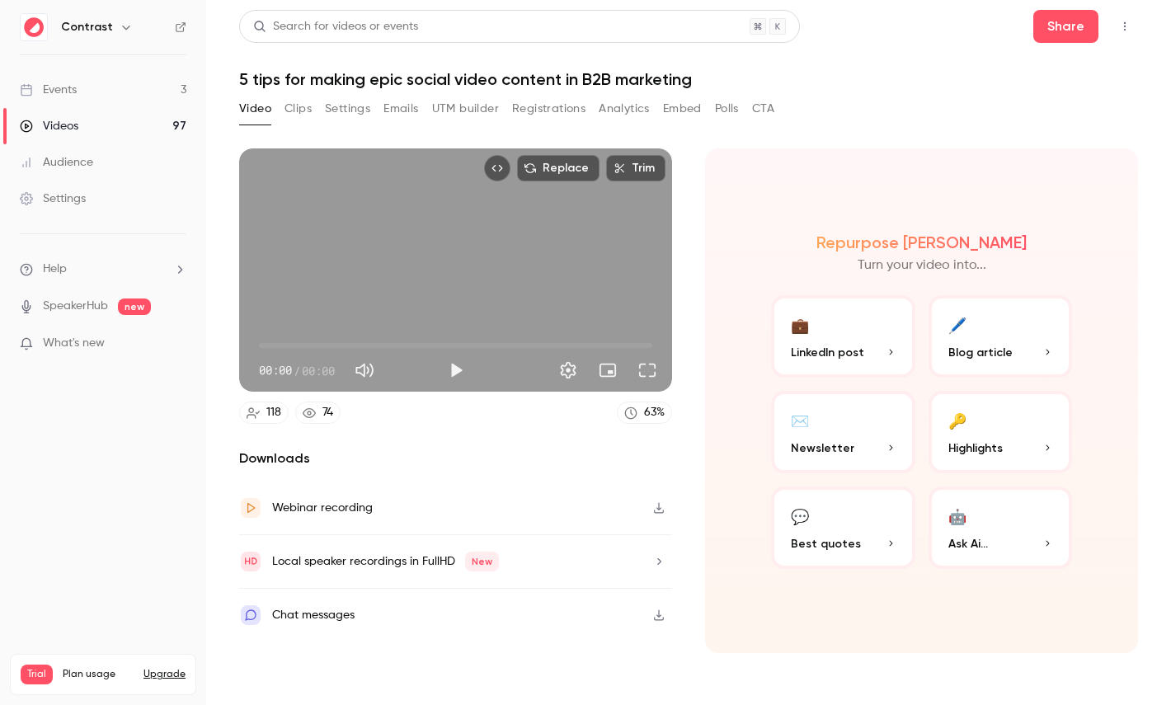
click at [756, 106] on button "CTA" at bounding box center [763, 109] width 22 height 26
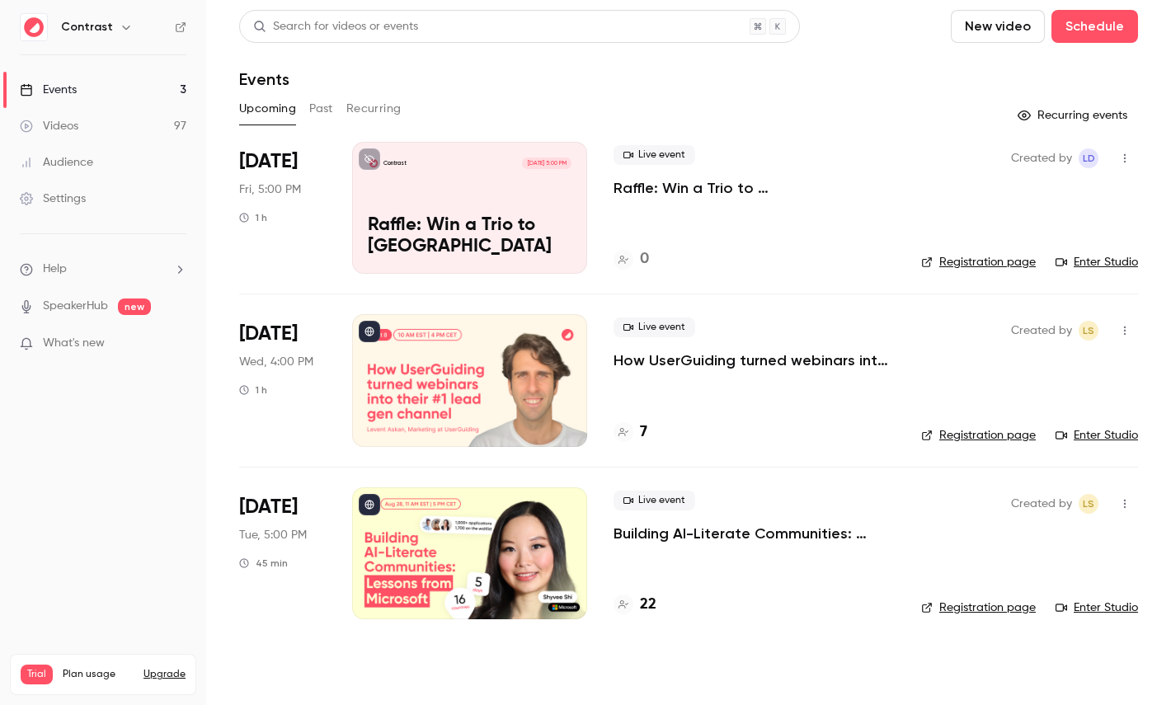
click at [122, 27] on icon "button" at bounding box center [125, 28] width 7 height 4
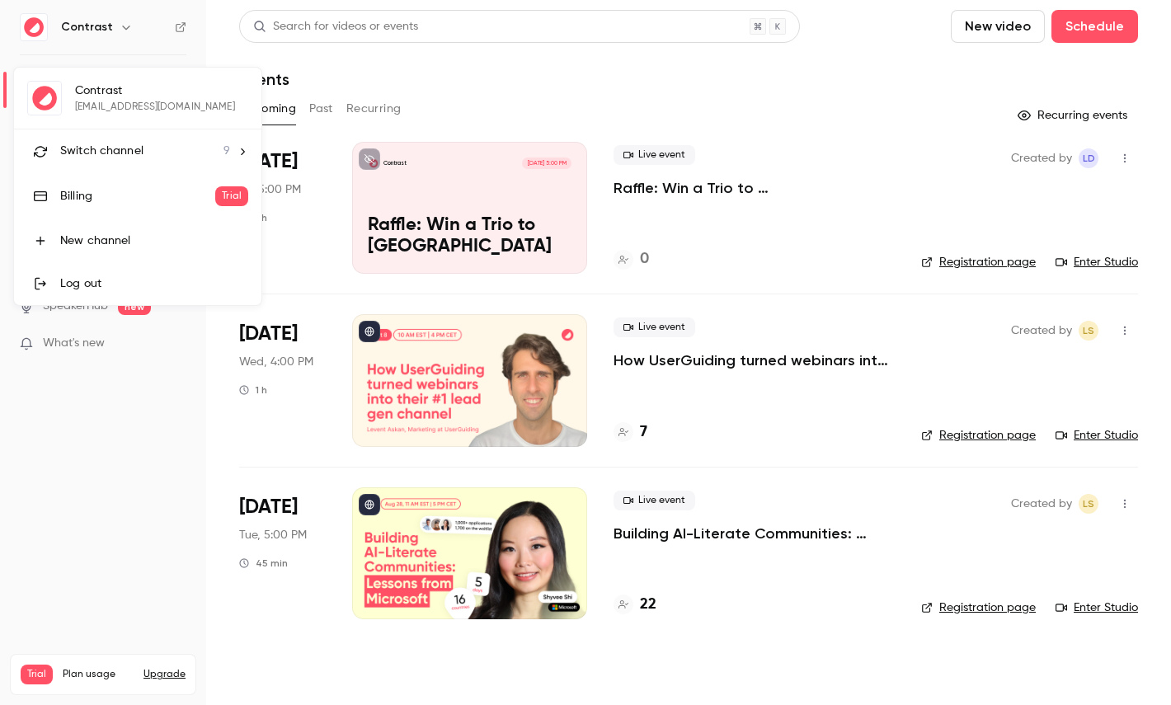
click at [124, 139] on li "Switch channel 9" at bounding box center [137, 151] width 247 height 44
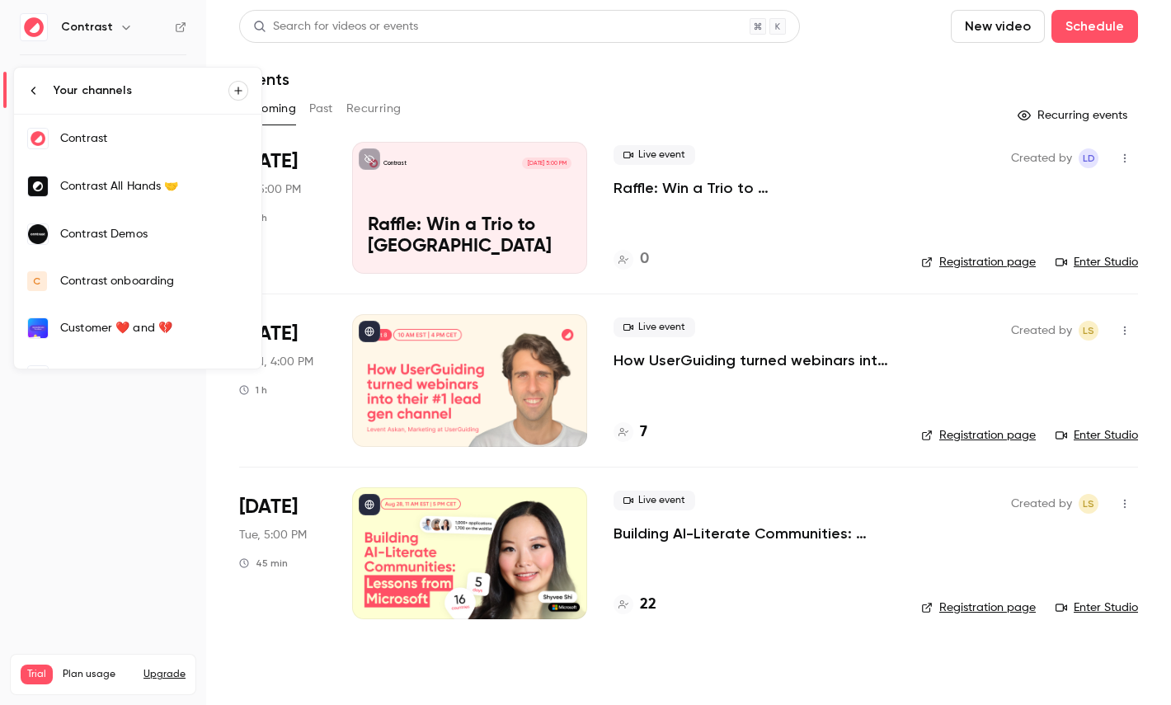
click at [142, 232] on div "Contrast Demos" at bounding box center [154, 234] width 188 height 16
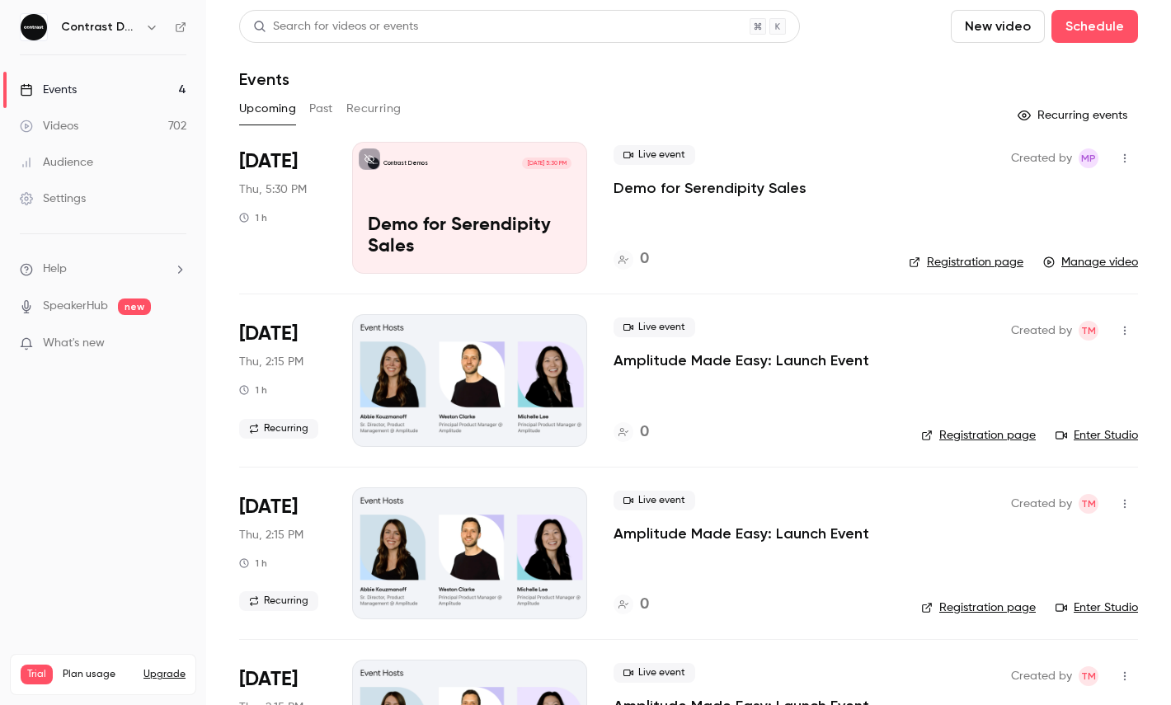
click at [88, 131] on link "Videos 702" at bounding box center [103, 126] width 206 height 36
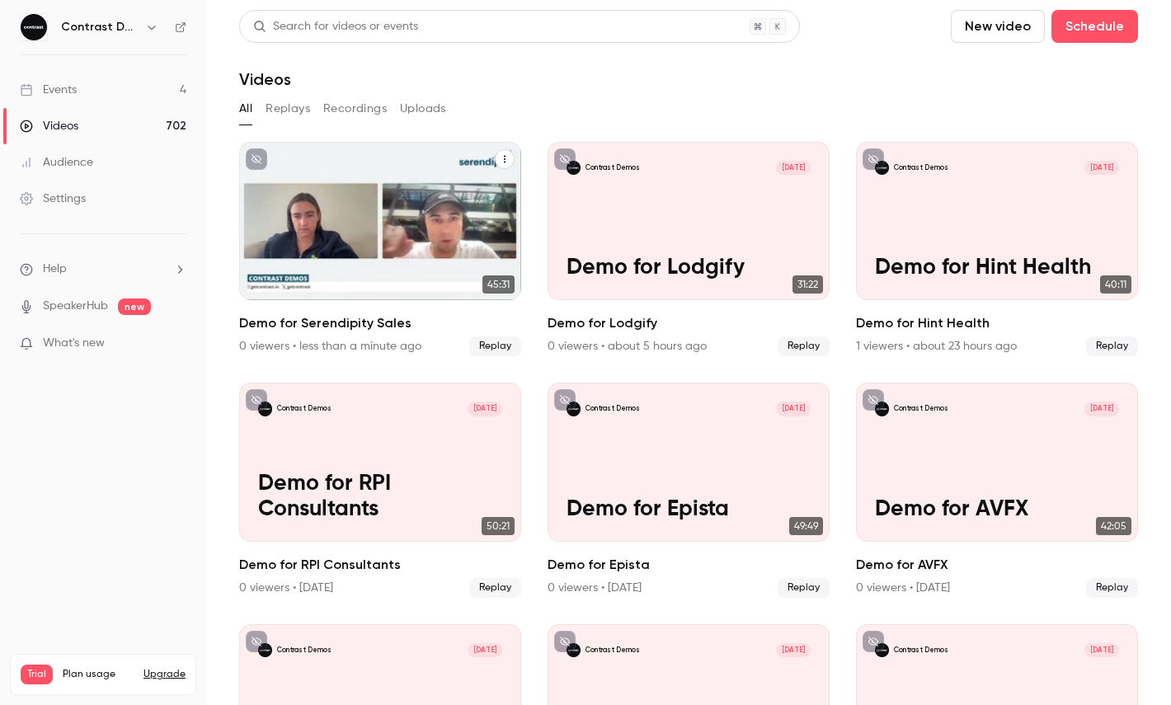
click at [512, 161] on button "Demo for Serendipity Sales" at bounding box center [505, 159] width 20 height 20
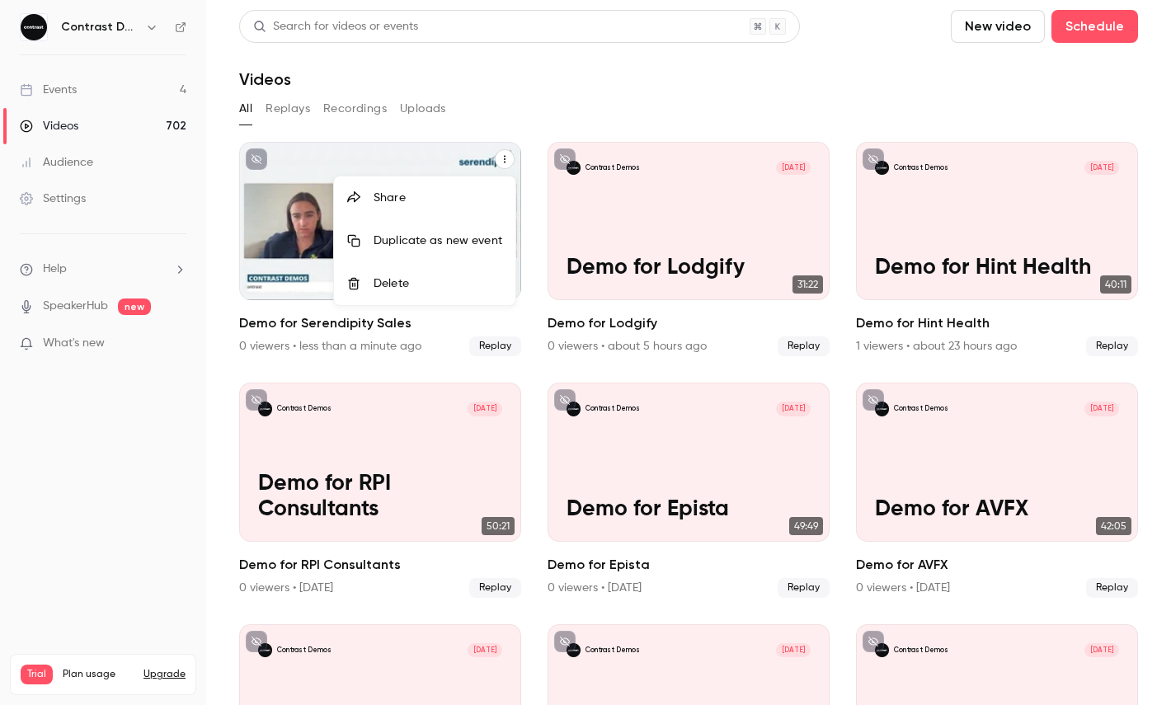
click at [405, 200] on div "Share" at bounding box center [438, 198] width 129 height 16
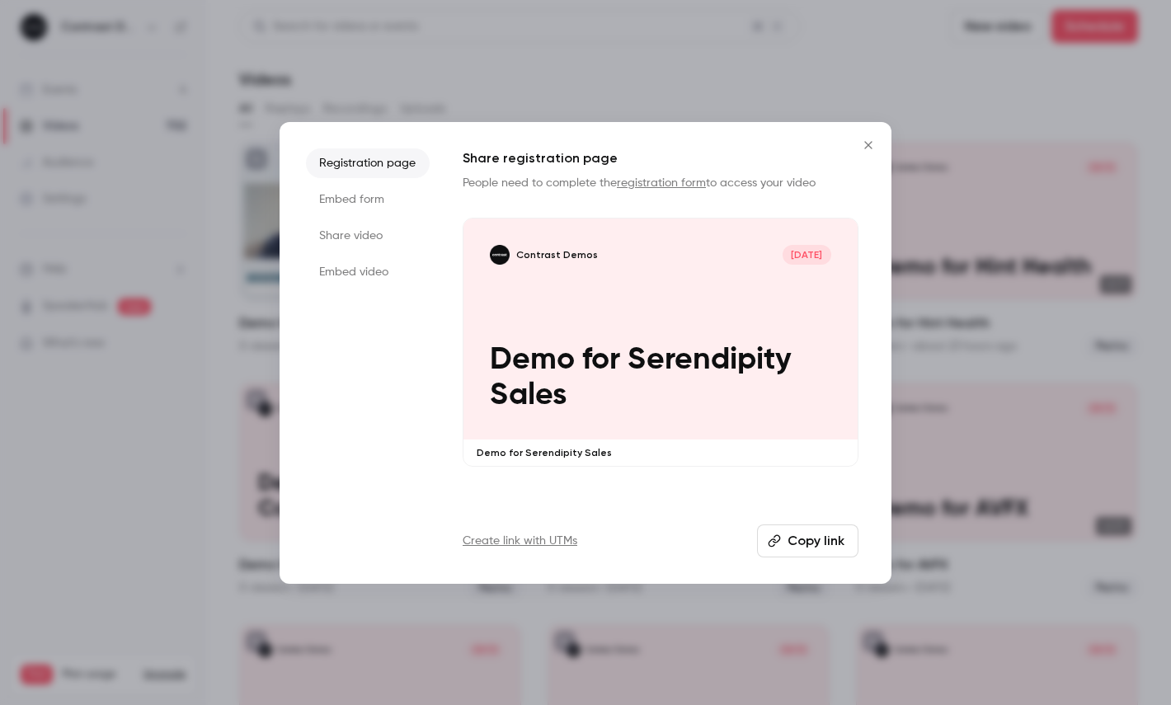
click at [310, 233] on li "Share video" at bounding box center [368, 236] width 124 height 30
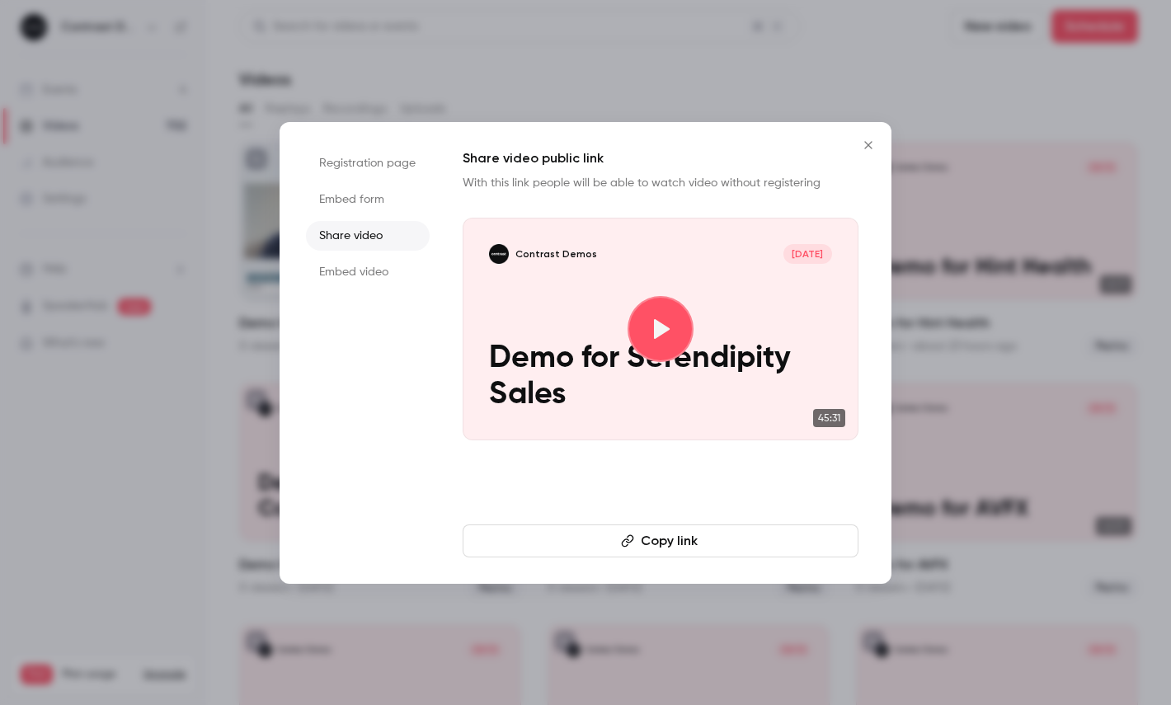
click at [543, 535] on button "Copy link" at bounding box center [661, 541] width 396 height 33
click at [125, 126] on div at bounding box center [585, 352] width 1171 height 705
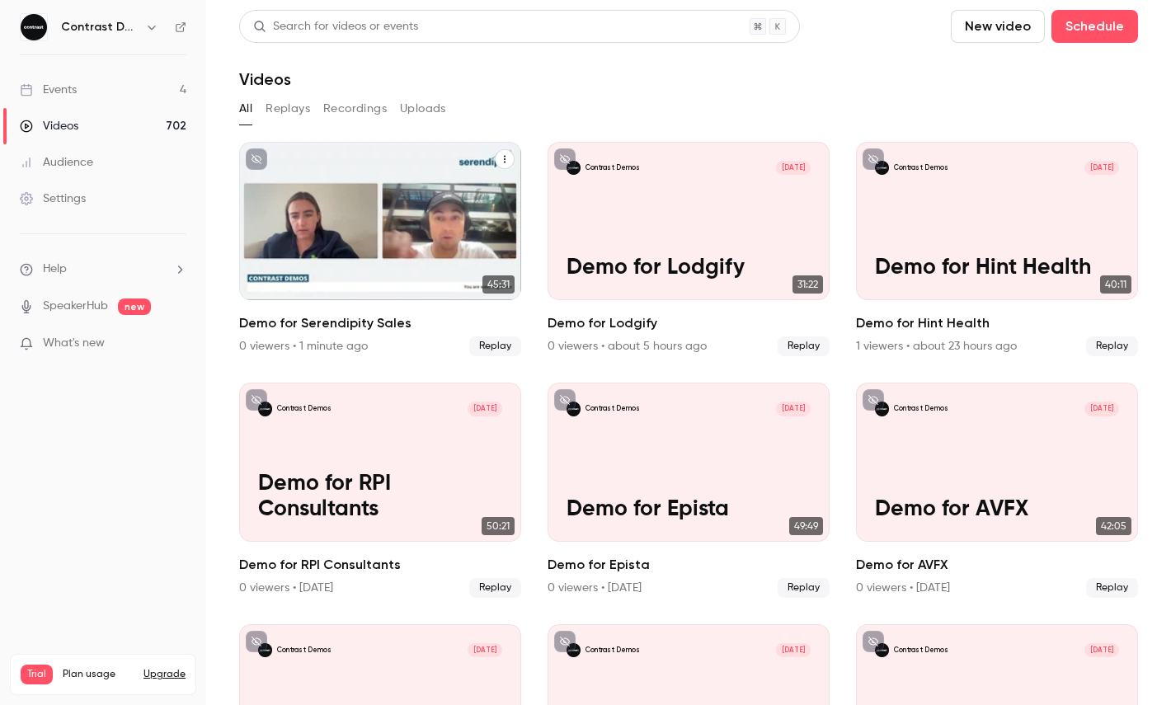
click at [151, 32] on icon "button" at bounding box center [151, 27] width 13 height 13
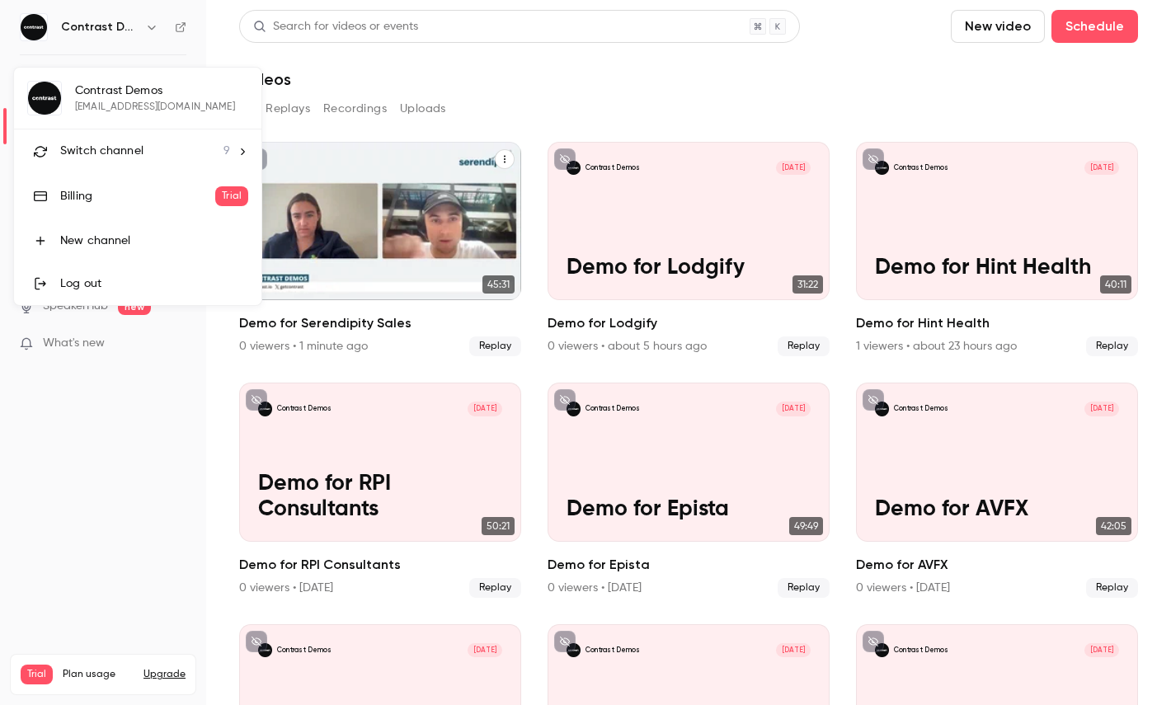
click at [142, 163] on li "Switch channel 9" at bounding box center [137, 151] width 247 height 44
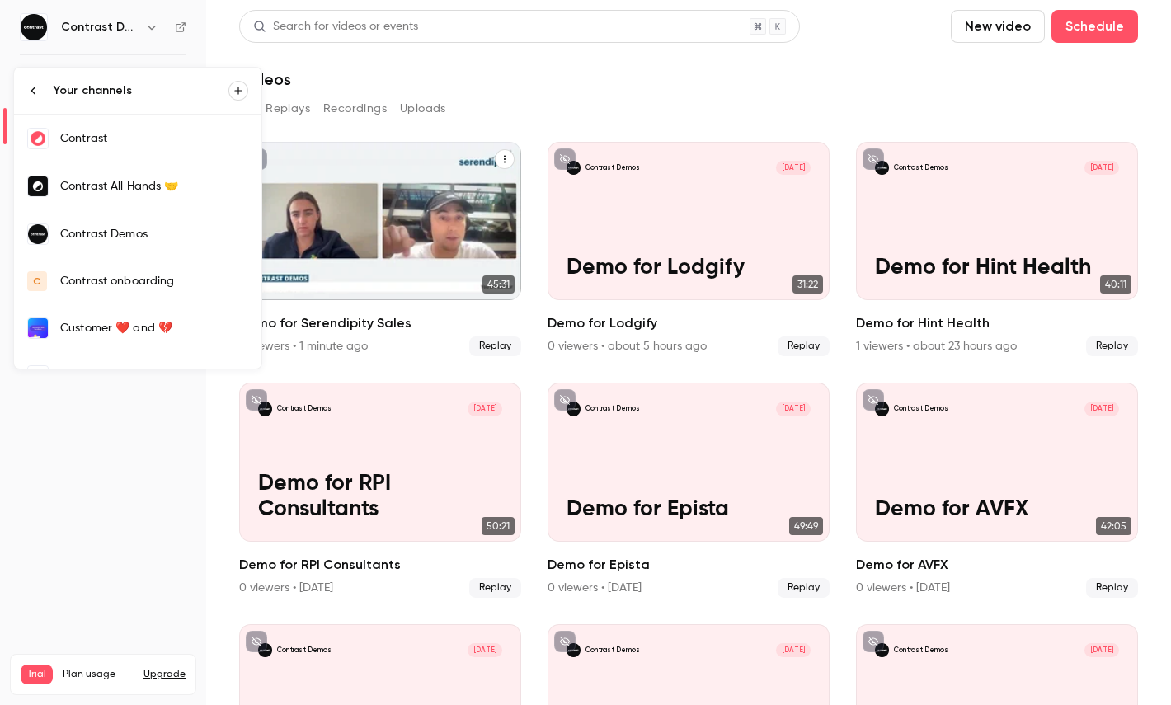
click at [100, 144] on div "Contrast" at bounding box center [154, 138] width 188 height 16
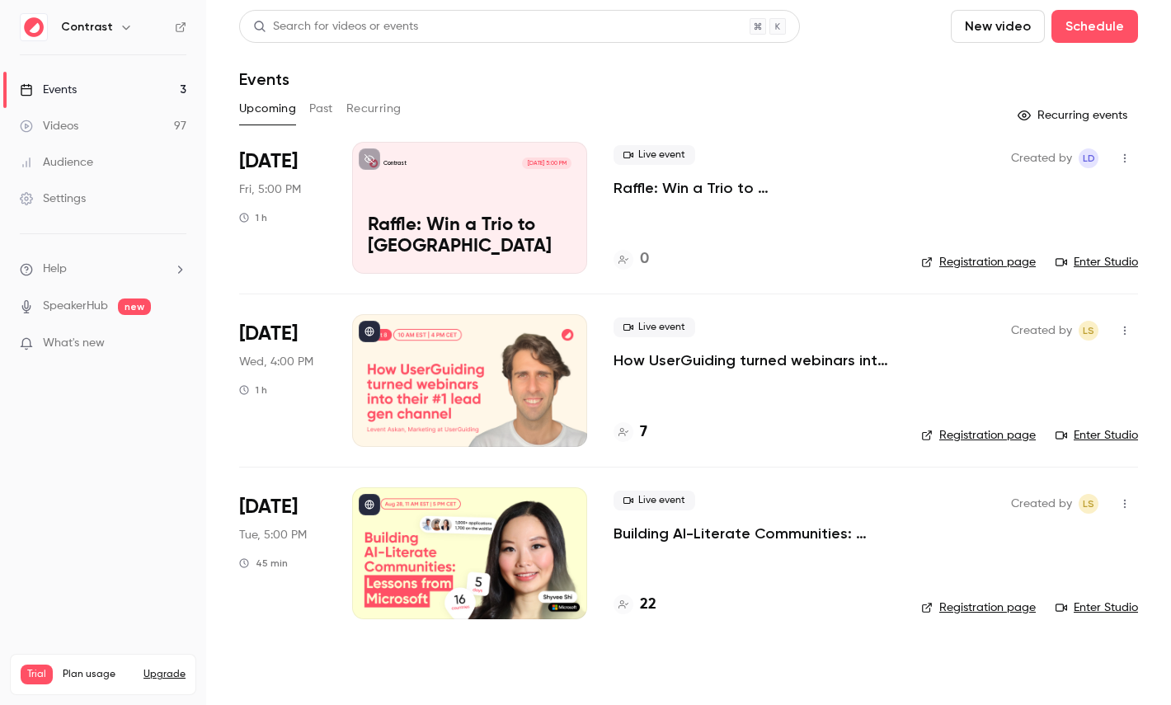
click at [102, 128] on link "Videos 97" at bounding box center [103, 126] width 206 height 36
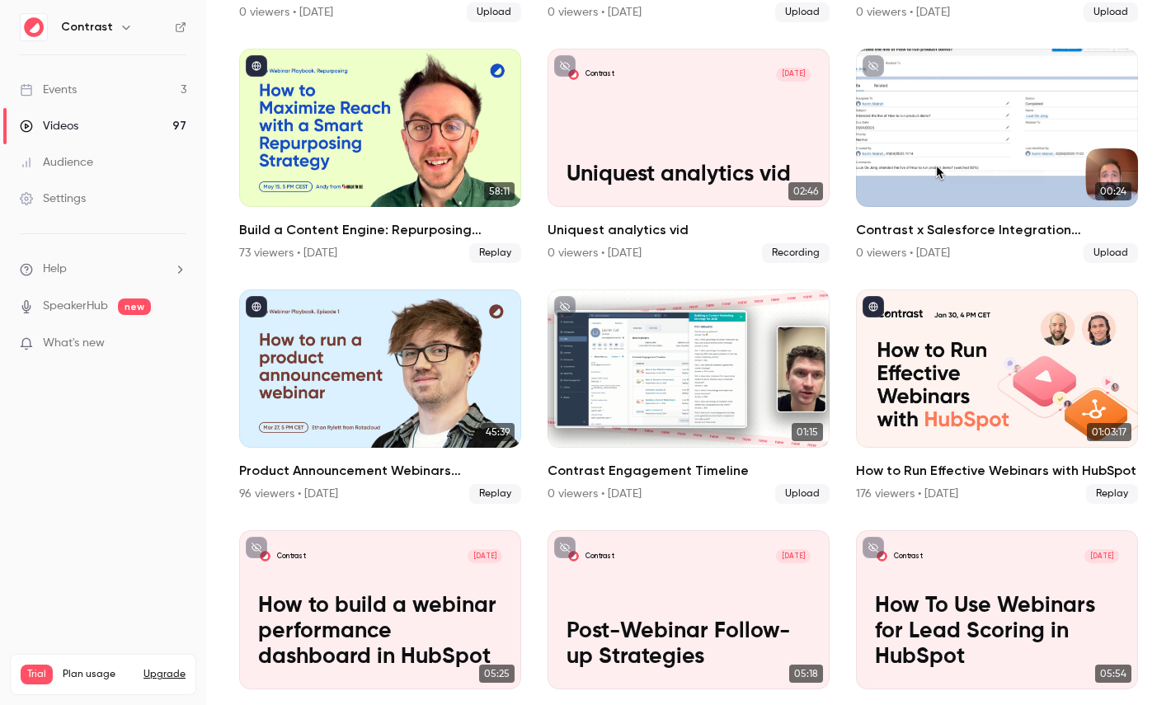
scroll to position [1056, 0]
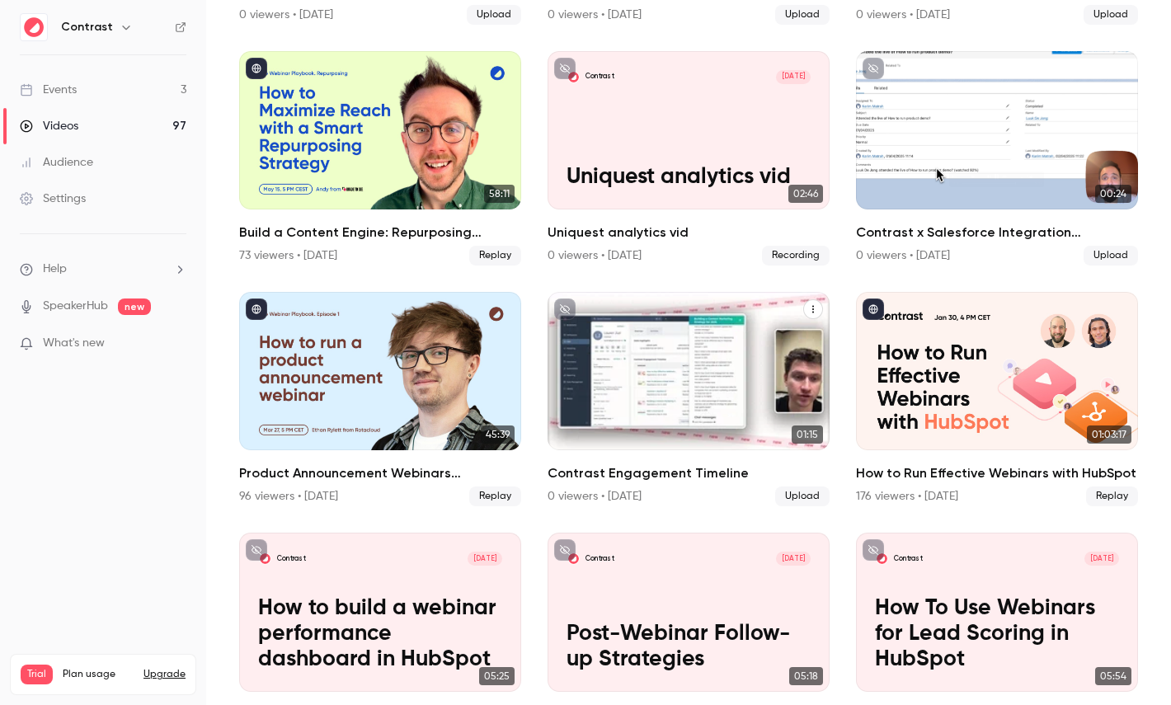
click at [811, 305] on icon "Contrast Engagement Timeline" at bounding box center [813, 309] width 10 height 10
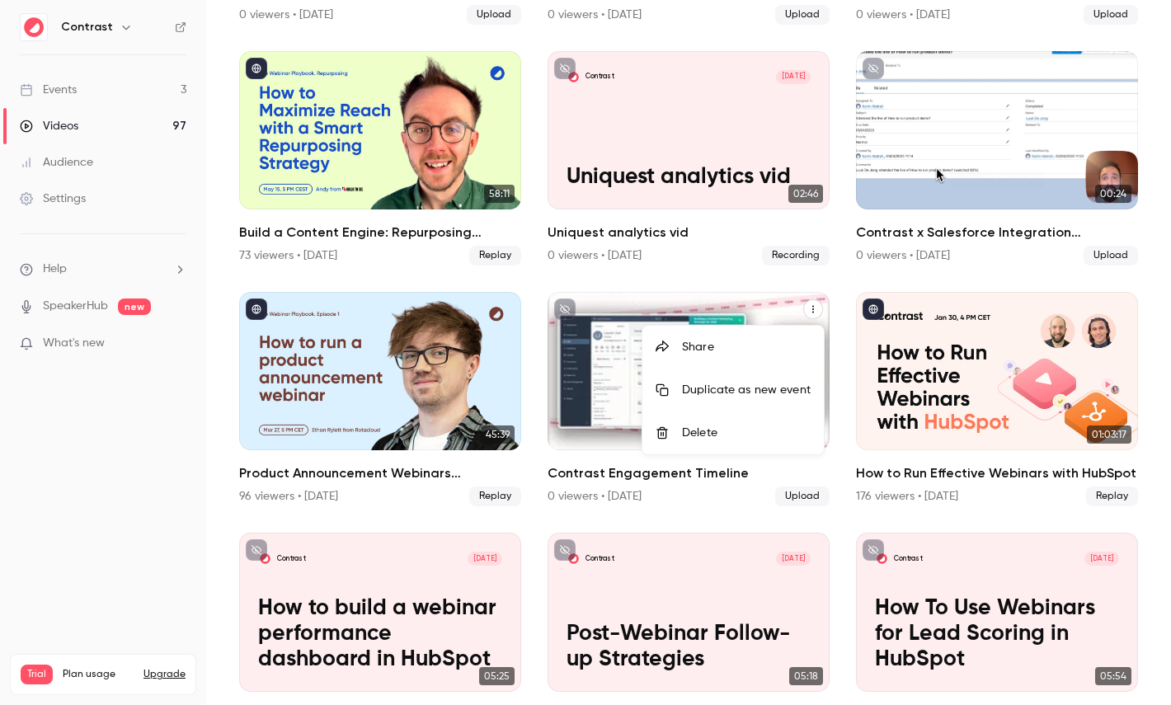
click at [686, 342] on div "Share" at bounding box center [746, 347] width 129 height 16
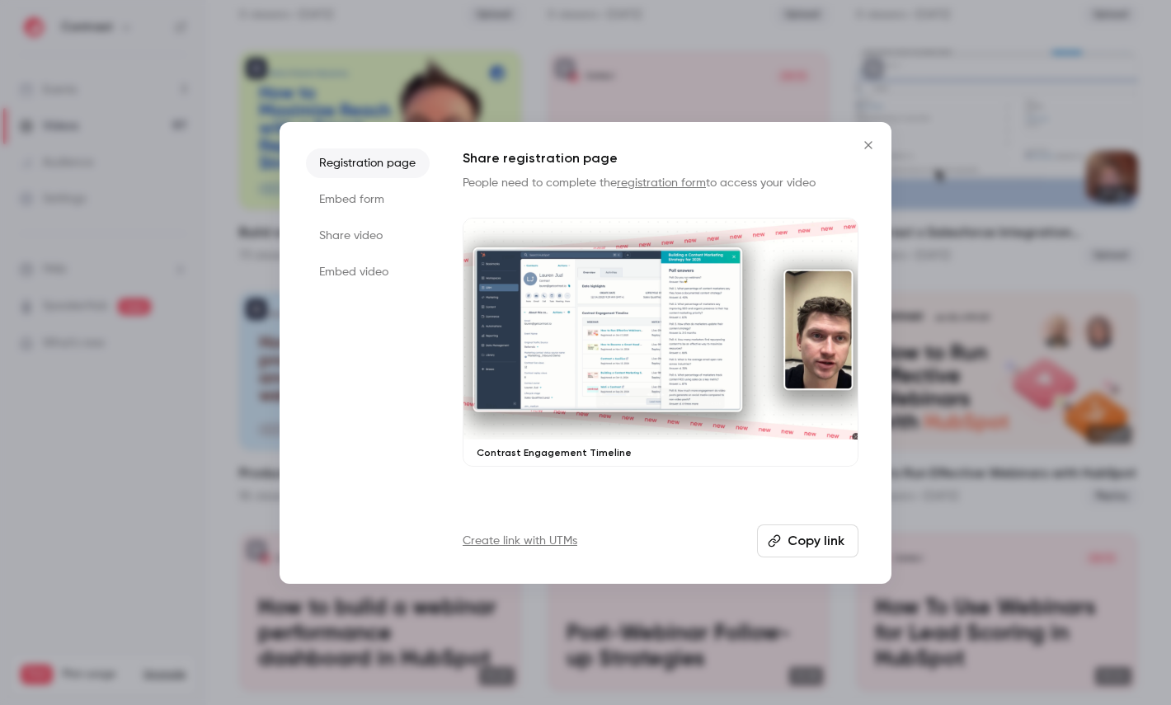
click at [355, 237] on li "Share video" at bounding box center [368, 236] width 124 height 30
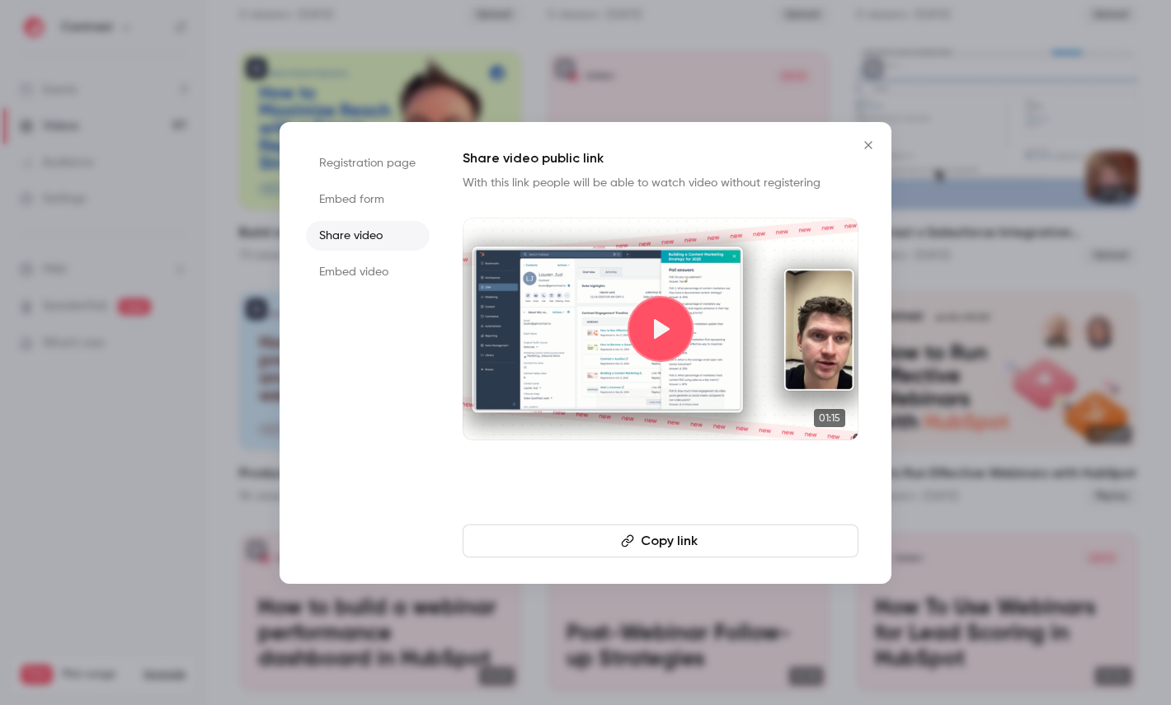
click at [623, 528] on button "Copy link" at bounding box center [661, 541] width 396 height 33
click at [63, 106] on div at bounding box center [585, 352] width 1171 height 705
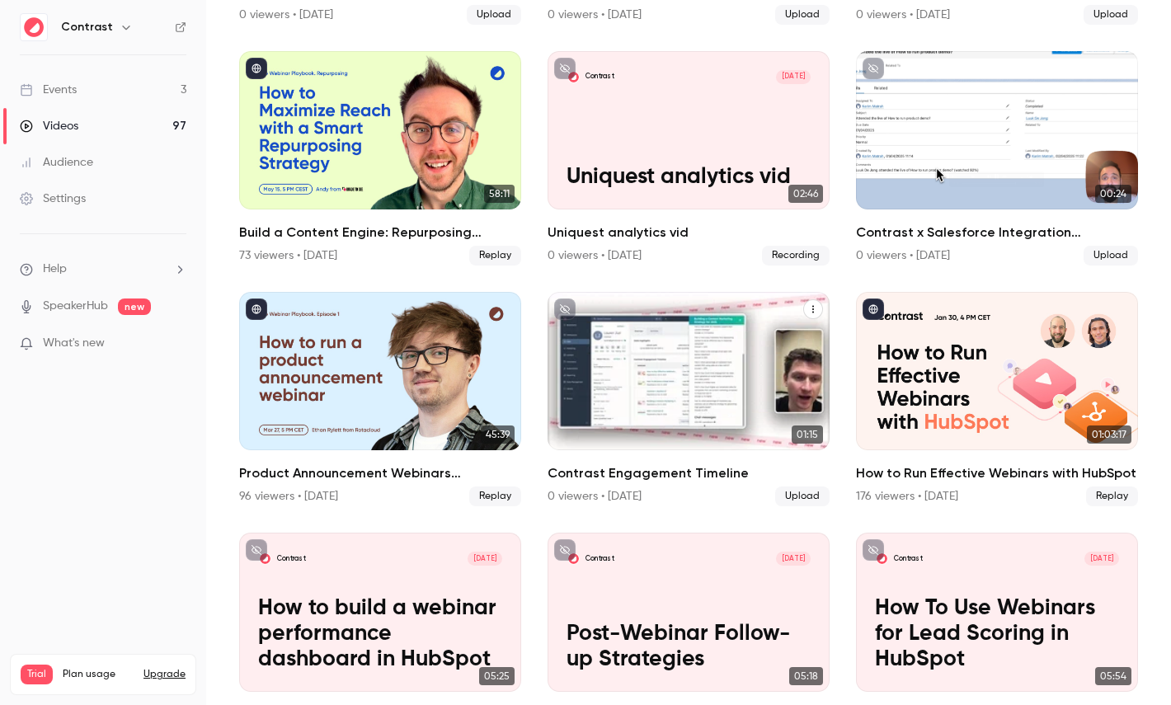
click at [122, 24] on icon "button" at bounding box center [126, 27] width 13 height 13
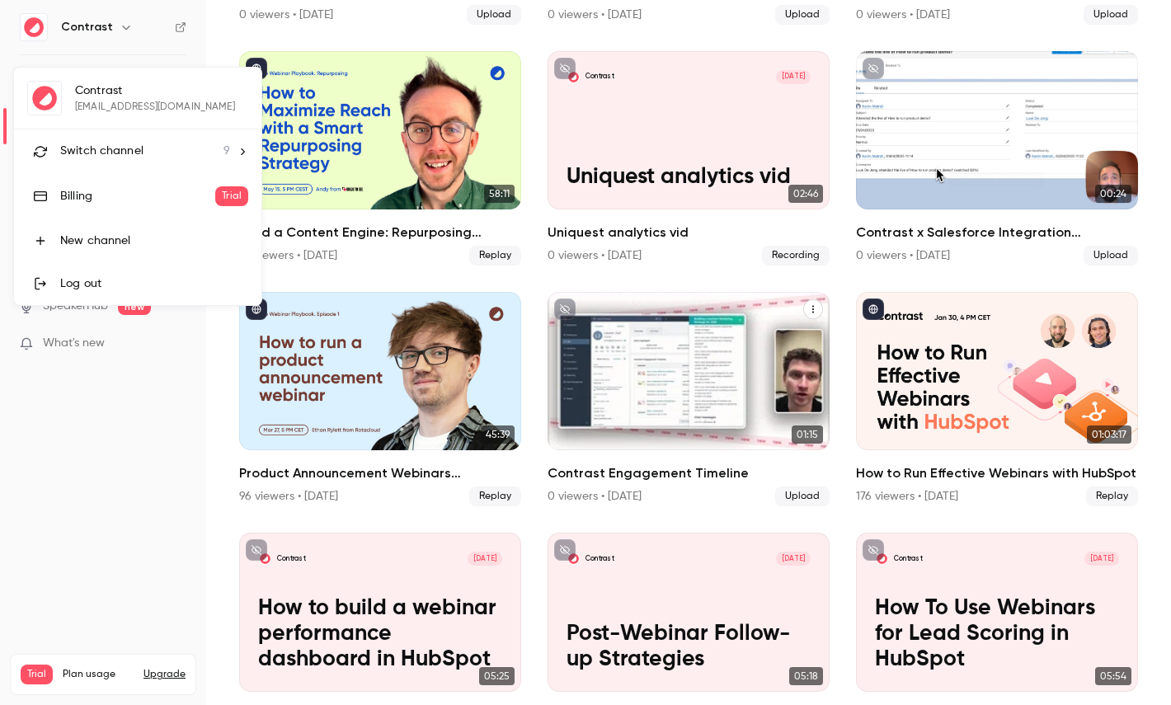
click at [113, 139] on li "Switch channel 9" at bounding box center [137, 151] width 247 height 44
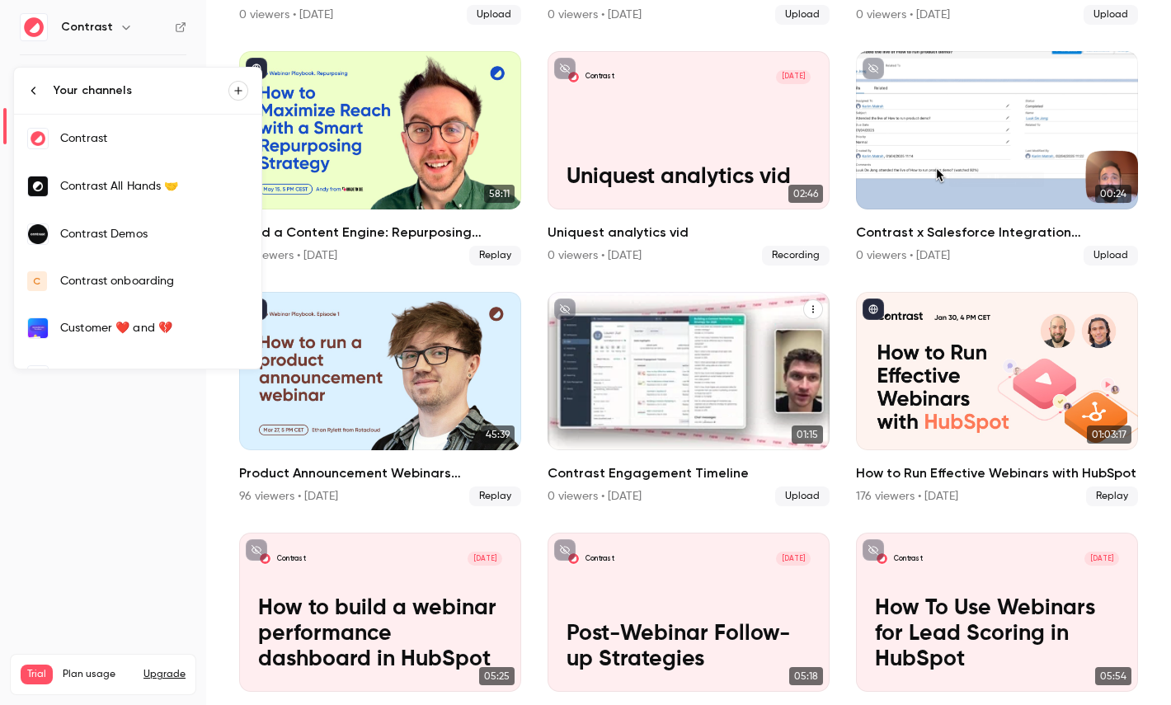
click at [156, 244] on link "Contrast Demos" at bounding box center [137, 234] width 247 height 48
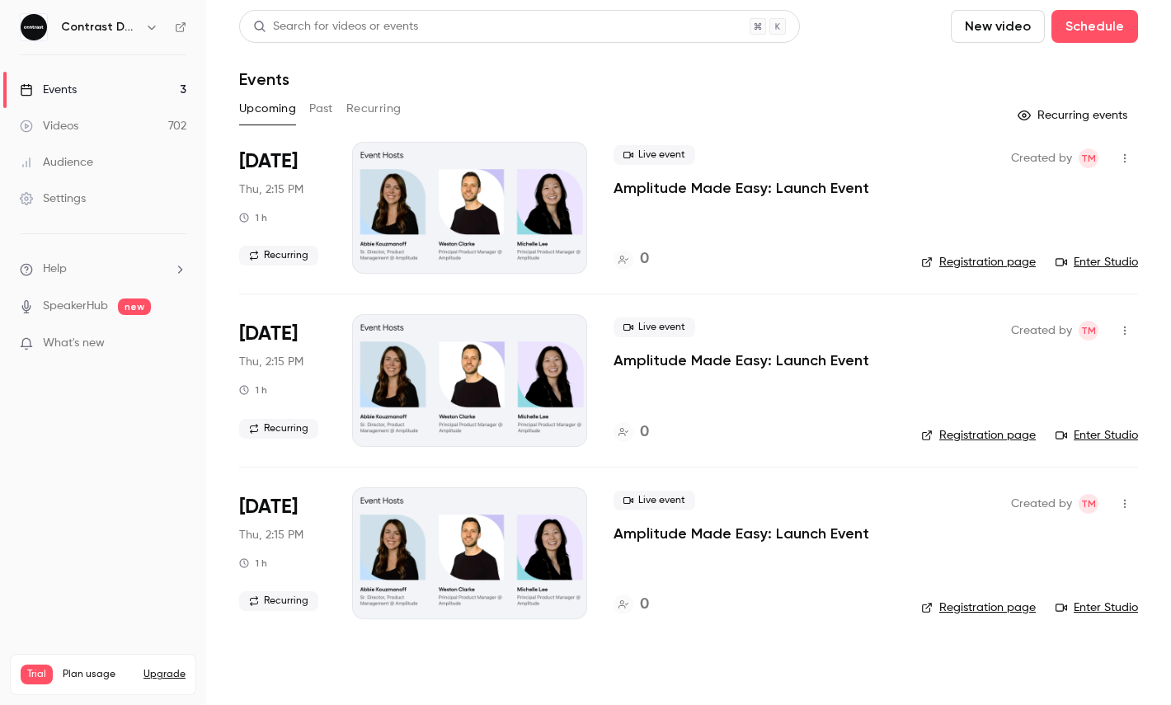
click at [1085, 45] on header "Search for videos or events New video Schedule Events" at bounding box center [688, 49] width 899 height 79
click at [1093, 26] on button "Schedule" at bounding box center [1095, 26] width 87 height 33
click at [1048, 74] on div "One time event" at bounding box center [1061, 72] width 125 height 16
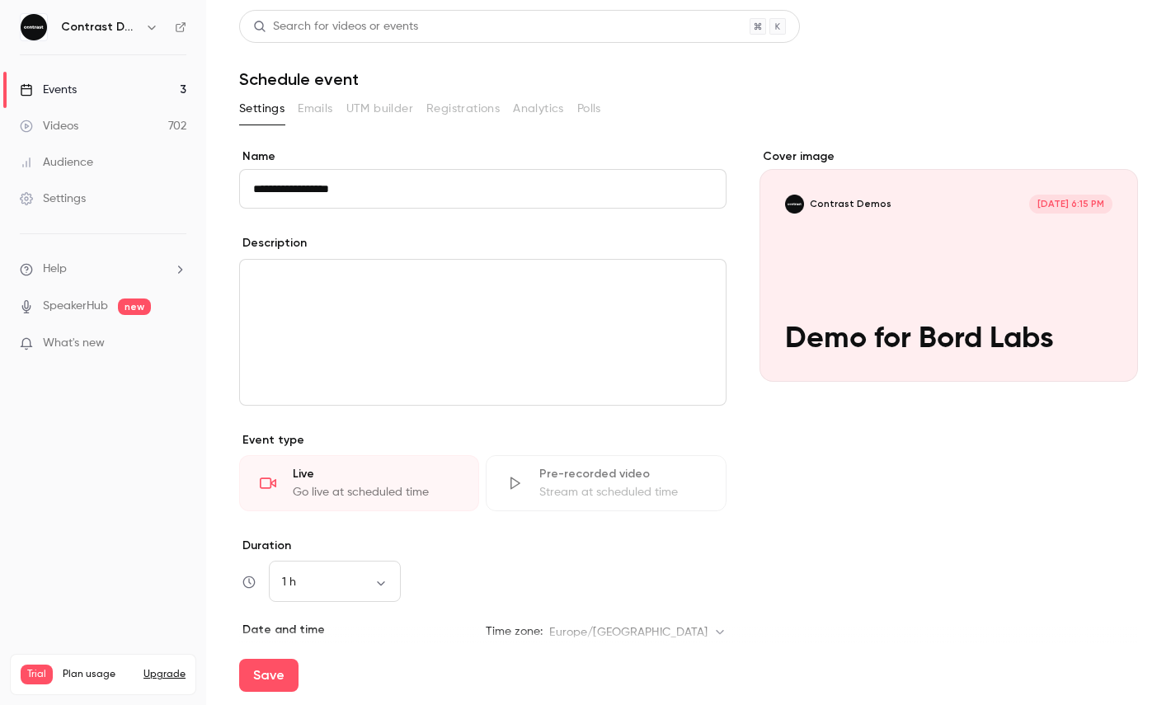
scroll to position [232, 0]
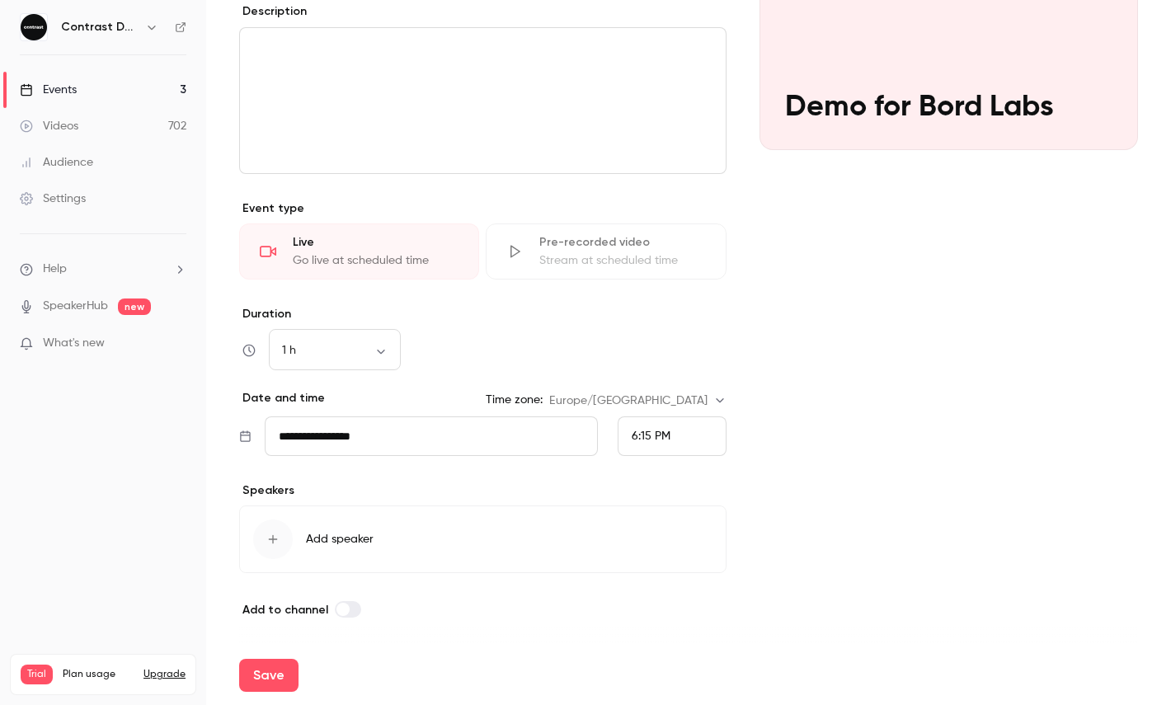
type input "**********"
click at [672, 431] on div "6:15 PM" at bounding box center [672, 437] width 109 height 40
click at [665, 374] on span "7:15 PM" at bounding box center [651, 380] width 38 height 12
click at [264, 666] on button "Save" at bounding box center [268, 675] width 59 height 33
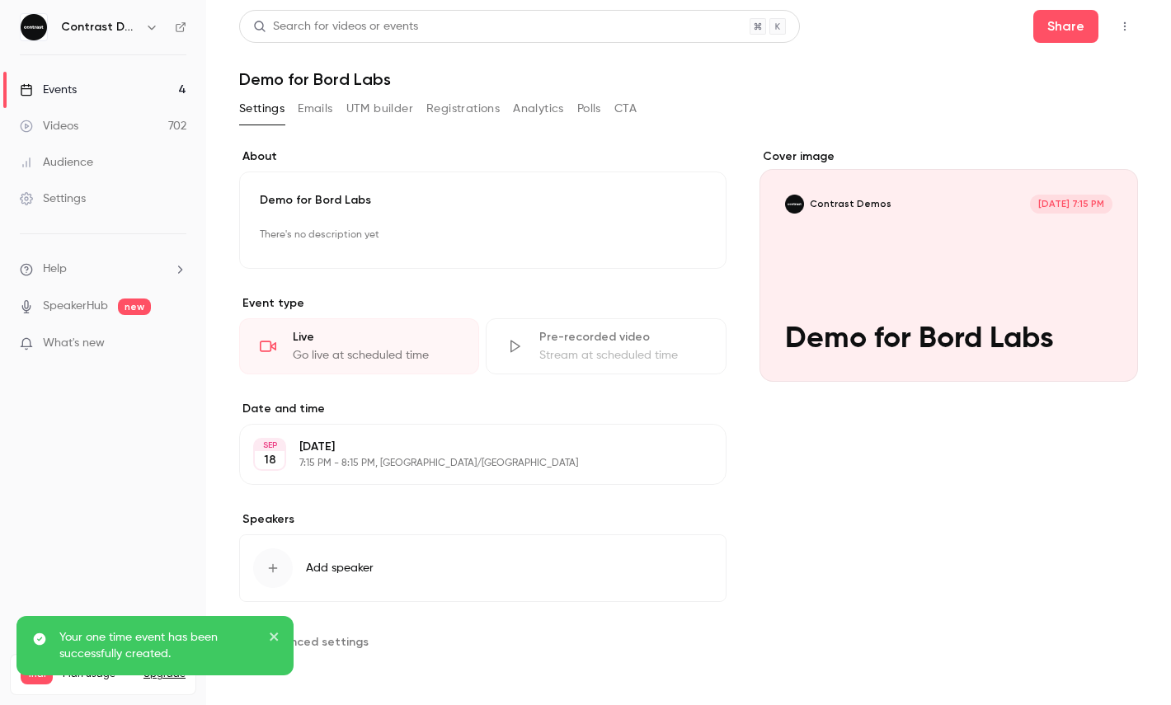
click at [1132, 18] on button "button" at bounding box center [1125, 26] width 26 height 26
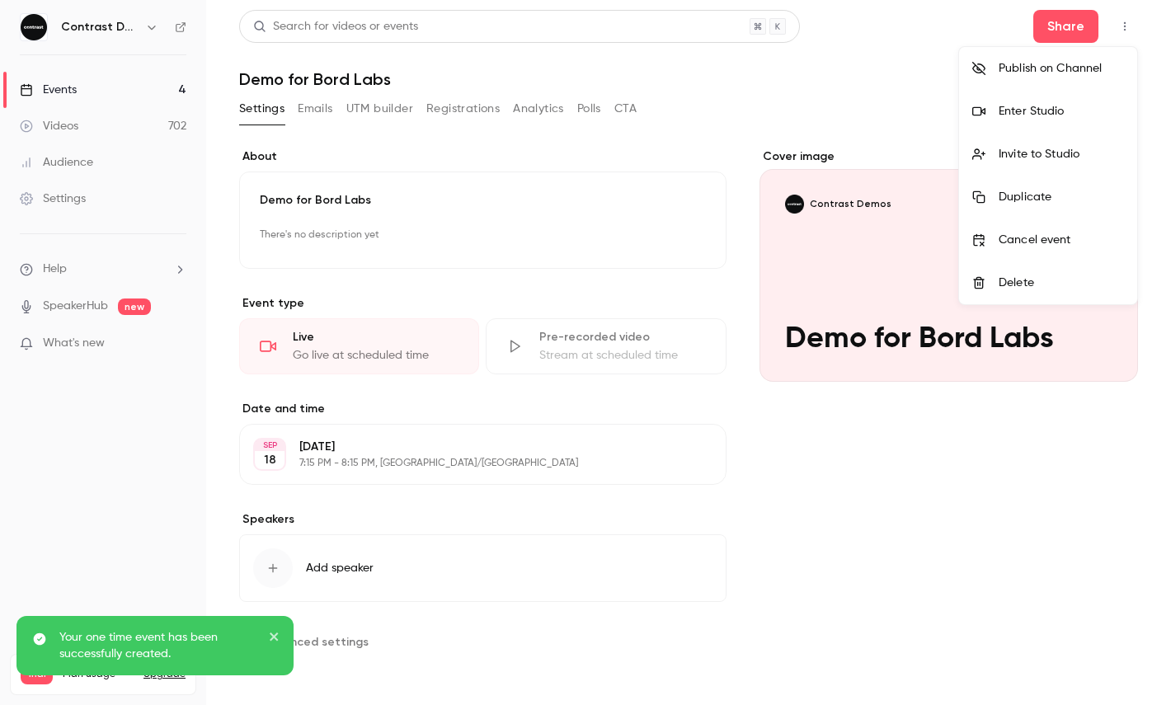
click at [1051, 101] on li "Enter Studio" at bounding box center [1048, 111] width 178 height 43
